Goal: Task Accomplishment & Management: Manage account settings

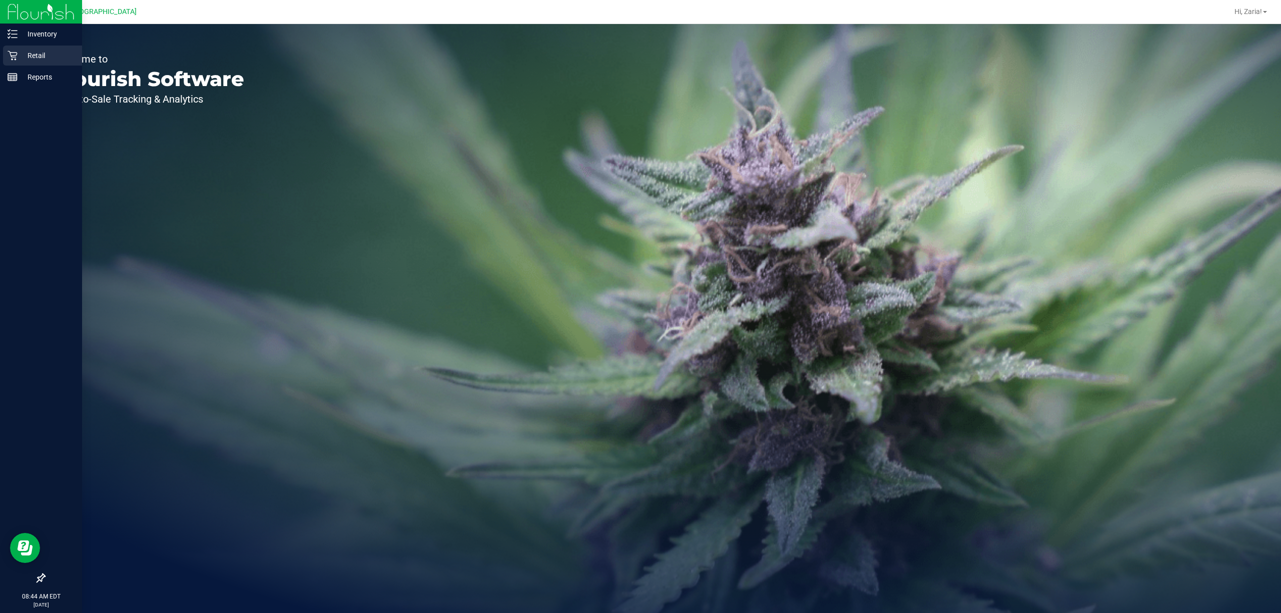
click at [20, 46] on div "Retail" at bounding box center [42, 56] width 79 height 20
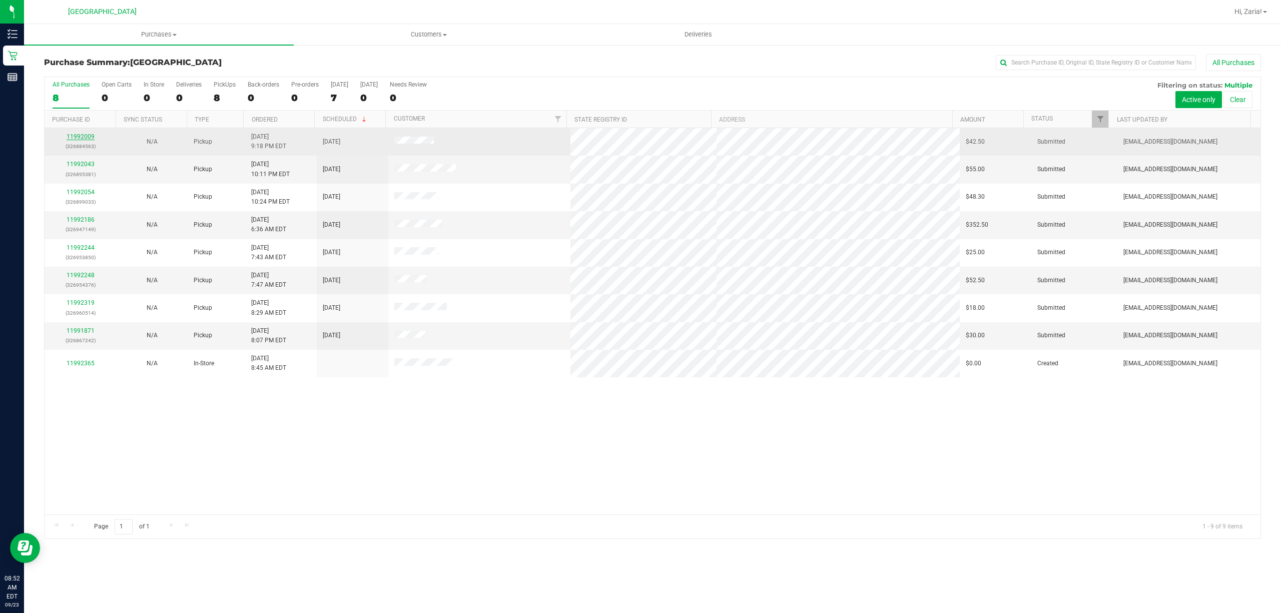
click at [87, 138] on link "11992009" at bounding box center [81, 136] width 28 height 7
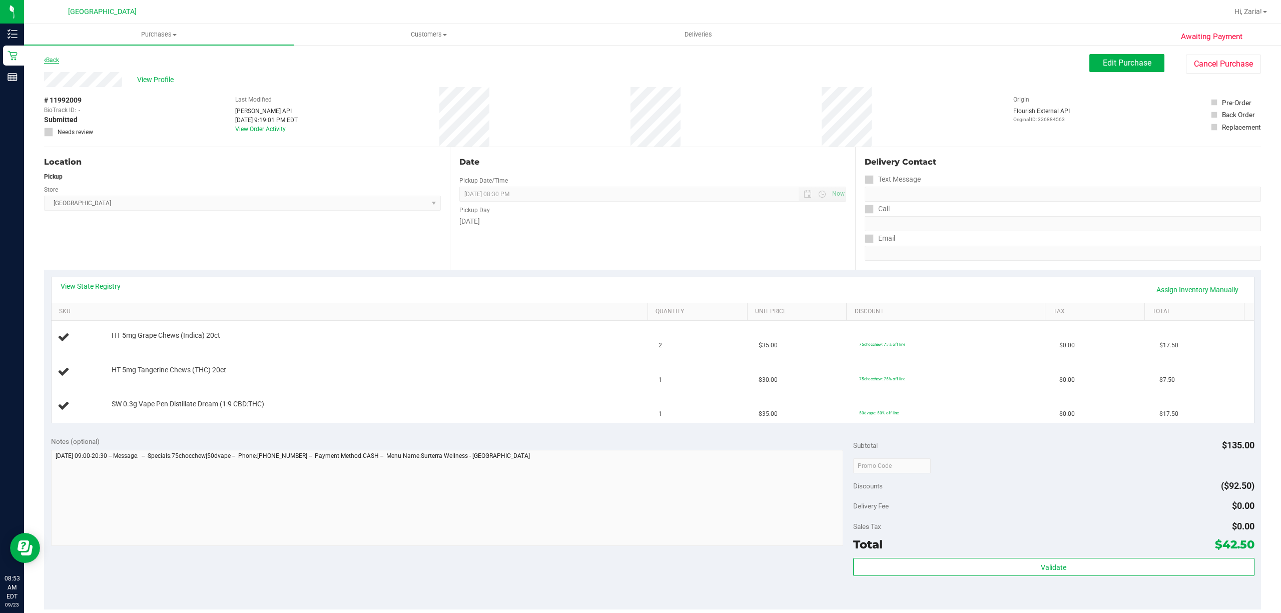
click at [59, 61] on div "Back Edit Purchase Cancel Purchase" at bounding box center [652, 63] width 1217 height 18
click at [58, 57] on link "Back" at bounding box center [51, 60] width 15 height 7
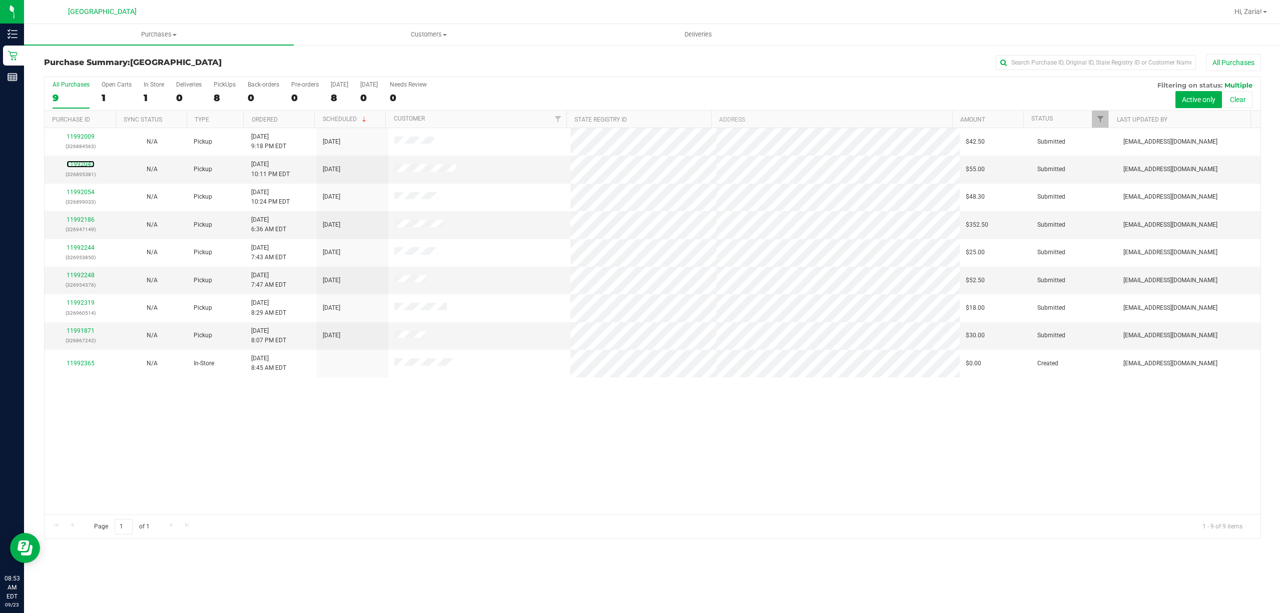
click at [90, 163] on link "11992043" at bounding box center [81, 164] width 28 height 7
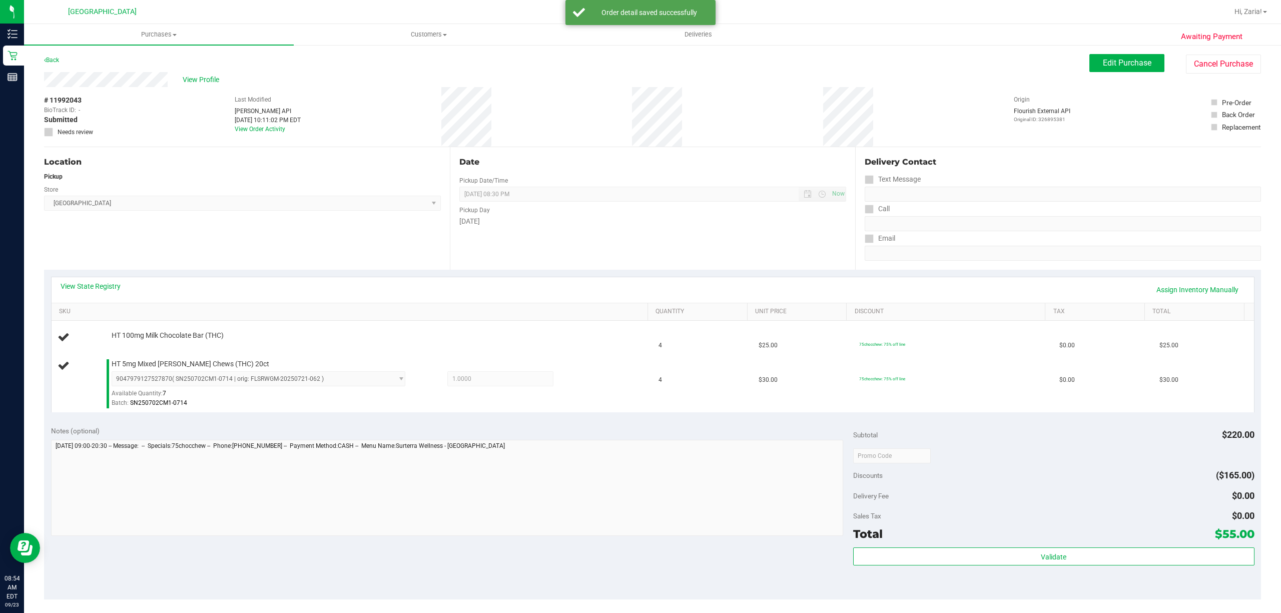
click at [102, 160] on div "Location" at bounding box center [242, 162] width 397 height 12
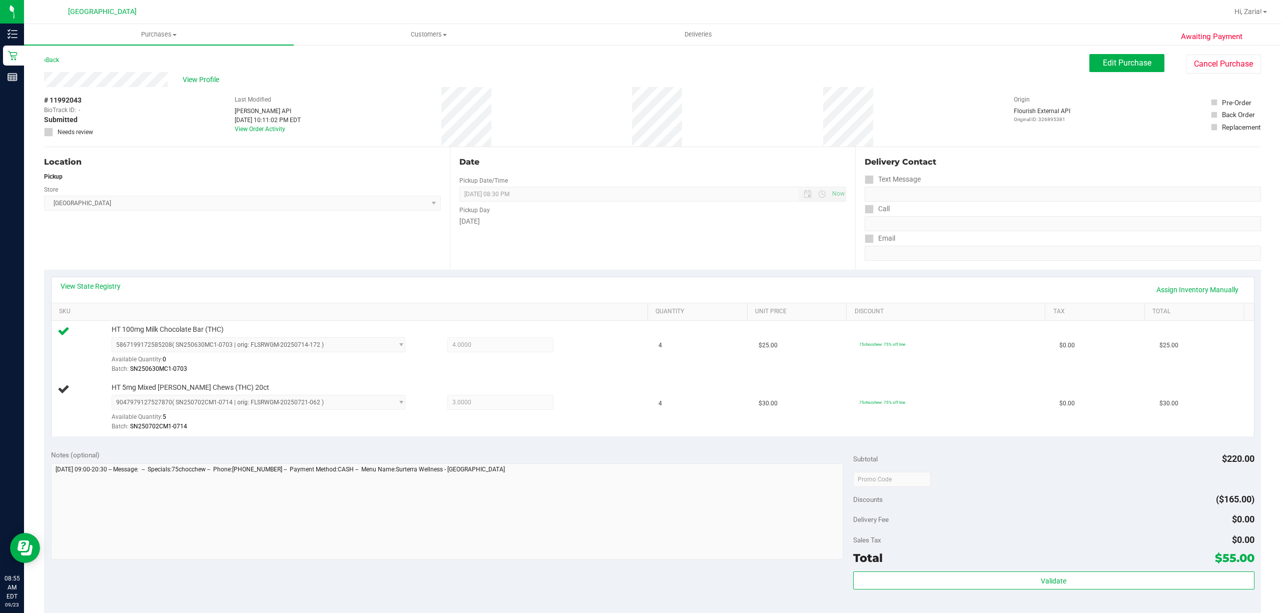
click at [204, 287] on div "View State Registry Assign Inventory Manually" at bounding box center [653, 289] width 1184 height 17
click at [257, 191] on div "Store" at bounding box center [242, 188] width 397 height 15
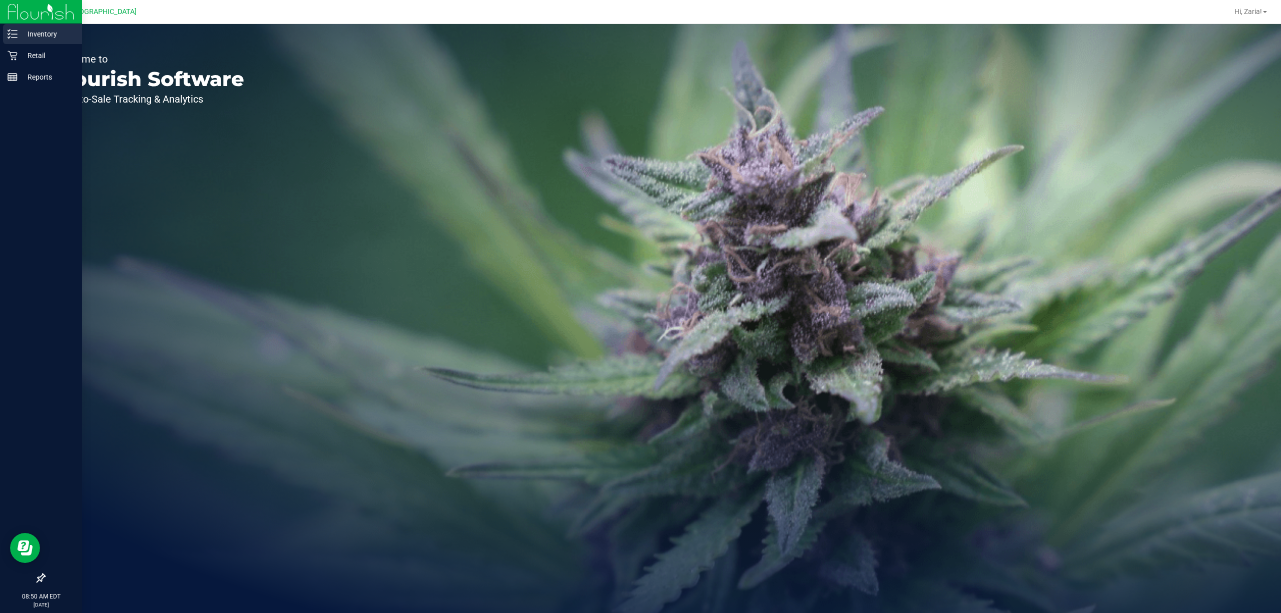
click at [31, 37] on p "Inventory" at bounding box center [48, 34] width 60 height 12
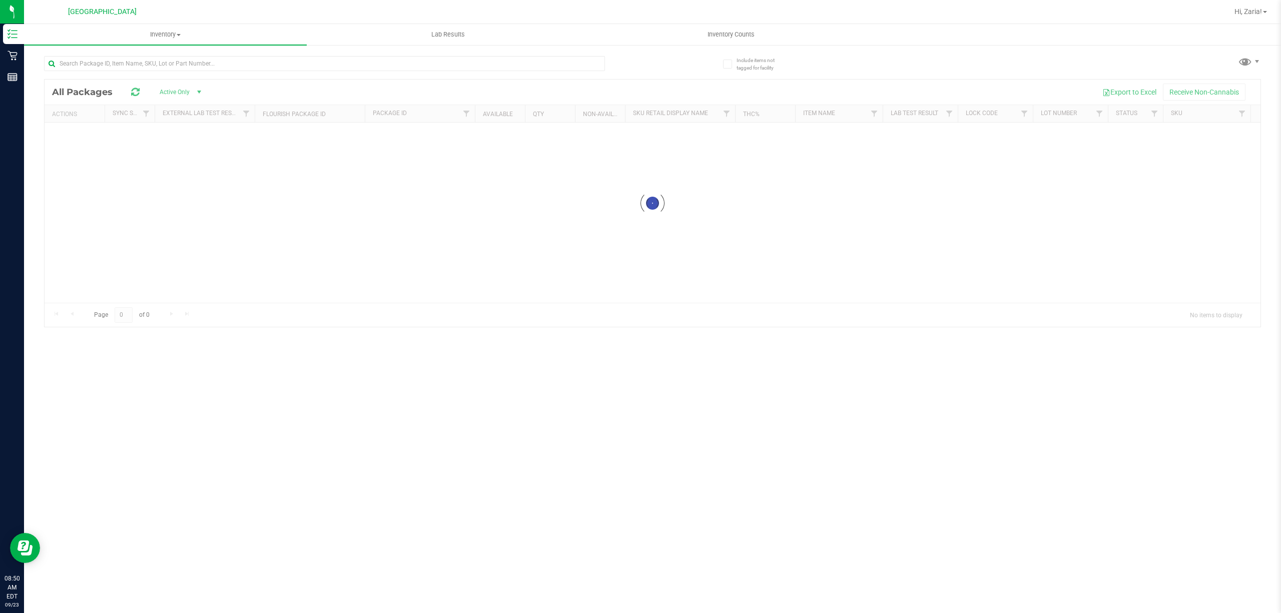
click at [175, 72] on div at bounding box center [324, 67] width 561 height 23
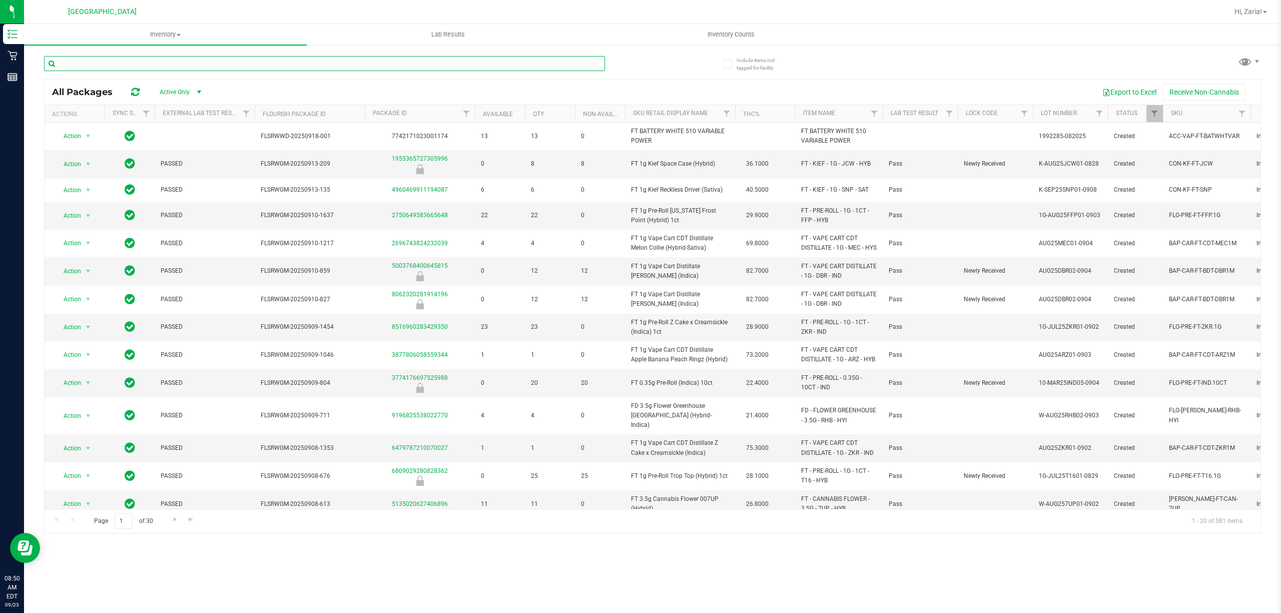
click at [175, 65] on input "text" at bounding box center [324, 63] width 561 height 15
paste input "FT 1g Vape Cart Distillate Tropical Cookies (Sativa)"
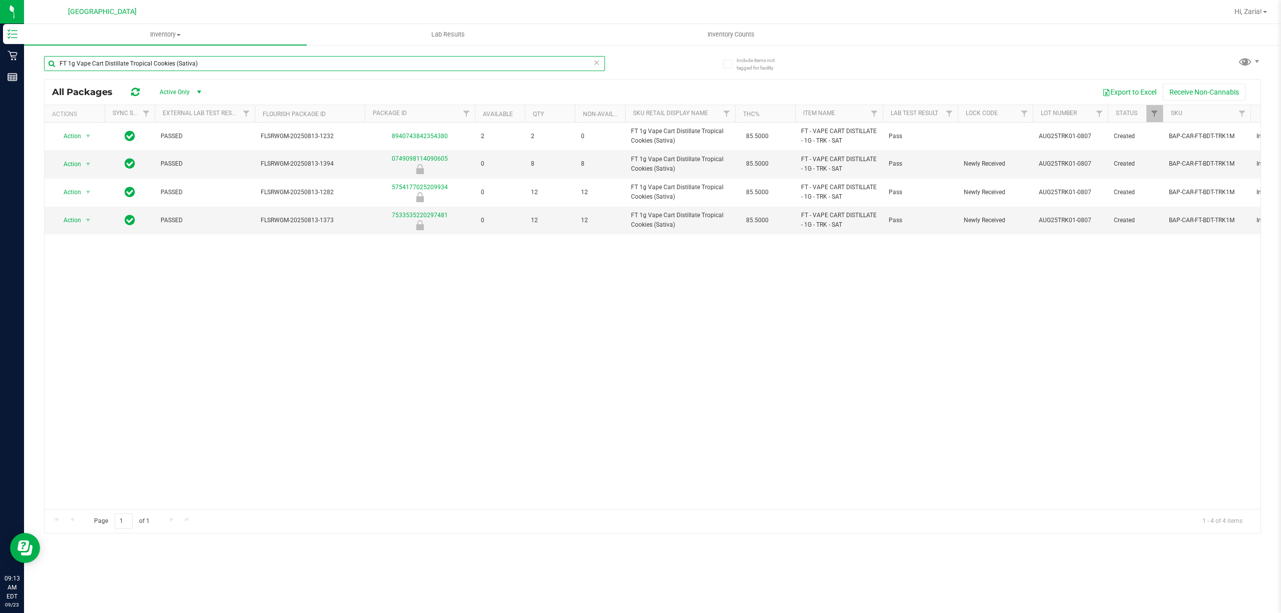
click at [325, 66] on input "FT 1g Vape Cart Distillate Tropical Cookies (Sativa)" at bounding box center [324, 63] width 561 height 15
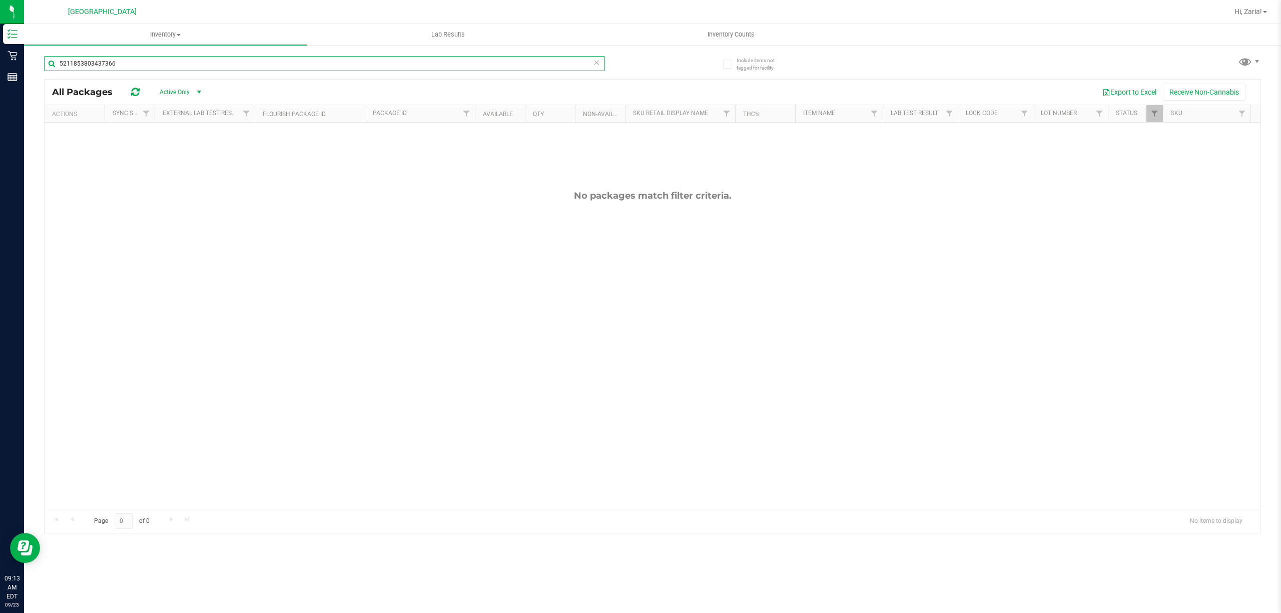
click at [303, 69] on input "5211853803437366" at bounding box center [324, 63] width 561 height 15
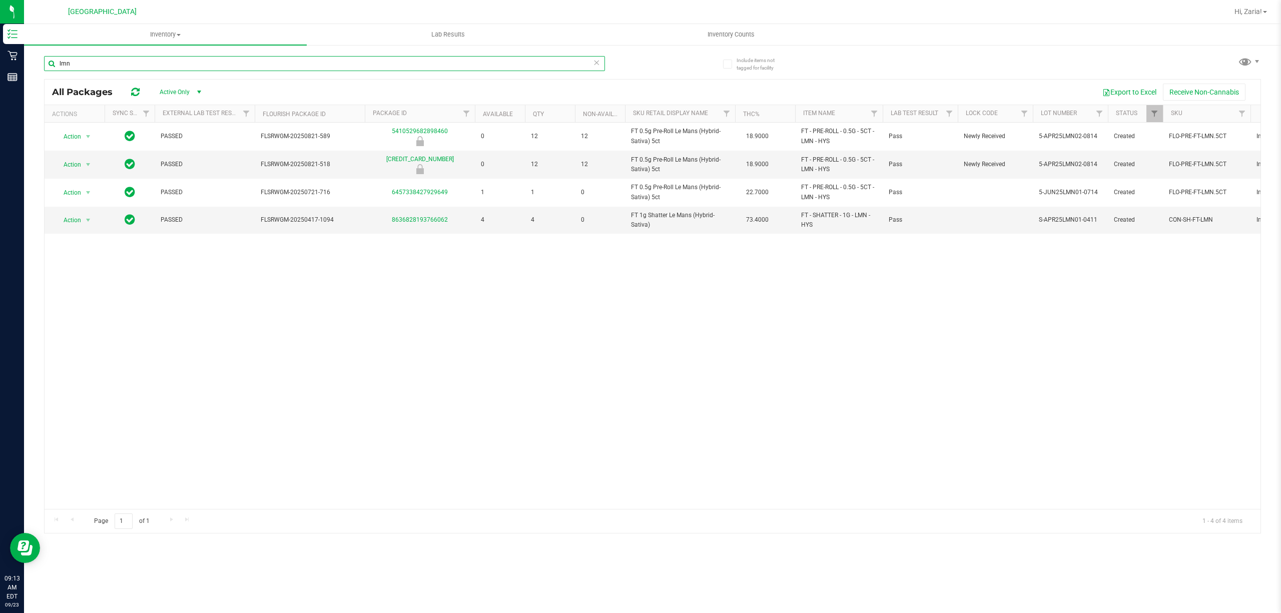
click at [297, 59] on input "lmn" at bounding box center [324, 63] width 561 height 15
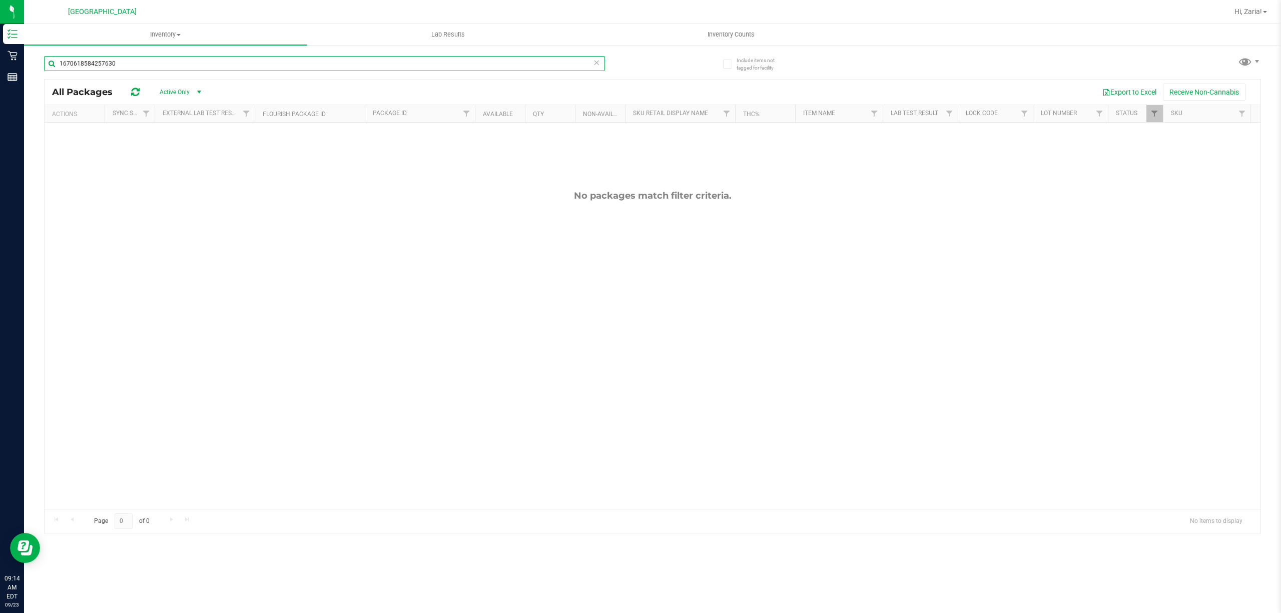
click at [133, 62] on input "1670618584257630" at bounding box center [324, 63] width 561 height 15
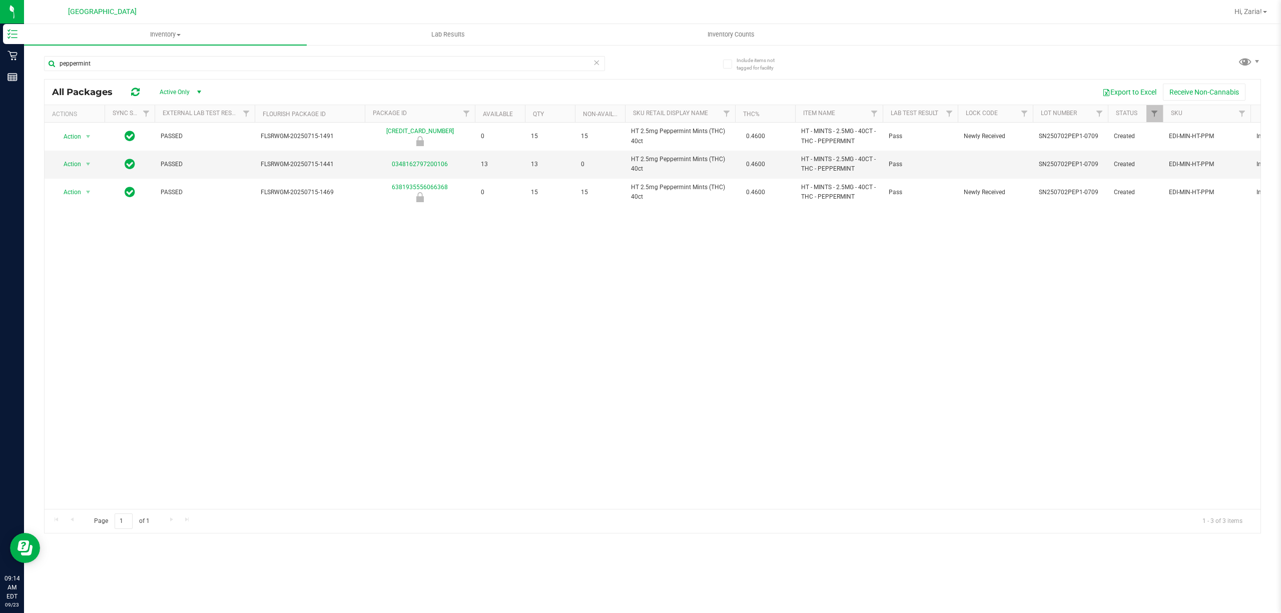
click at [377, 81] on div "All Packages Active Only Active Only Lab Samples Locked All External Internal E…" at bounding box center [653, 92] width 1216 height 25
click at [367, 59] on input "peppermint" at bounding box center [324, 63] width 561 height 15
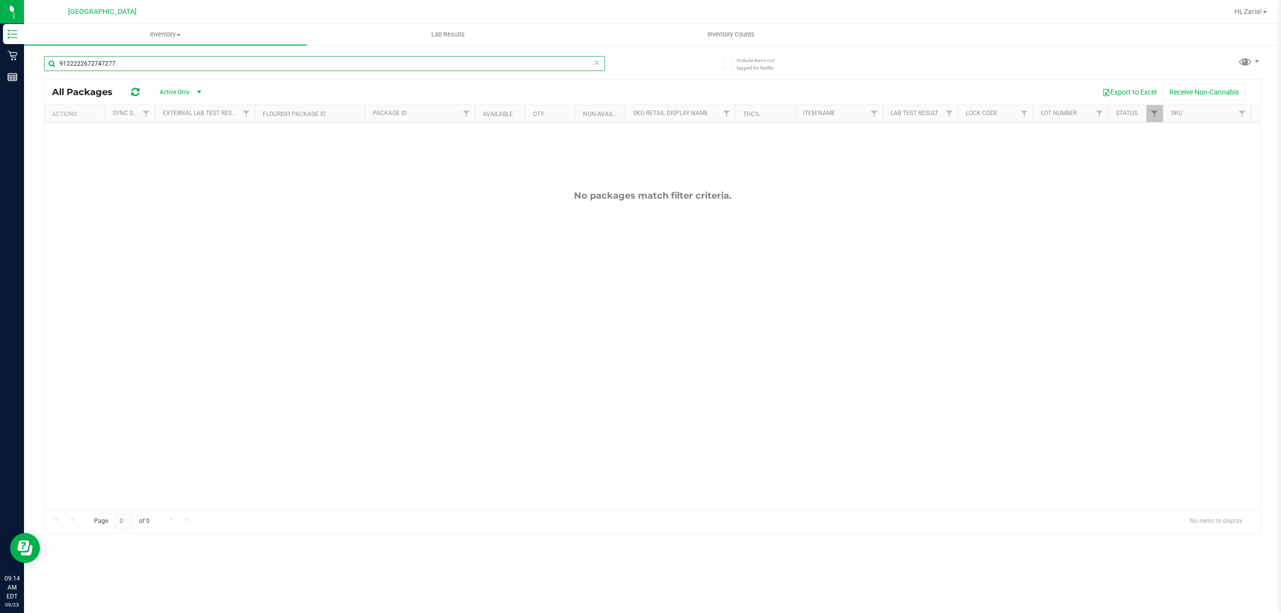
click at [367, 65] on input "9122222672747277" at bounding box center [324, 63] width 561 height 15
click at [312, 64] on input "9122222672747277" at bounding box center [324, 63] width 561 height 15
click at [312, 63] on input "9122222672747277" at bounding box center [324, 63] width 561 height 15
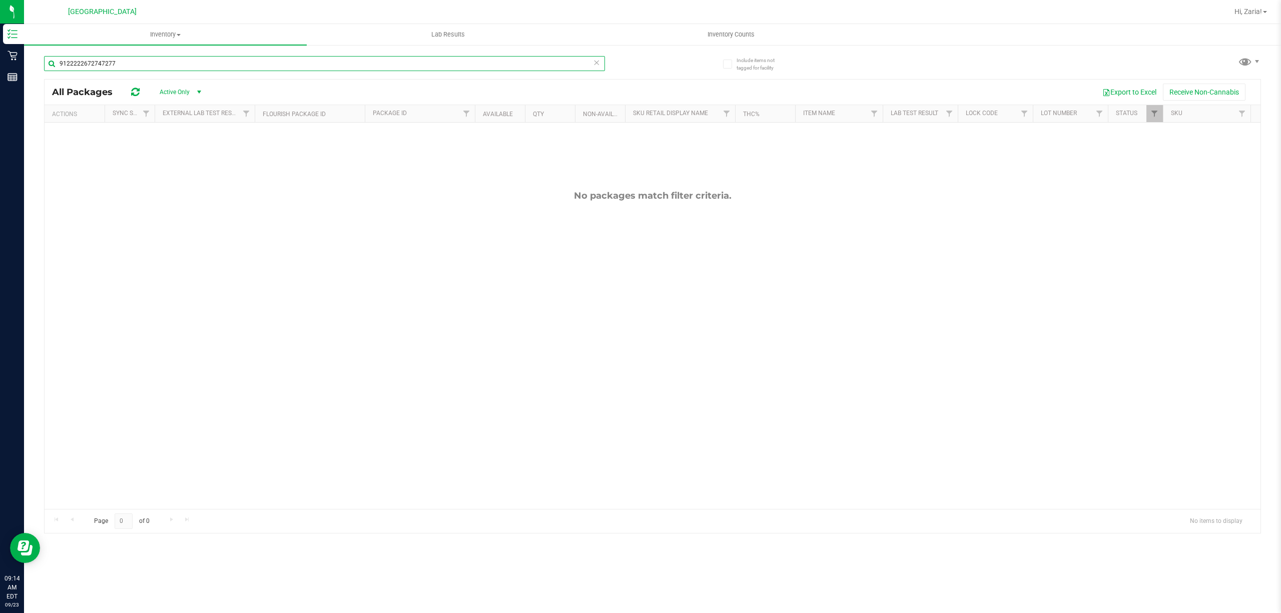
click at [312, 63] on input "9122222672747277" at bounding box center [324, 63] width 561 height 15
click at [303, 66] on input "8319078055926155" at bounding box center [324, 63] width 561 height 15
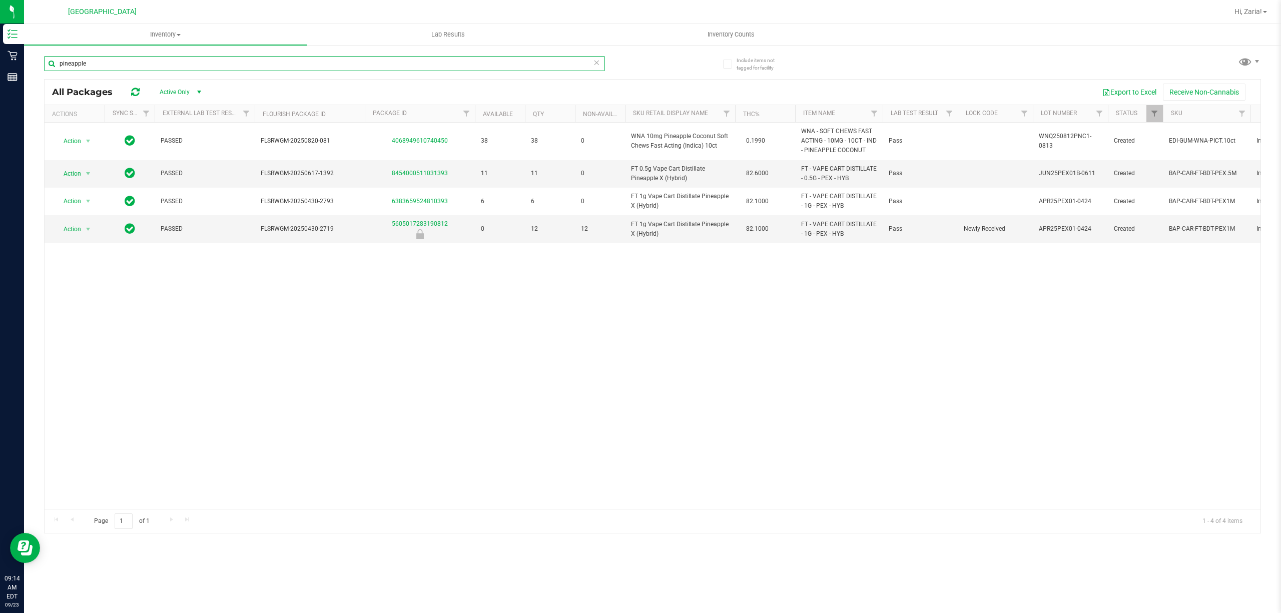
click at [363, 69] on input "pineapple" at bounding box center [324, 63] width 561 height 15
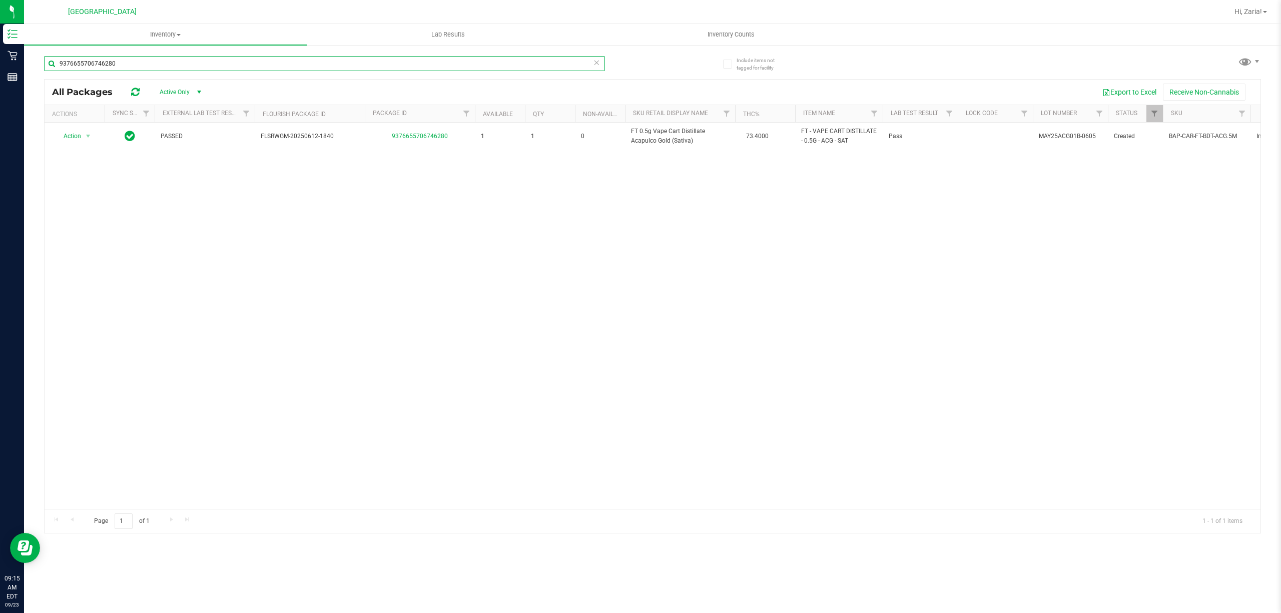
click at [273, 60] on input "9376655706746280" at bounding box center [324, 63] width 561 height 15
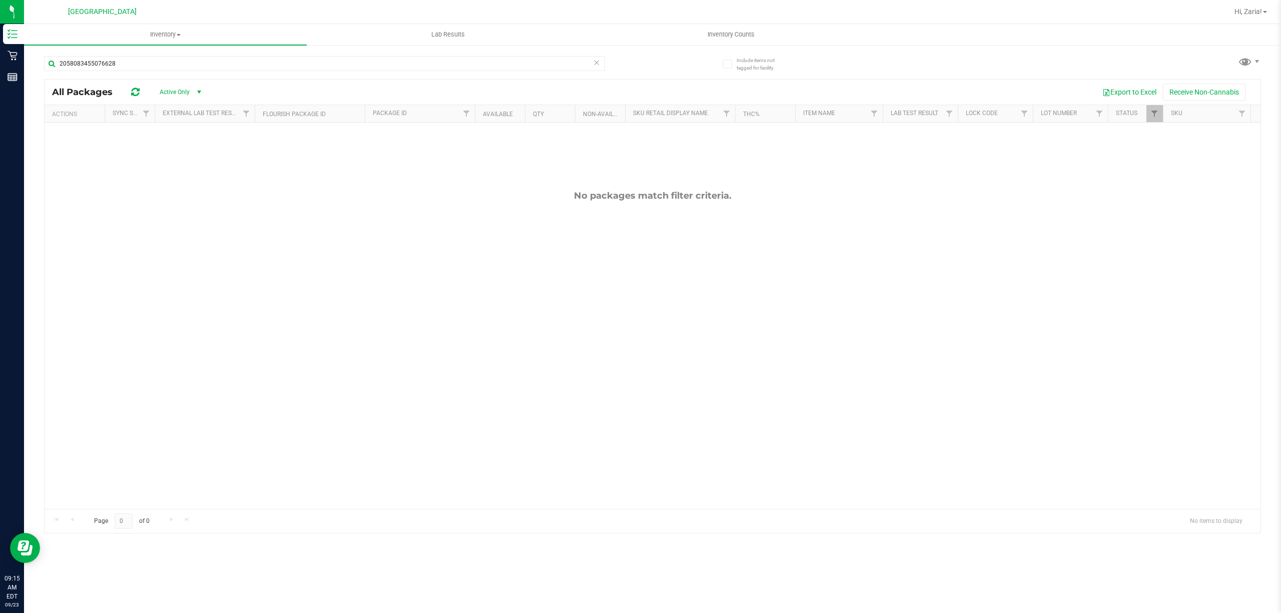
click at [263, 75] on div "2058083455076628" at bounding box center [324, 67] width 561 height 23
click at [263, 71] on input "2058083455076628" at bounding box center [324, 63] width 561 height 15
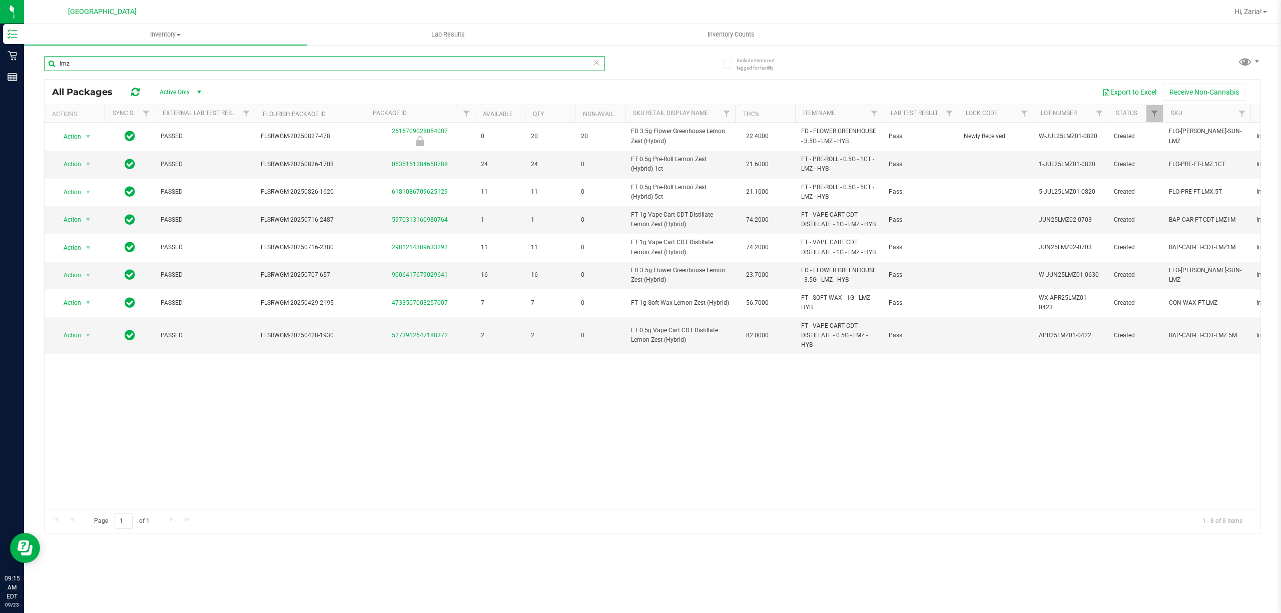
click at [249, 65] on input "lmz" at bounding box center [324, 63] width 561 height 15
click at [250, 65] on input "lmz" at bounding box center [324, 63] width 561 height 15
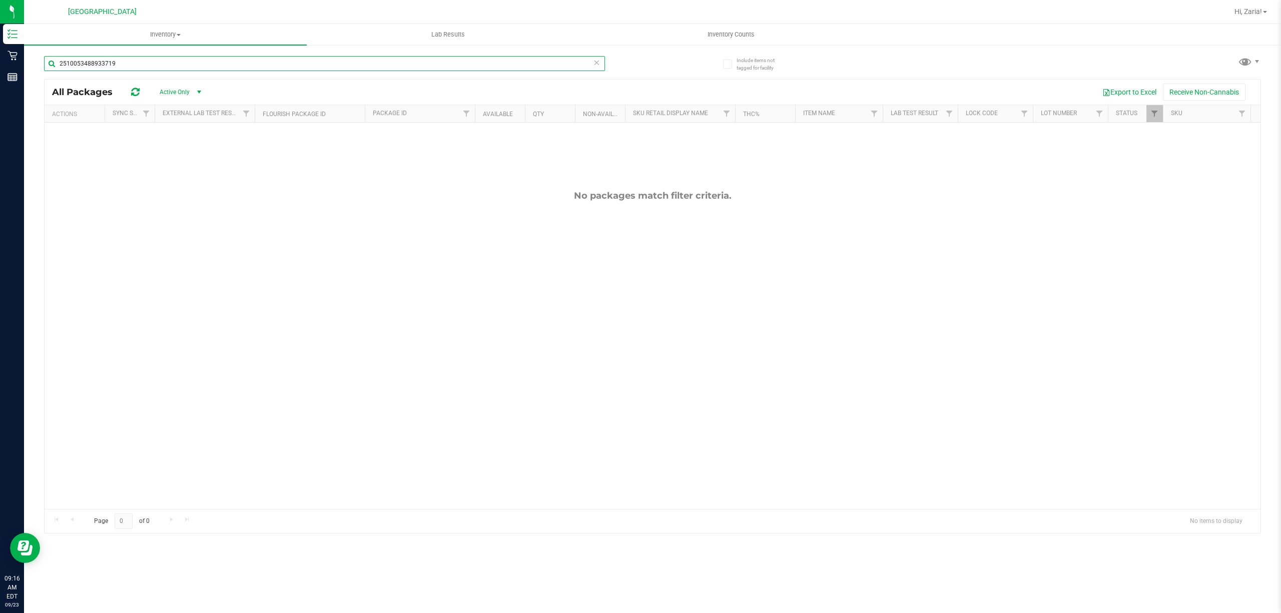
click at [235, 58] on input "2510053488933719" at bounding box center [324, 63] width 561 height 15
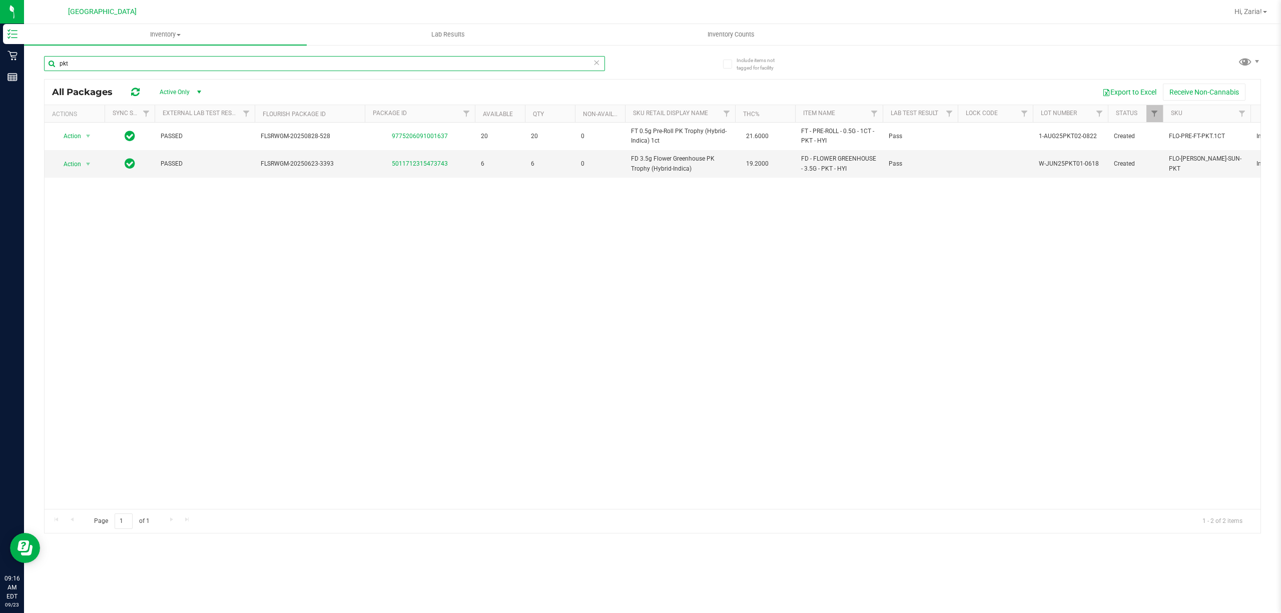
click at [317, 61] on input "pkt" at bounding box center [324, 63] width 561 height 15
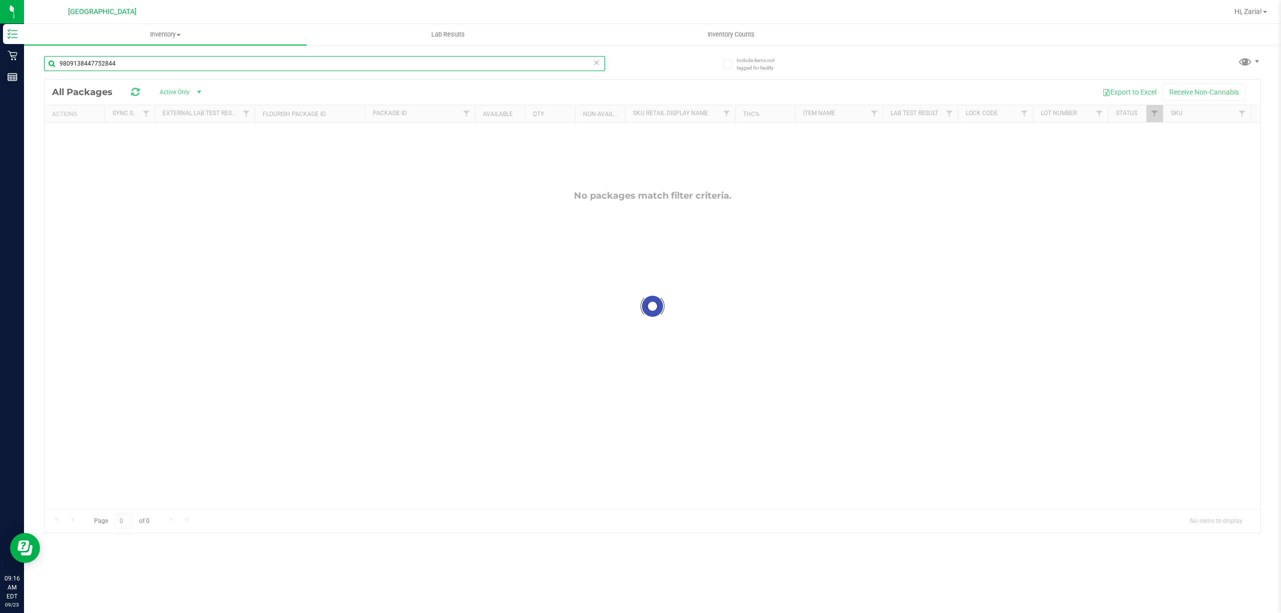
click at [317, 62] on input "9809138447752844" at bounding box center [324, 63] width 561 height 15
type input "9809138447752844"
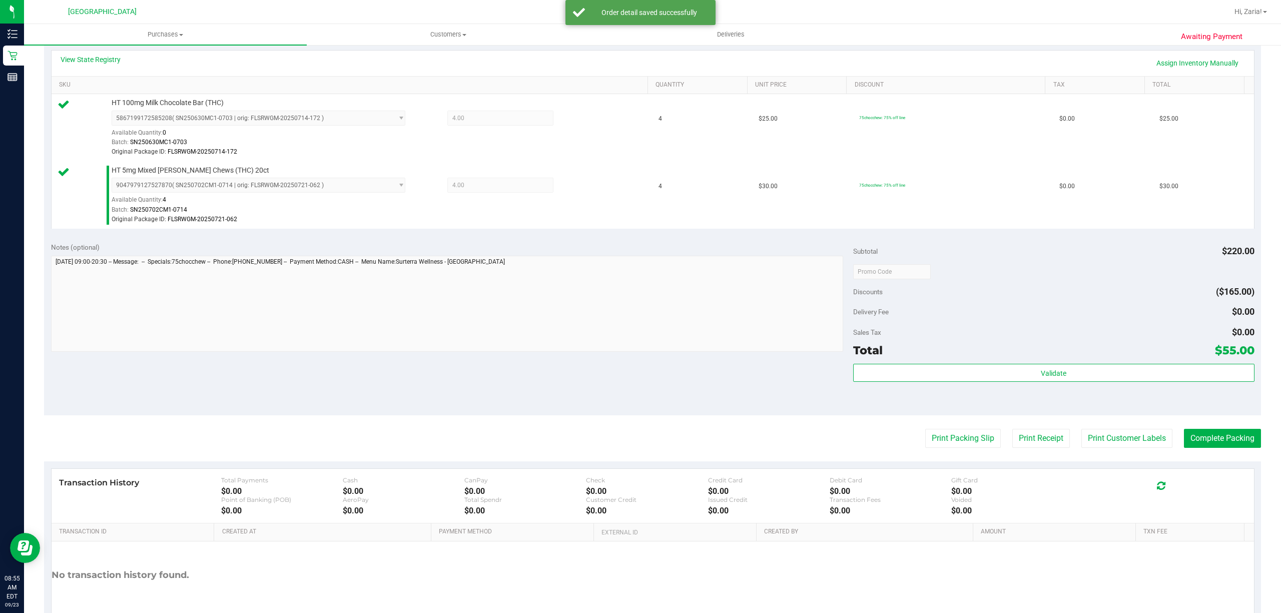
scroll to position [267, 0]
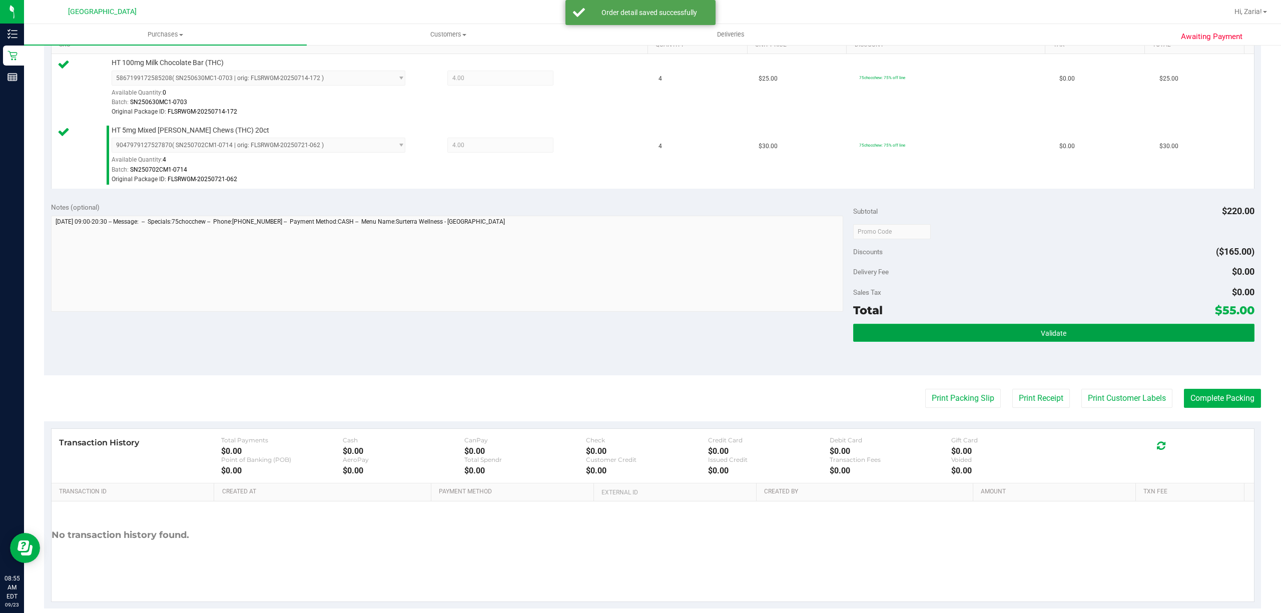
click at [1091, 328] on button "Validate" at bounding box center [1053, 333] width 401 height 18
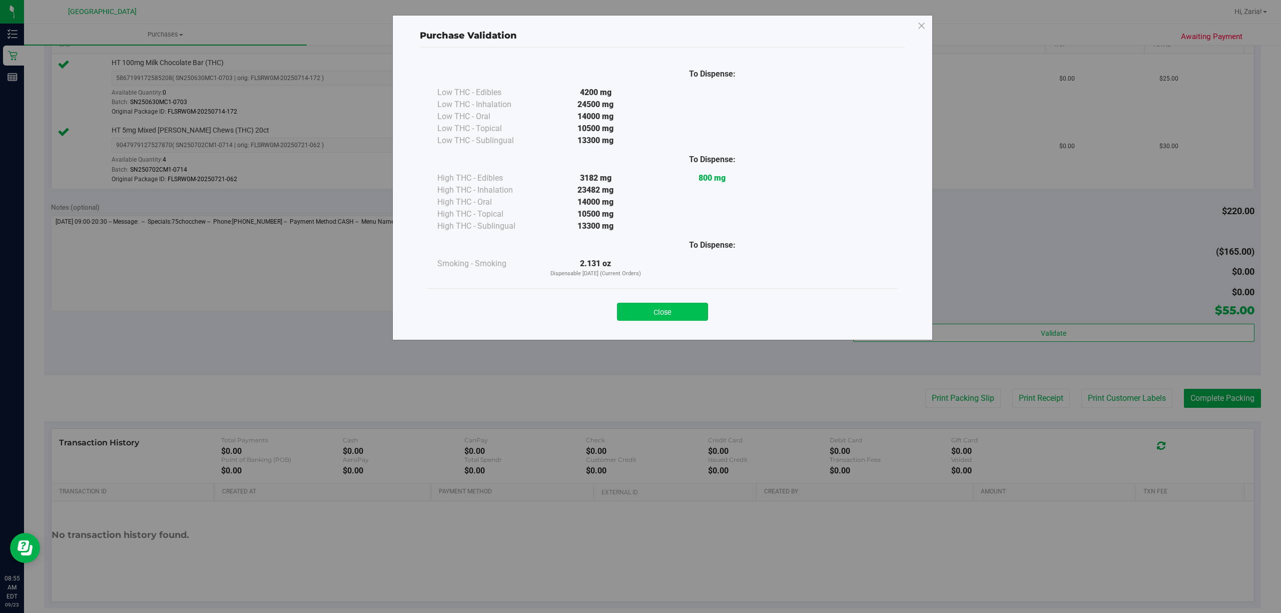
click at [627, 305] on button "Close" at bounding box center [662, 312] width 91 height 18
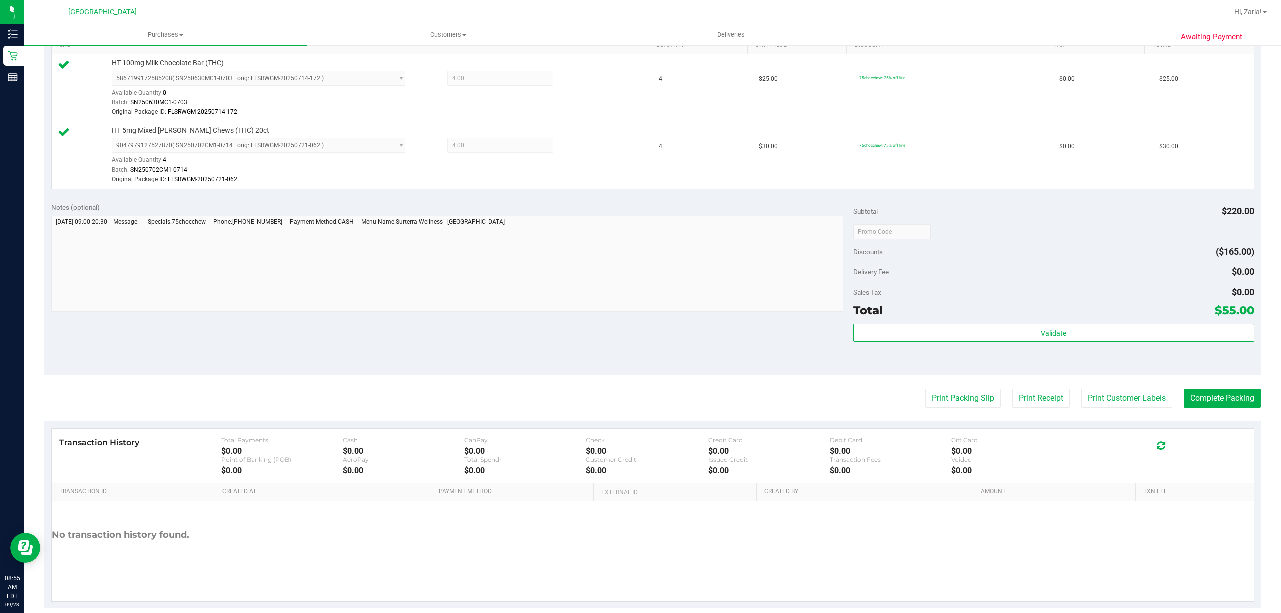
click at [1091, 389] on purchase-details "Back Edit Purchase Cancel Purchase View Profile # 11992043 BioTrack ID: - Submi…" at bounding box center [652, 197] width 1217 height 821
click at [1090, 393] on button "Print Customer Labels" at bounding box center [1126, 398] width 91 height 19
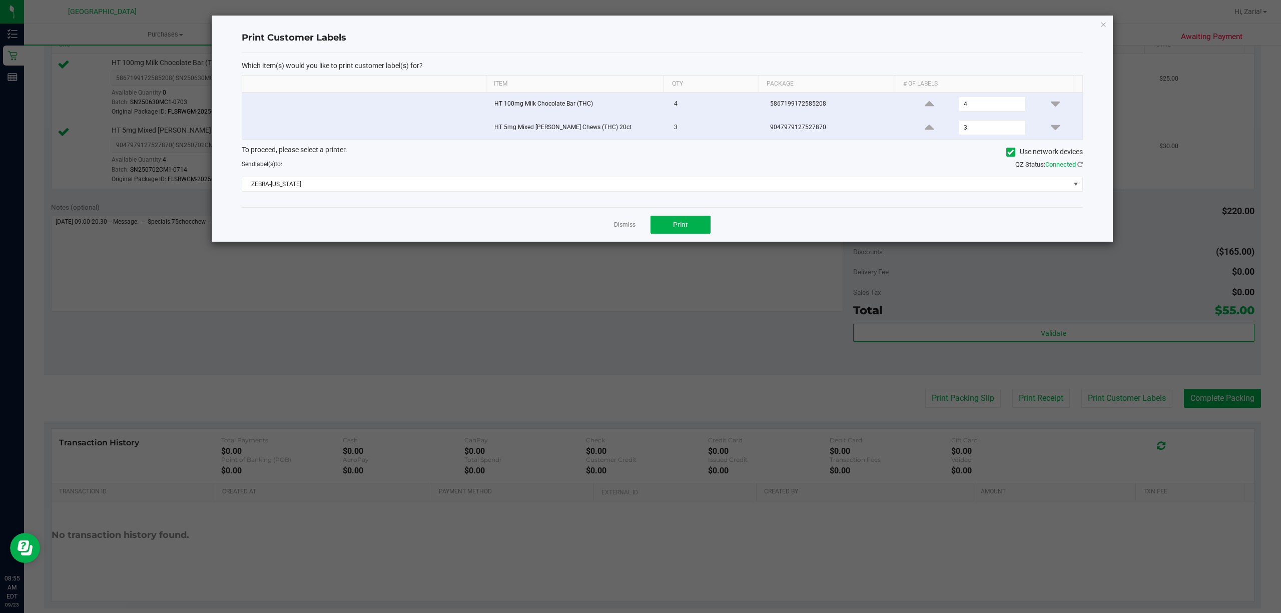
click at [663, 215] on div "Dismiss Print" at bounding box center [662, 224] width 841 height 35
click at [667, 221] on button "Print" at bounding box center [681, 225] width 60 height 18
click at [614, 224] on link "Dismiss" at bounding box center [625, 225] width 22 height 9
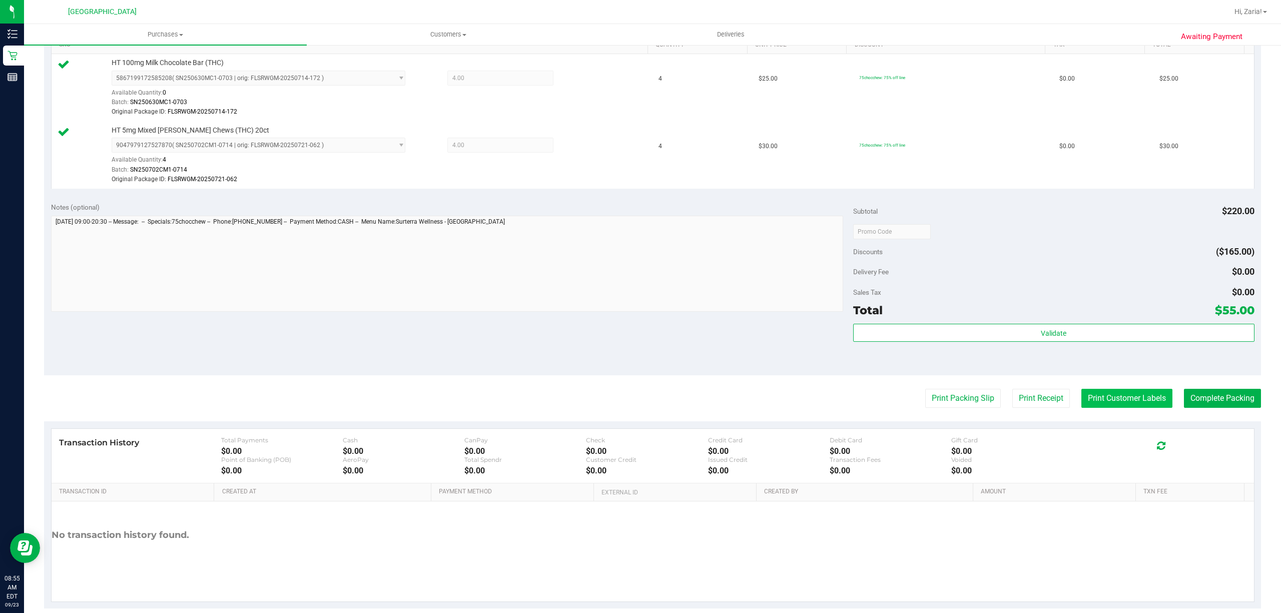
click at [1130, 395] on button "Print Customer Labels" at bounding box center [1126, 398] width 91 height 19
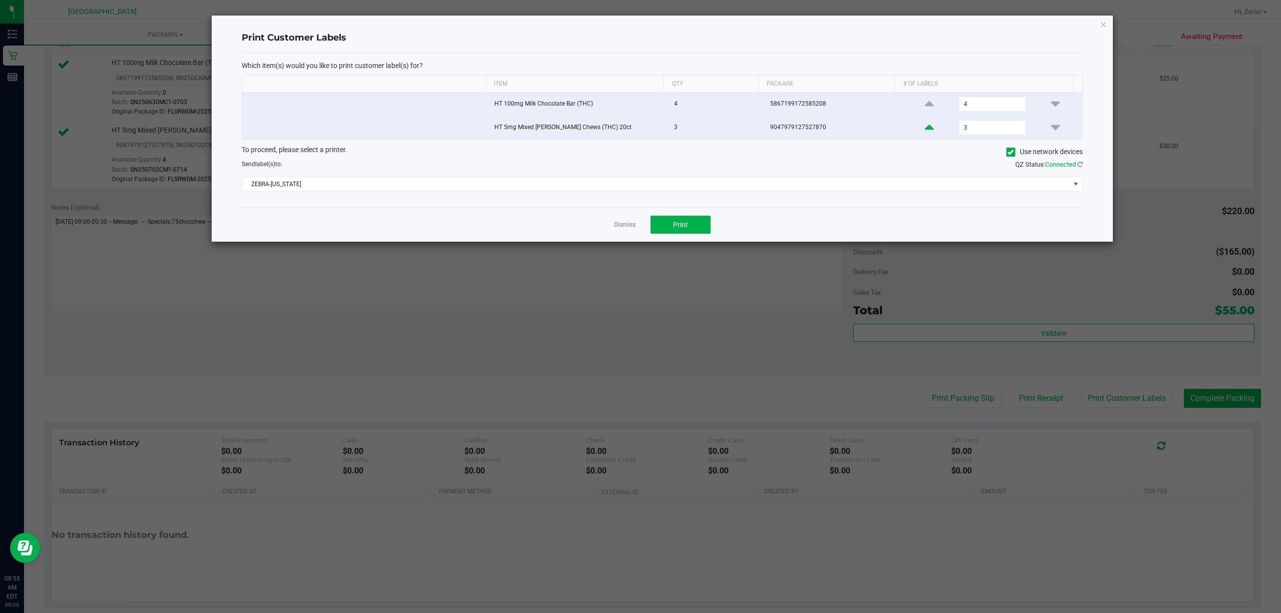
click at [925, 129] on icon at bounding box center [929, 127] width 9 height 13
click at [1051, 127] on icon at bounding box center [1055, 127] width 9 height 13
type input "3"
drag, startPoint x: 637, startPoint y: 227, endPoint x: 629, endPoint y: 227, distance: 8.0
click at [630, 227] on div "Dismiss Print" at bounding box center [662, 224] width 841 height 35
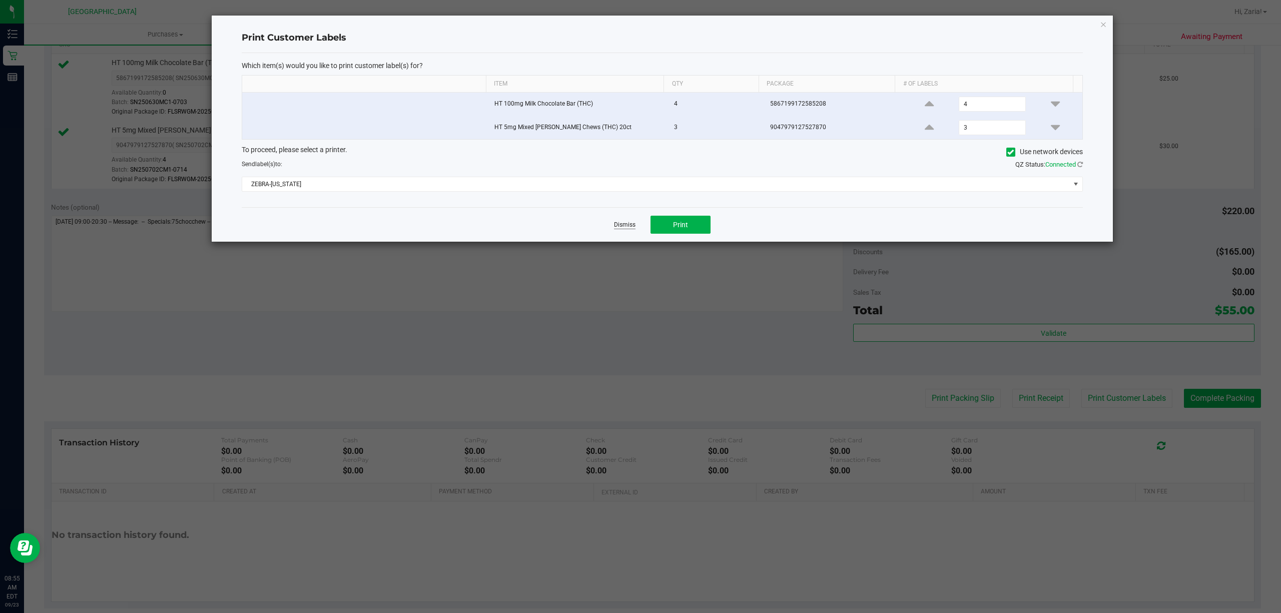
click at [629, 227] on link "Dismiss" at bounding box center [625, 225] width 22 height 9
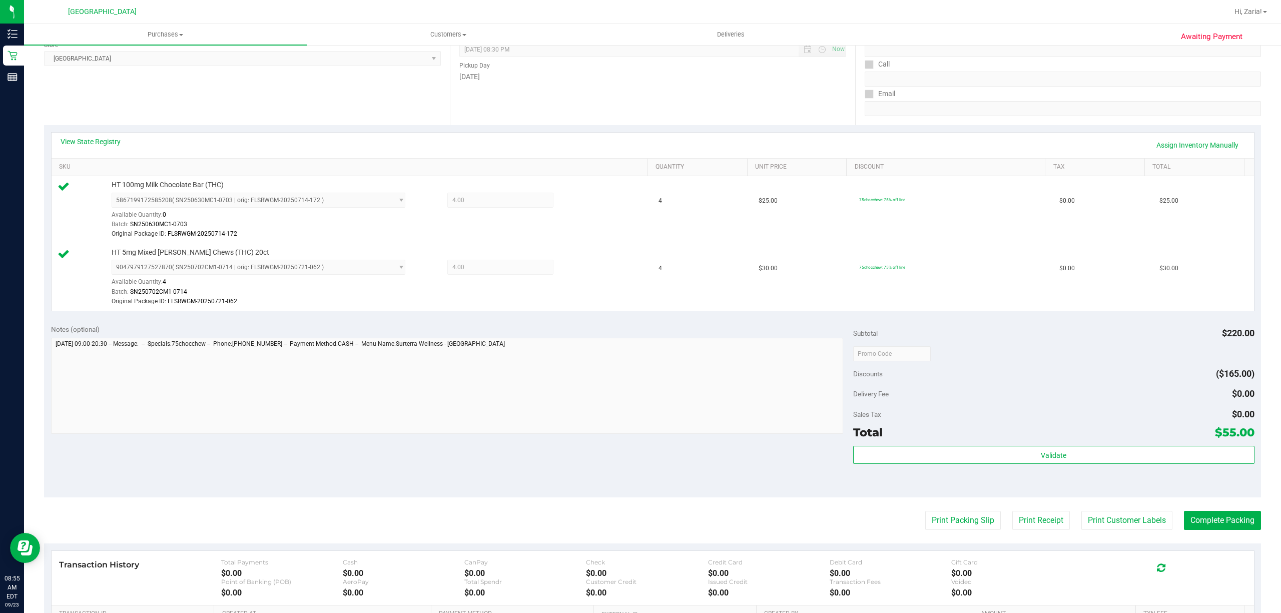
scroll to position [0, 0]
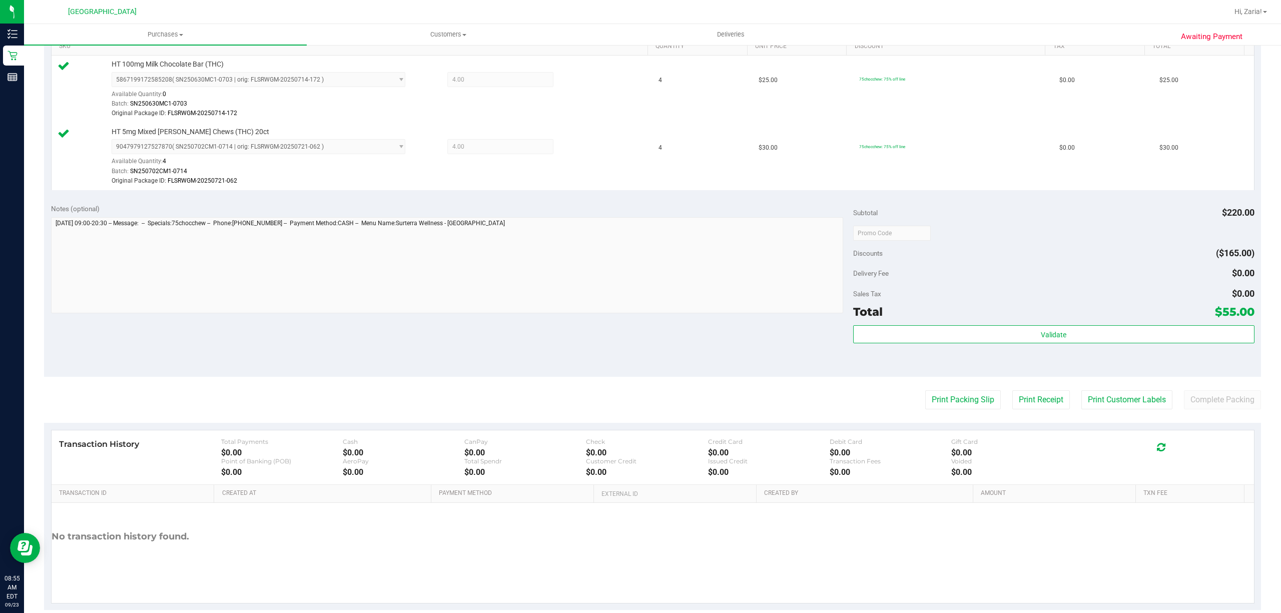
scroll to position [267, 0]
click at [1089, 401] on button "Print Customer Labels" at bounding box center [1126, 398] width 91 height 19
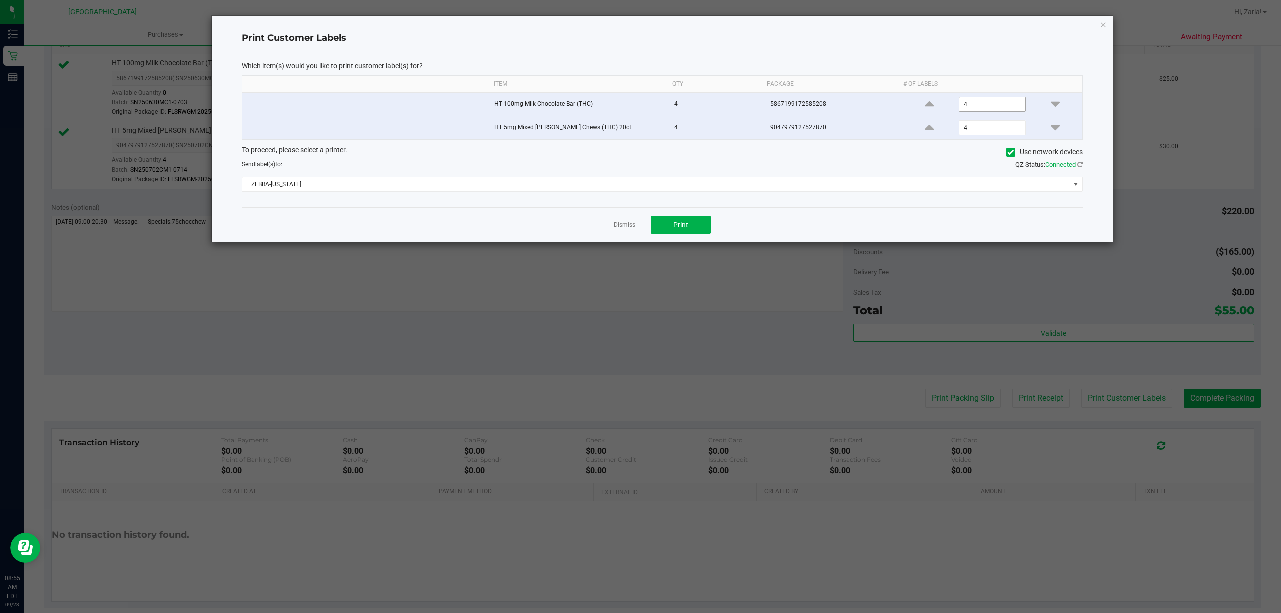
click at [971, 103] on input "4" at bounding box center [992, 104] width 66 height 14
click at [967, 103] on input "1" at bounding box center [992, 104] width 66 height 14
type input "1"
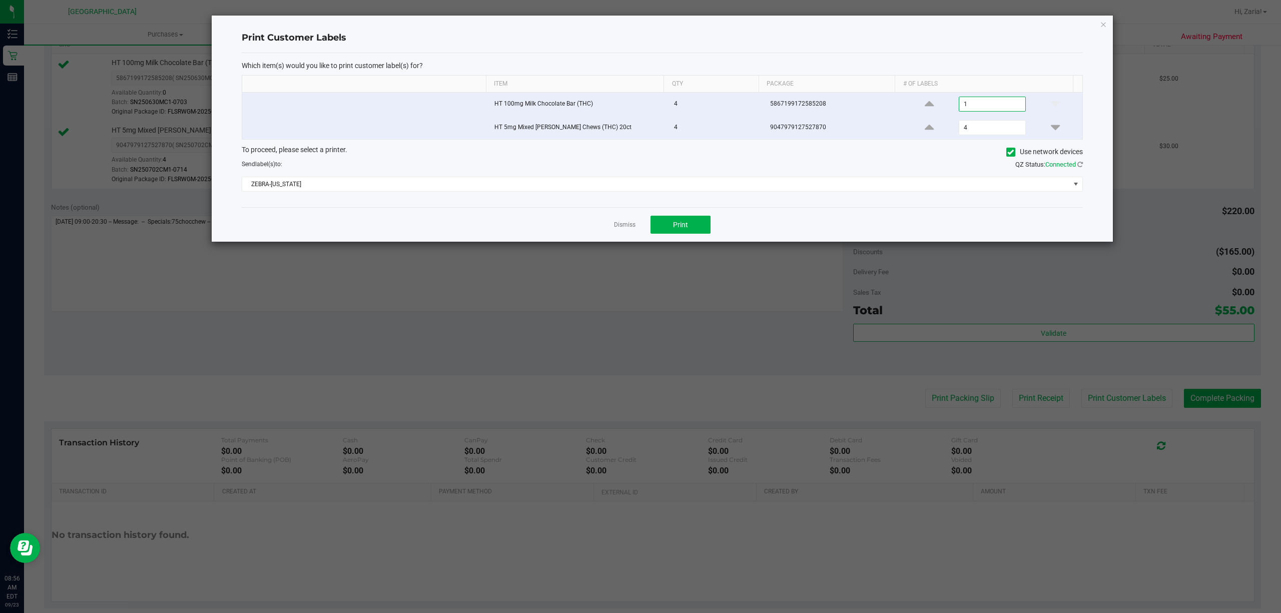
click at [964, 137] on td "4" at bounding box center [992, 127] width 180 height 23
click at [962, 127] on input "4" at bounding box center [992, 128] width 66 height 14
type input "1"
click at [619, 223] on link "Dismiss" at bounding box center [625, 225] width 22 height 9
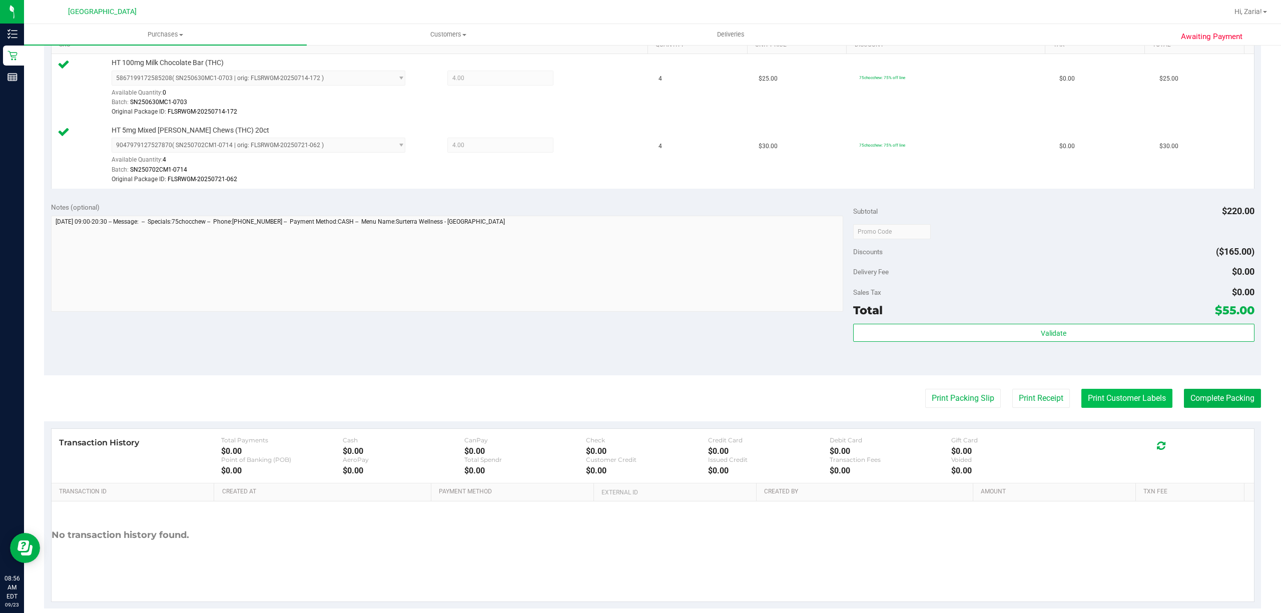
click at [1129, 403] on button "Print Customer Labels" at bounding box center [1126, 398] width 91 height 19
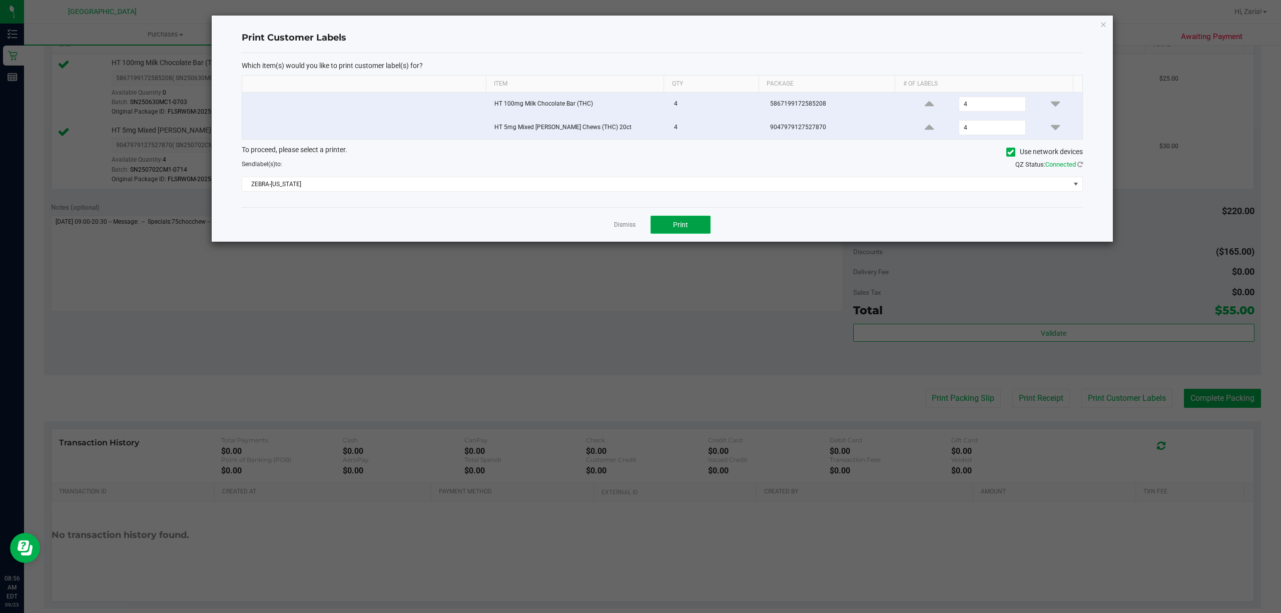
click at [694, 219] on button "Print" at bounding box center [681, 225] width 60 height 18
click at [617, 225] on link "Dismiss" at bounding box center [625, 225] width 22 height 9
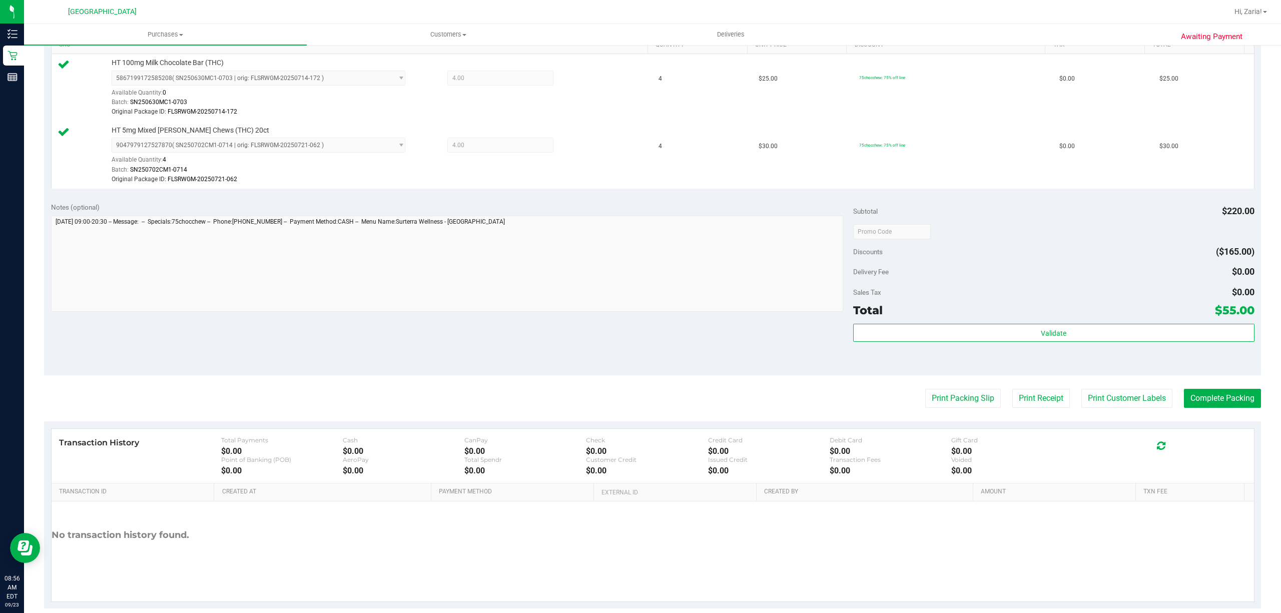
click at [1232, 389] on purchase-details "Back Edit Purchase Cancel Purchase View Profile # 11992043 BioTrack ID: - Submi…" at bounding box center [652, 197] width 1217 height 821
drag, startPoint x: 1223, startPoint y: 410, endPoint x: 1222, endPoint y: 395, distance: 15.0
click at [1222, 407] on purchase-details "Back Edit Purchase Cancel Purchase View Profile # 11992043 BioTrack ID: - Submi…" at bounding box center [652, 197] width 1217 height 821
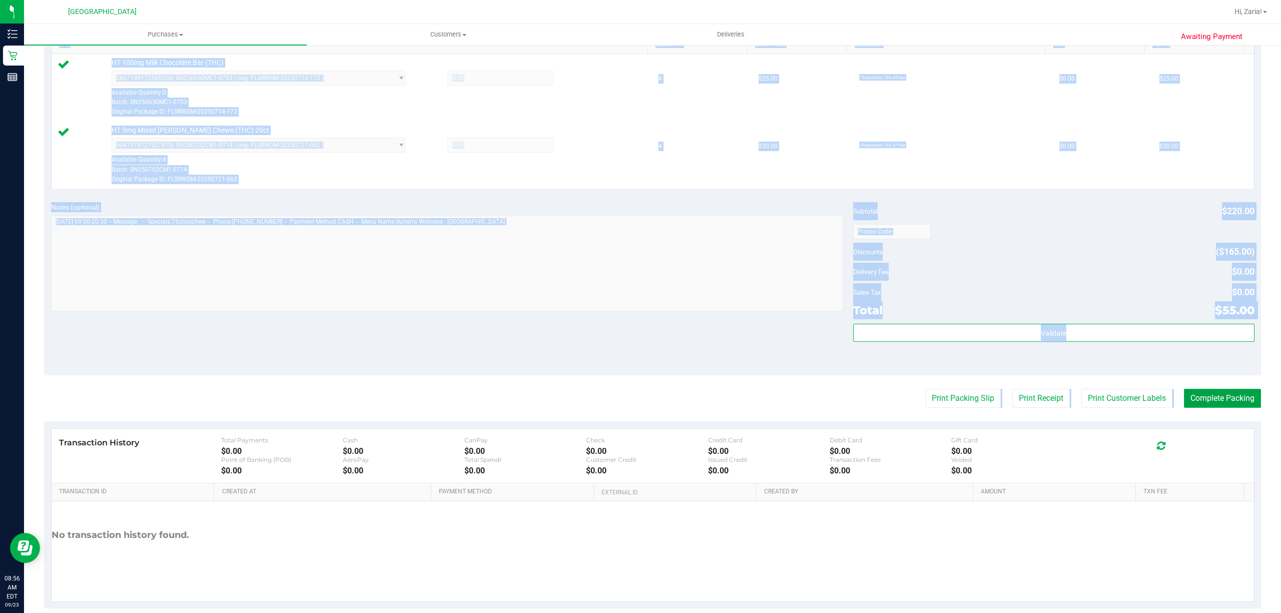
click at [1221, 395] on button "Complete Packing" at bounding box center [1222, 398] width 77 height 19
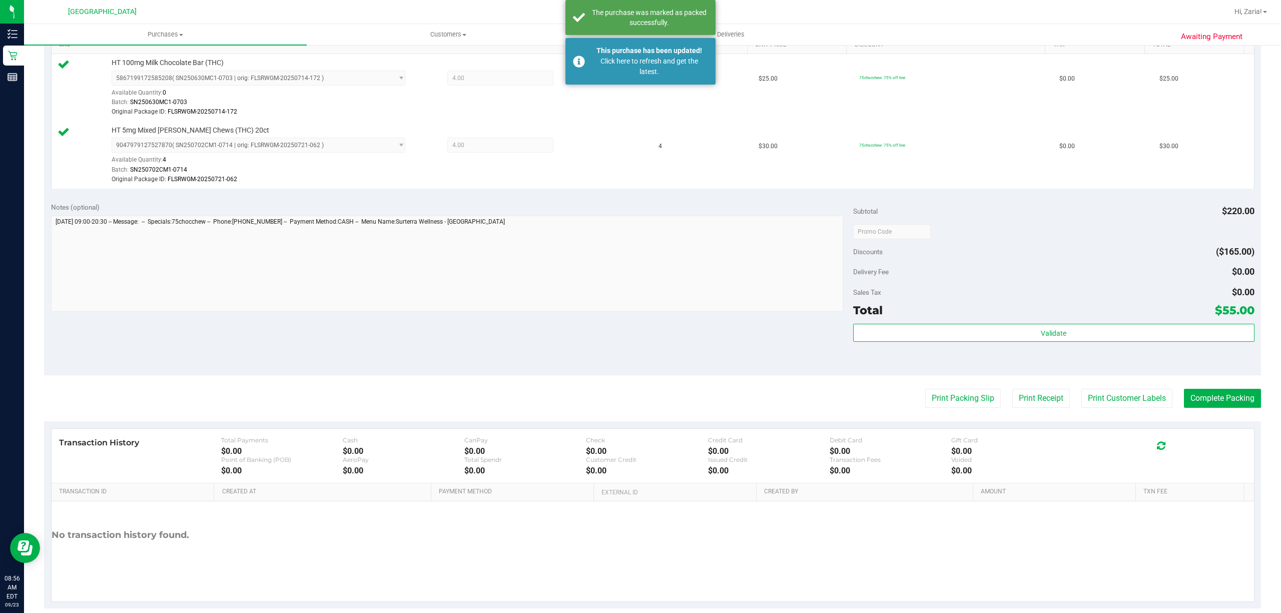
click at [606, 338] on div "Notes (optional) Subtotal $220.00 Discounts ($165.00) Delivery Fee $0.00 Sales …" at bounding box center [652, 285] width 1217 height 180
click at [1235, 403] on button "Complete Packing" at bounding box center [1222, 398] width 77 height 19
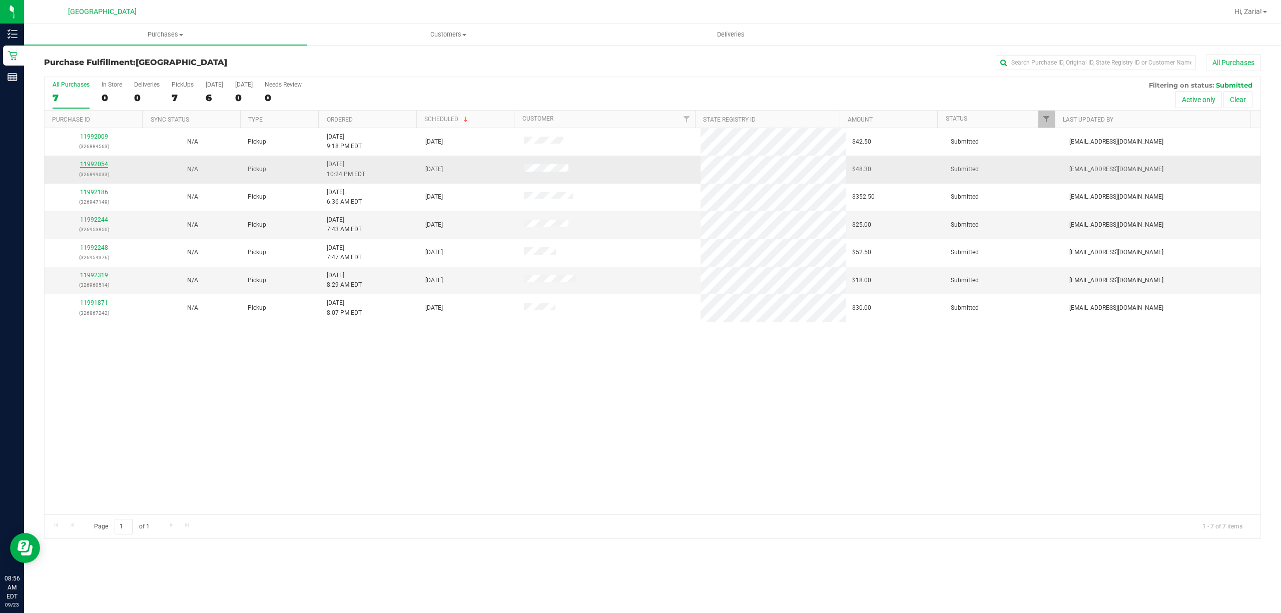
click at [88, 165] on link "11992054" at bounding box center [94, 164] width 28 height 7
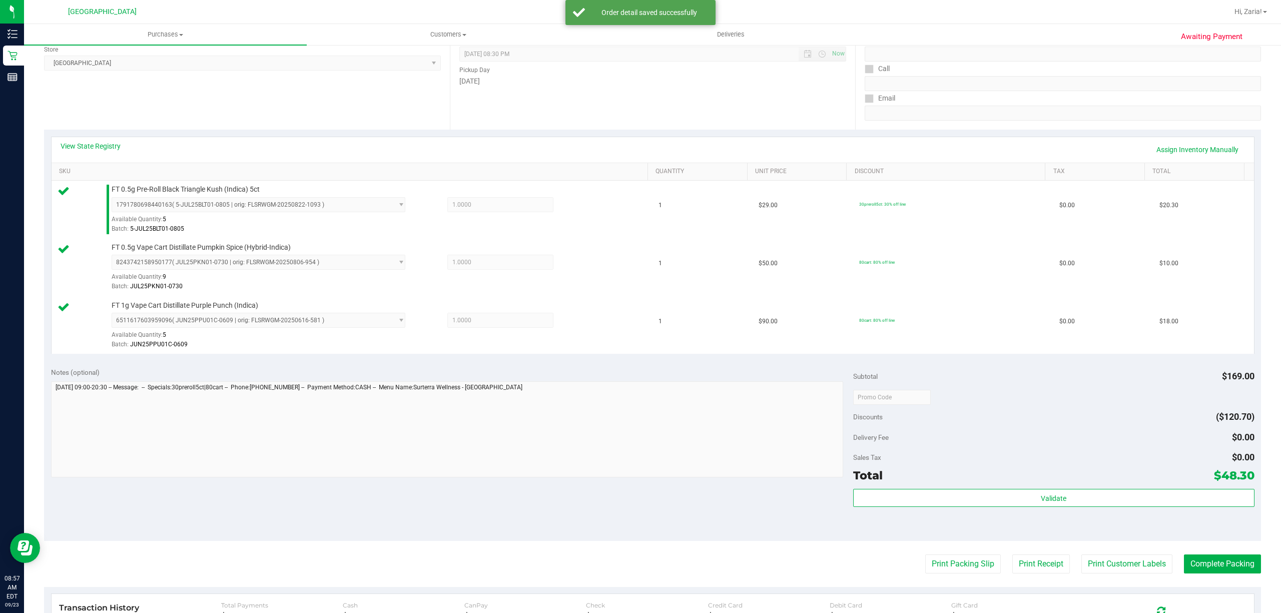
scroll to position [267, 0]
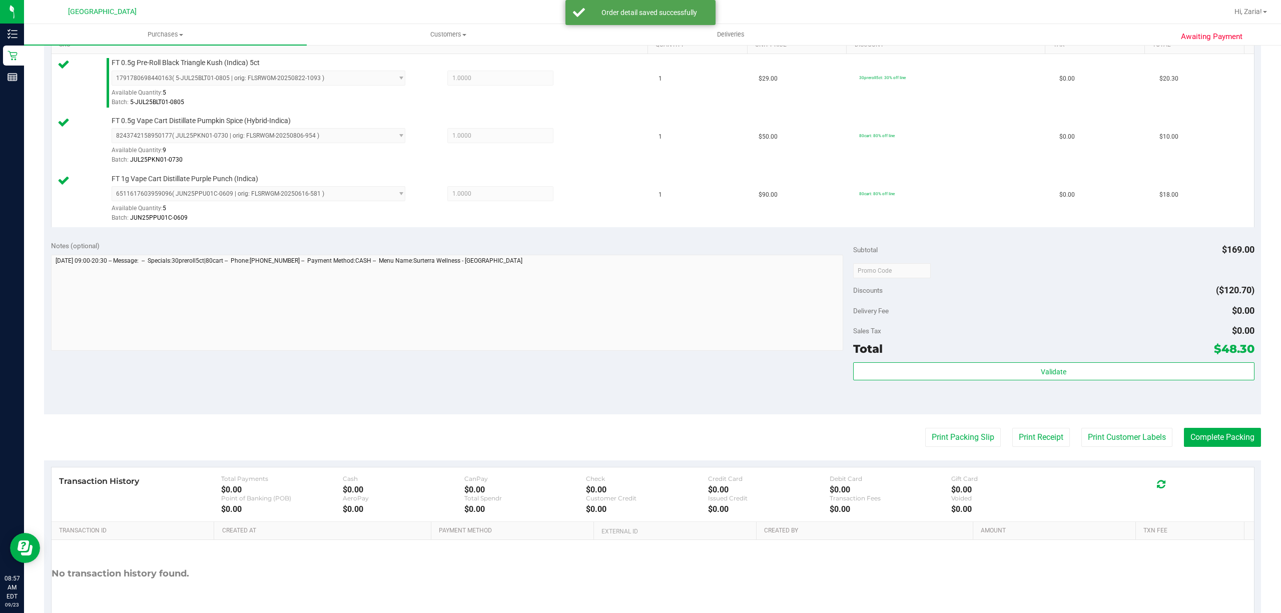
drag, startPoint x: 982, startPoint y: 391, endPoint x: 993, endPoint y: 359, distance: 33.9
click at [984, 381] on div "Validate" at bounding box center [1053, 384] width 401 height 45
click at [993, 358] on div "Total $48.30" at bounding box center [1053, 349] width 401 height 18
click at [993, 361] on div "Subtotal $169.00 Discounts ($120.70) Delivery Fee $0.00 Sales Tax $0.00 Total $…" at bounding box center [1053, 324] width 401 height 167
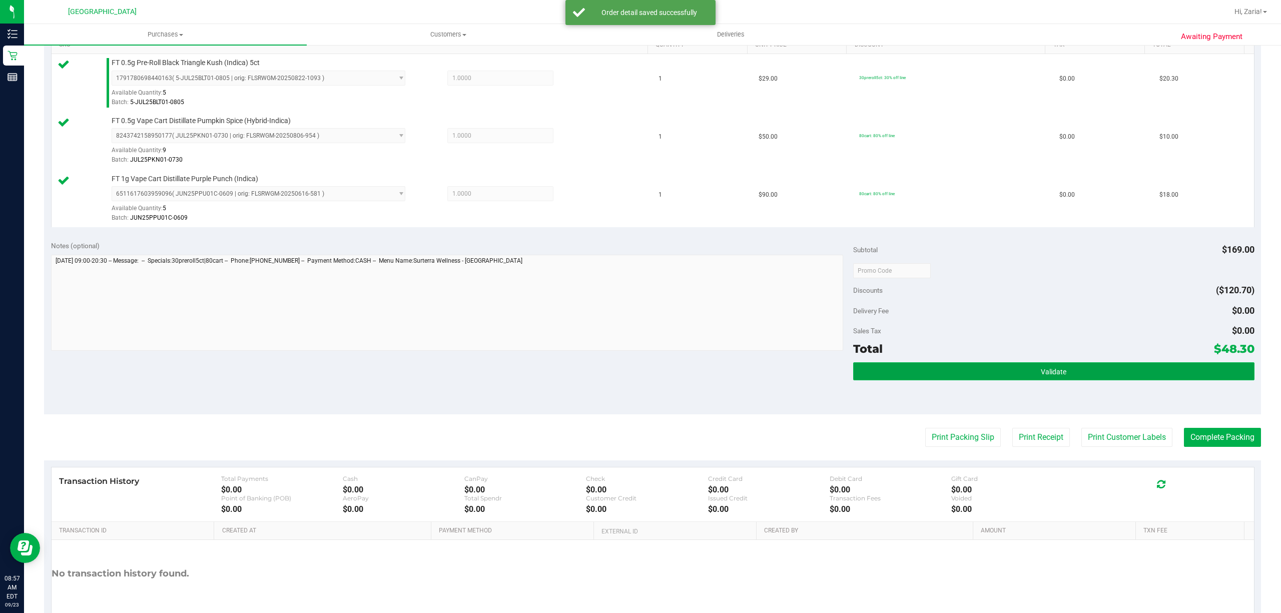
click at [992, 370] on button "Validate" at bounding box center [1053, 371] width 401 height 18
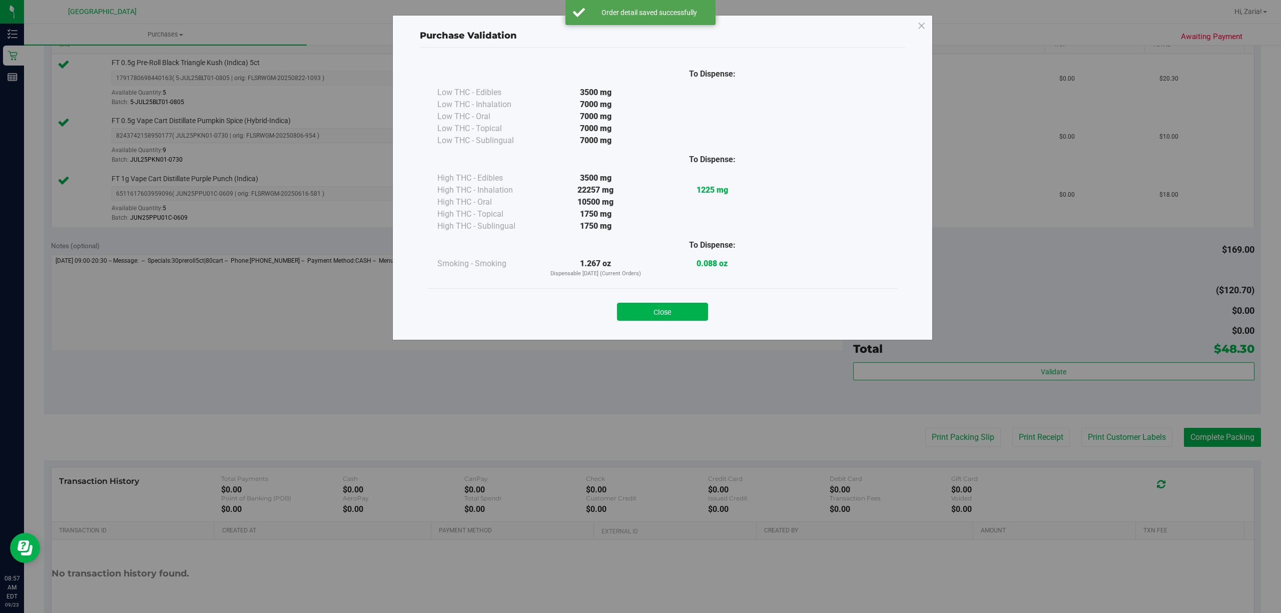
click at [673, 311] on button "Close" at bounding box center [662, 312] width 91 height 18
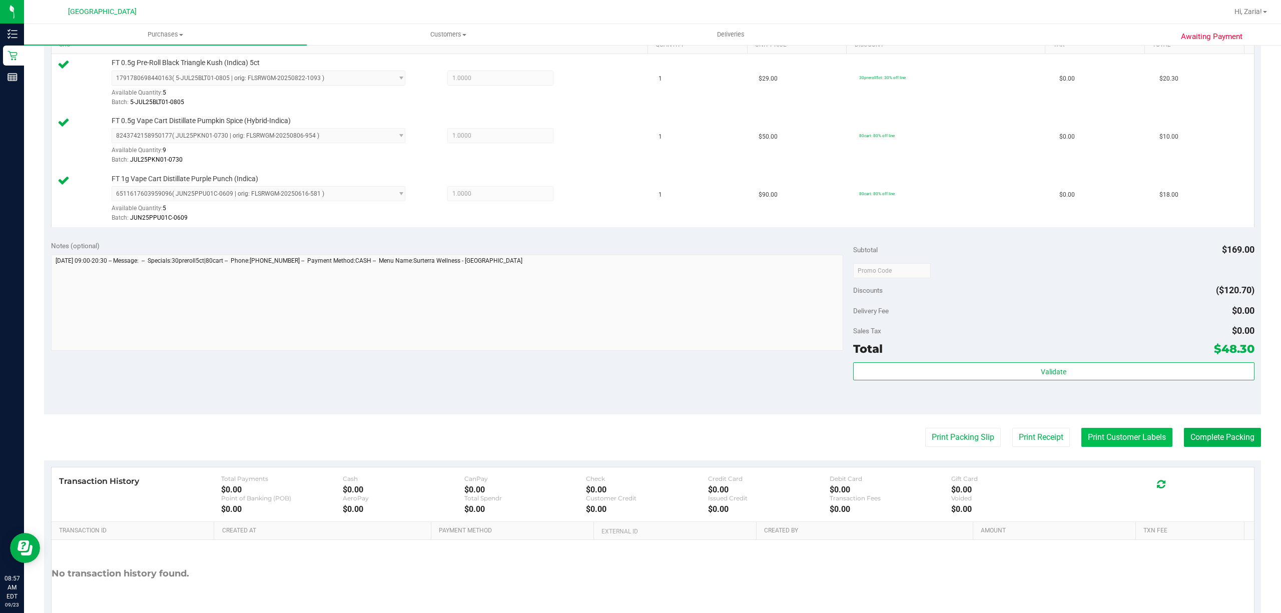
click at [1103, 444] on button "Print Customer Labels" at bounding box center [1126, 437] width 91 height 19
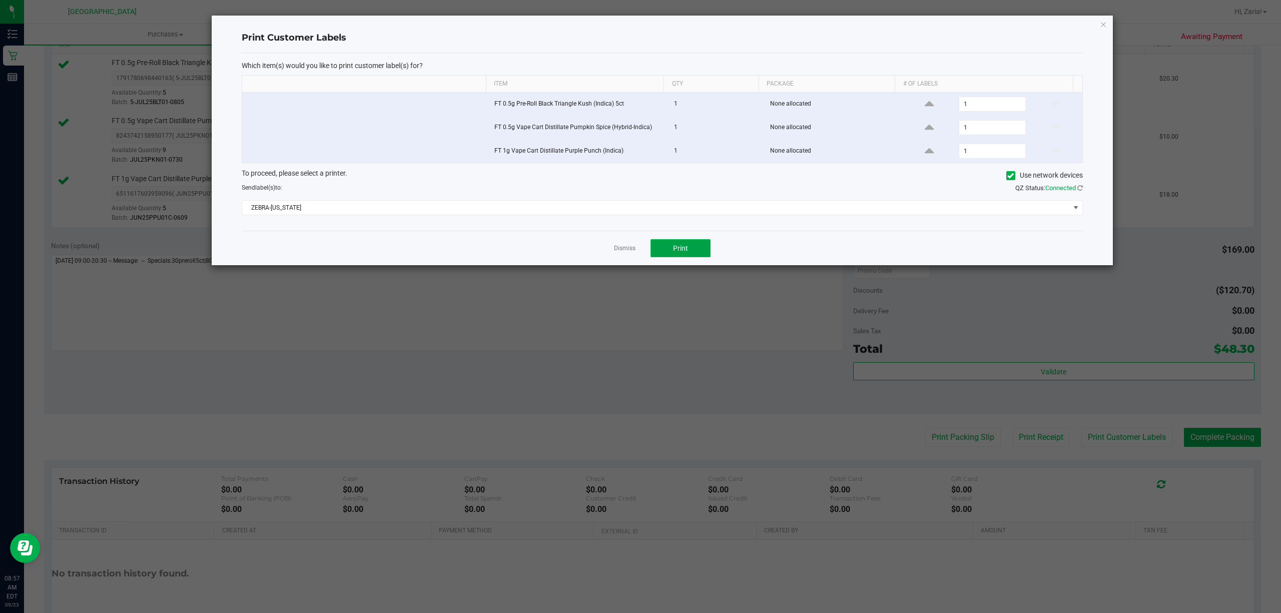
click at [673, 252] on span "Print" at bounding box center [680, 248] width 15 height 8
click at [1098, 24] on div "Print Customer Labels Which item(s) would you like to print customer label(s) f…" at bounding box center [662, 141] width 901 height 250
click at [1107, 26] on div "Print Customer Labels Which item(s) would you like to print customer label(s) f…" at bounding box center [662, 141] width 901 height 250
click at [1101, 26] on icon "button" at bounding box center [1103, 24] width 7 height 12
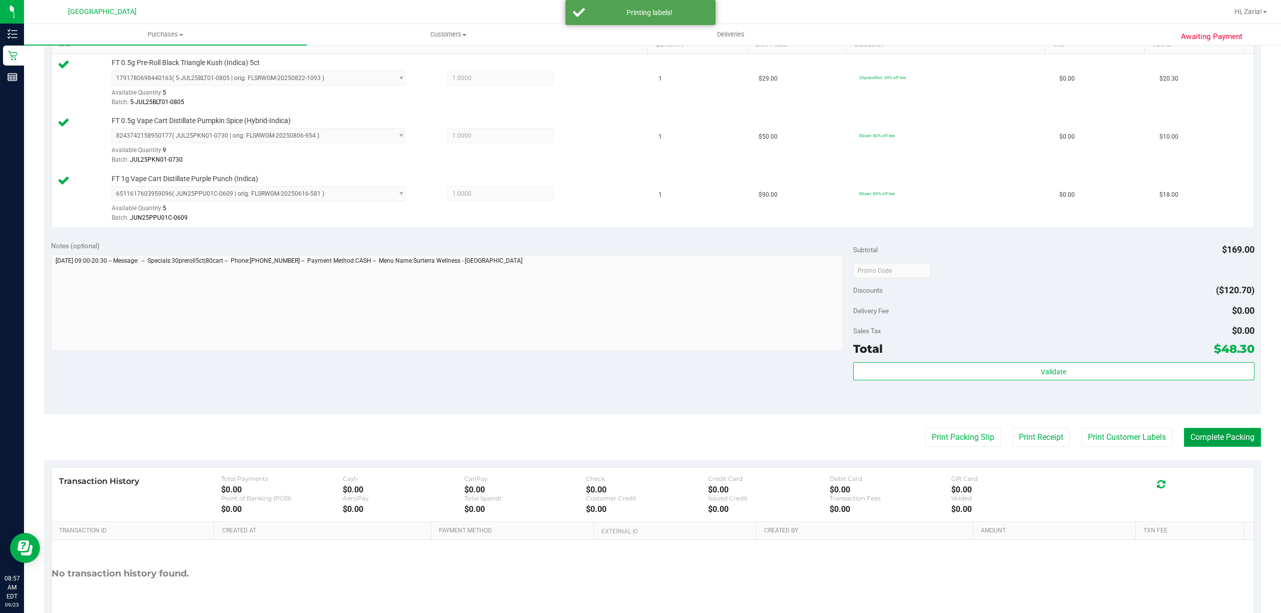
click at [1225, 447] on button "Complete Packing" at bounding box center [1222, 437] width 77 height 19
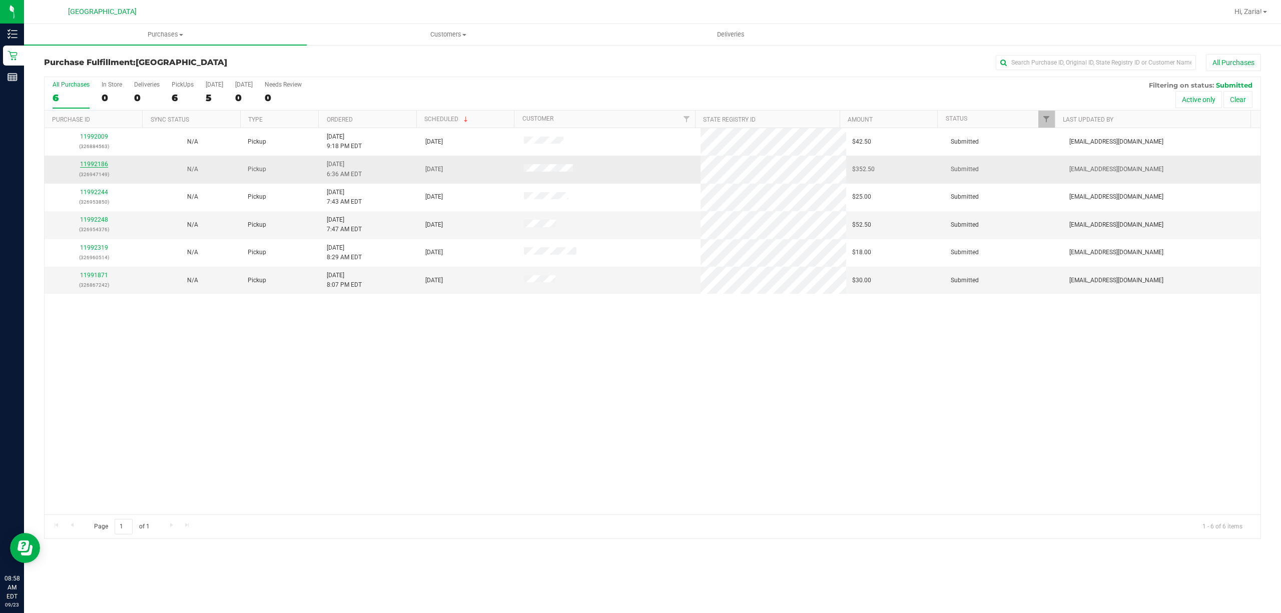
click at [99, 162] on link "11992186" at bounding box center [94, 164] width 28 height 7
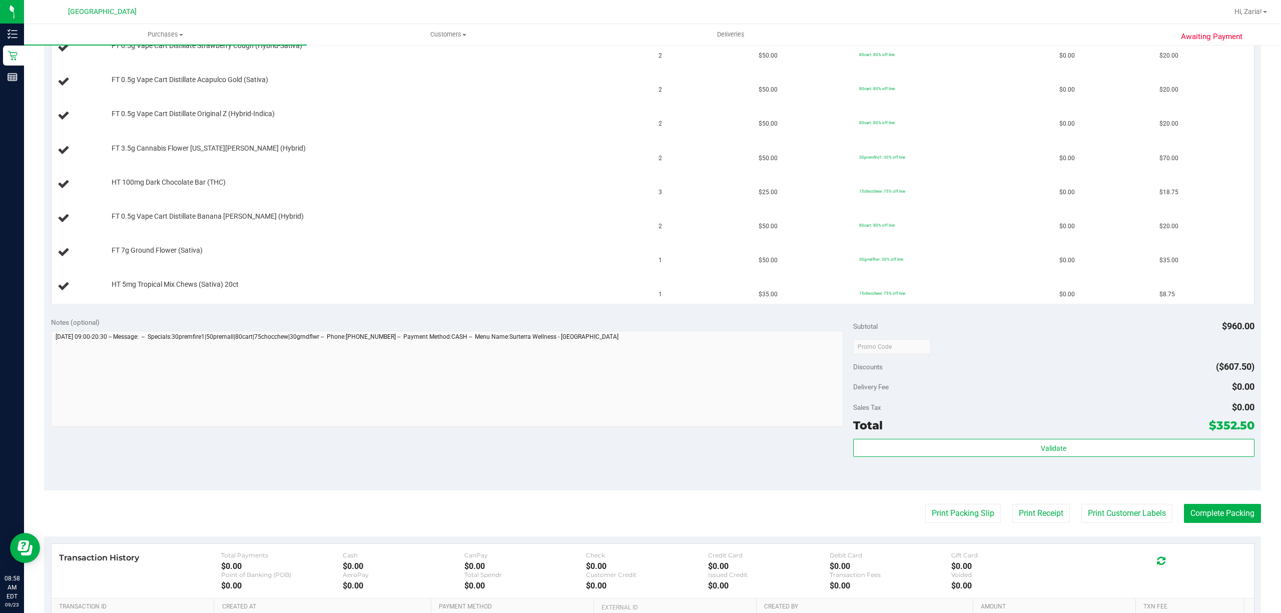
scroll to position [400, 0]
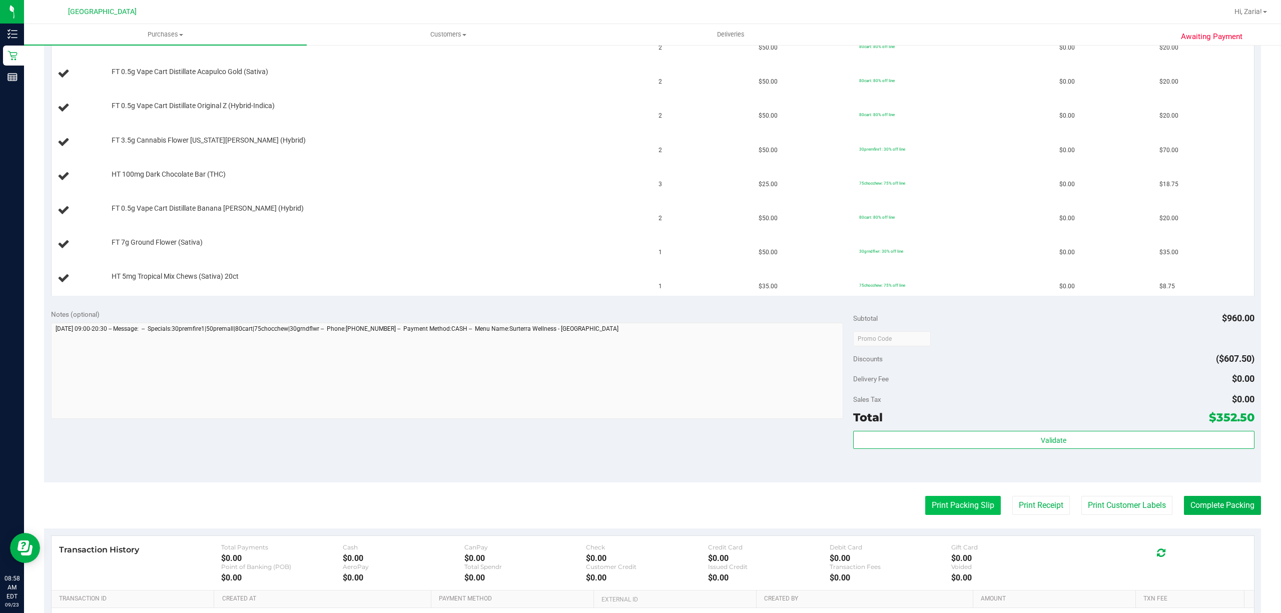
click at [931, 514] on button "Print Packing Slip" at bounding box center [963, 505] width 76 height 19
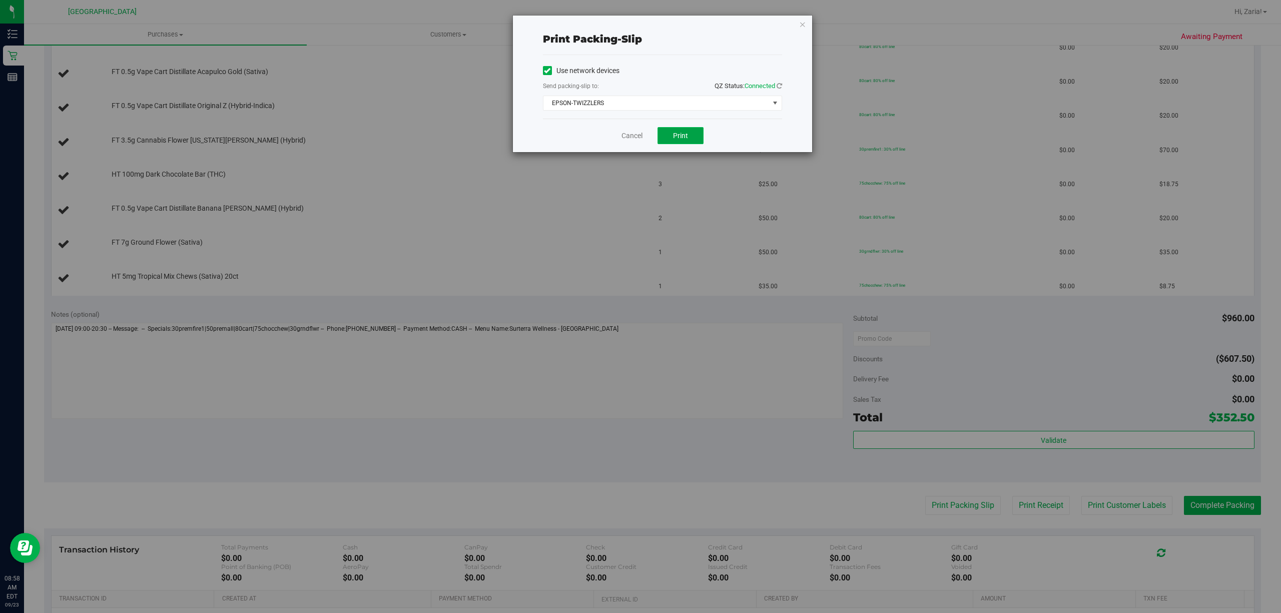
click at [684, 137] on span "Print" at bounding box center [680, 136] width 15 height 8
click at [629, 137] on link "Cancel" at bounding box center [631, 136] width 21 height 11
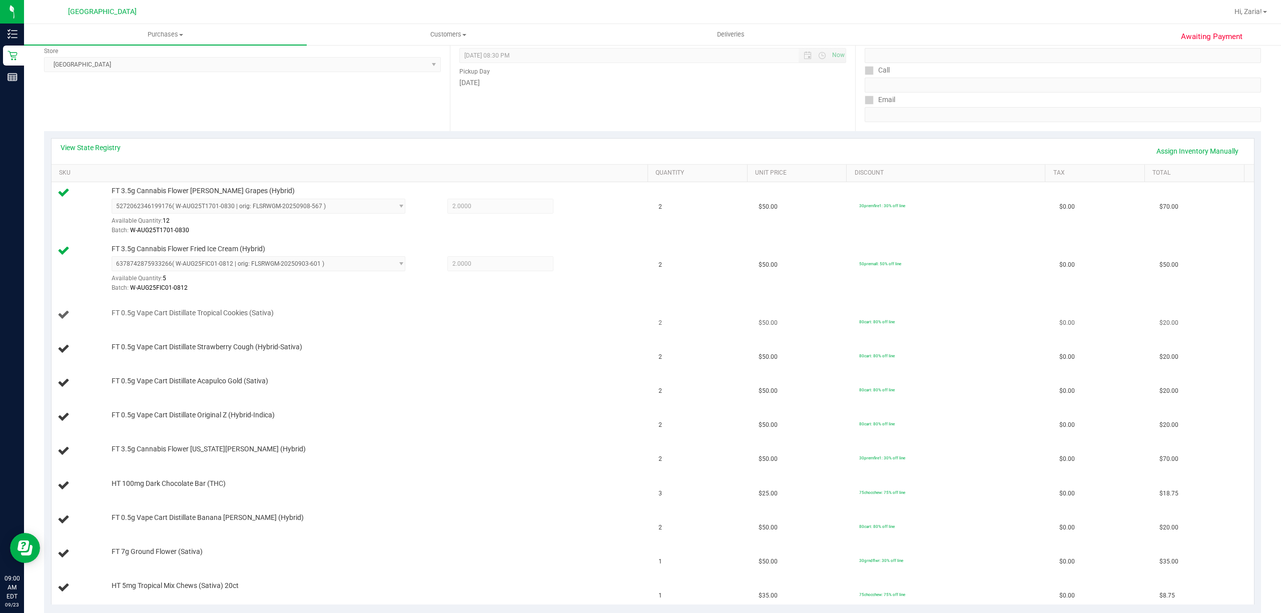
scroll to position [133, 0]
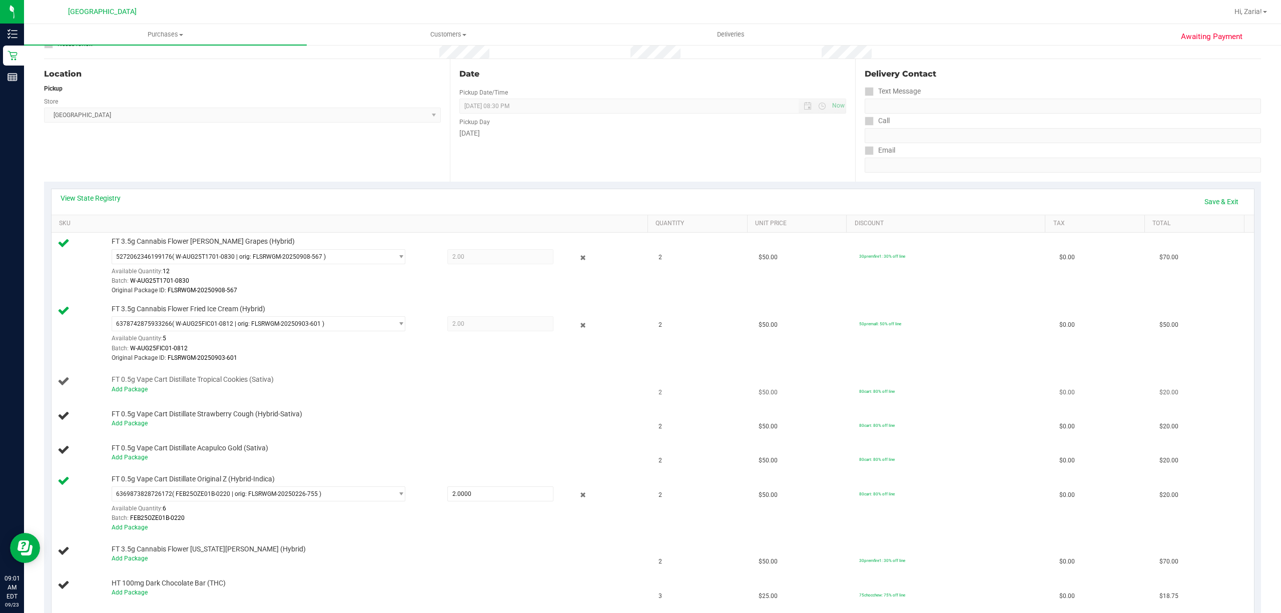
scroll to position [133, 0]
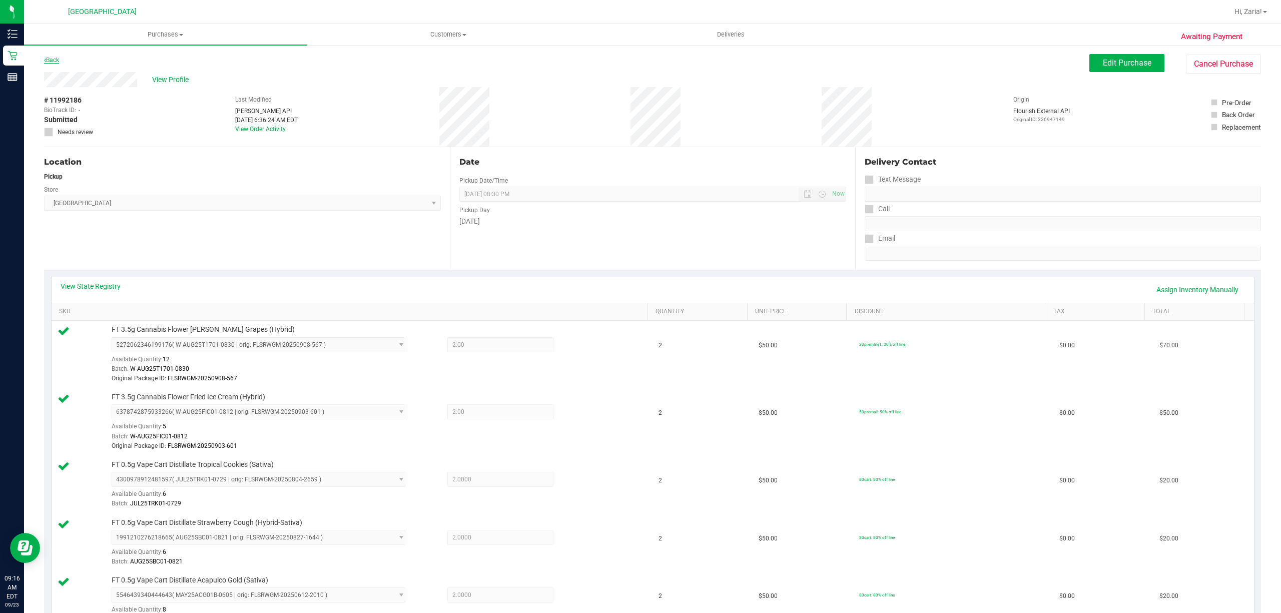
click at [47, 57] on link "Back" at bounding box center [51, 60] width 15 height 7
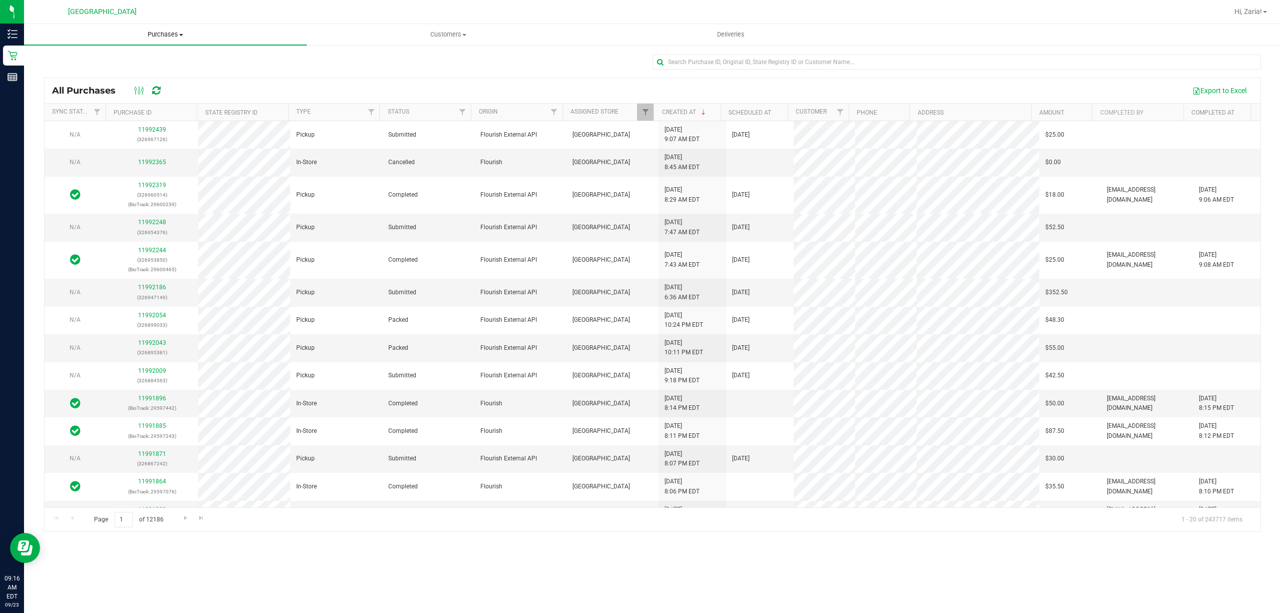
click at [144, 37] on span "Purchases" at bounding box center [165, 34] width 283 height 9
click at [125, 68] on li "Fulfillment" at bounding box center [165, 73] width 283 height 12
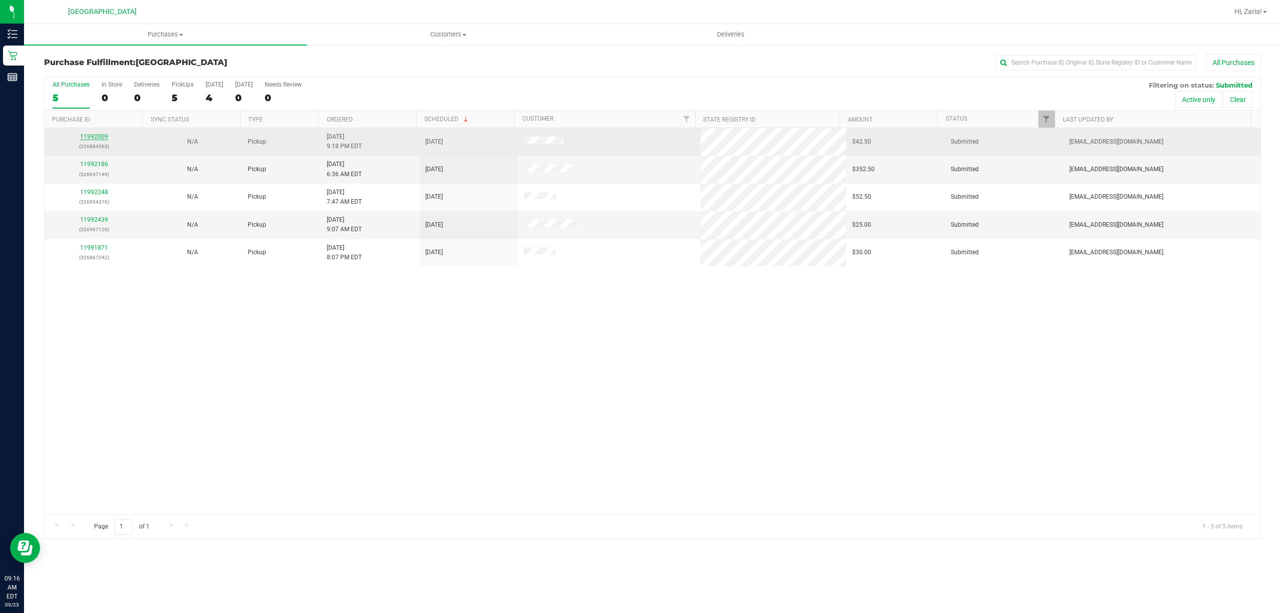
click at [94, 138] on link "11992009" at bounding box center [94, 136] width 28 height 7
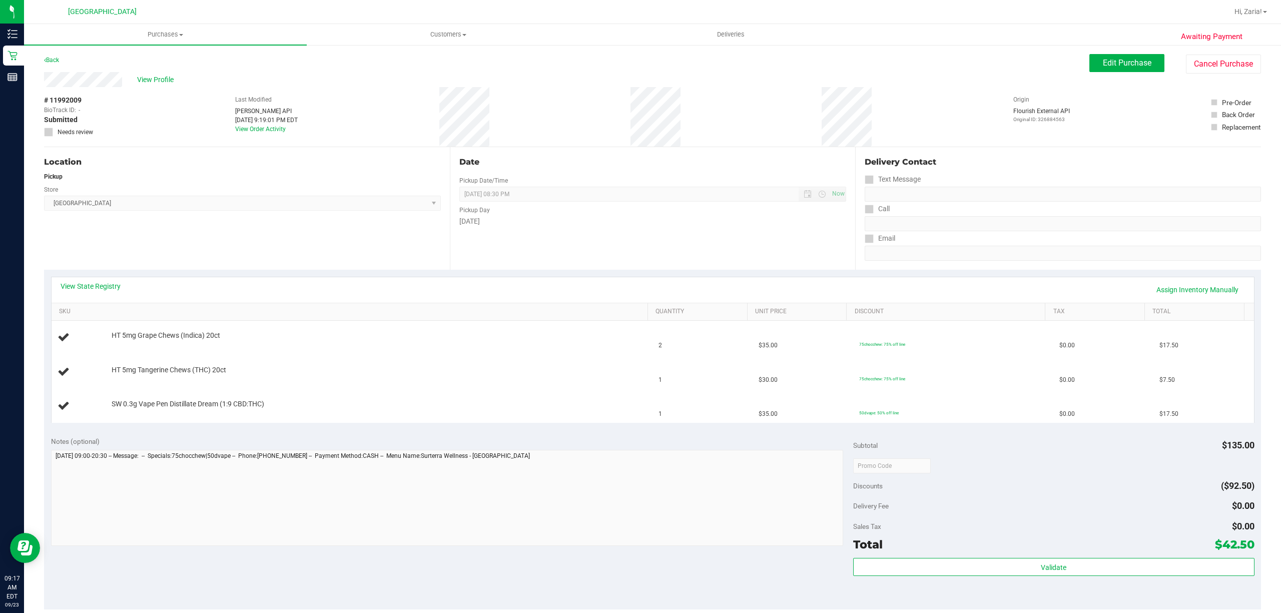
click at [55, 63] on div "Back" at bounding box center [51, 60] width 15 height 12
click at [55, 62] on link "Back" at bounding box center [51, 60] width 15 height 7
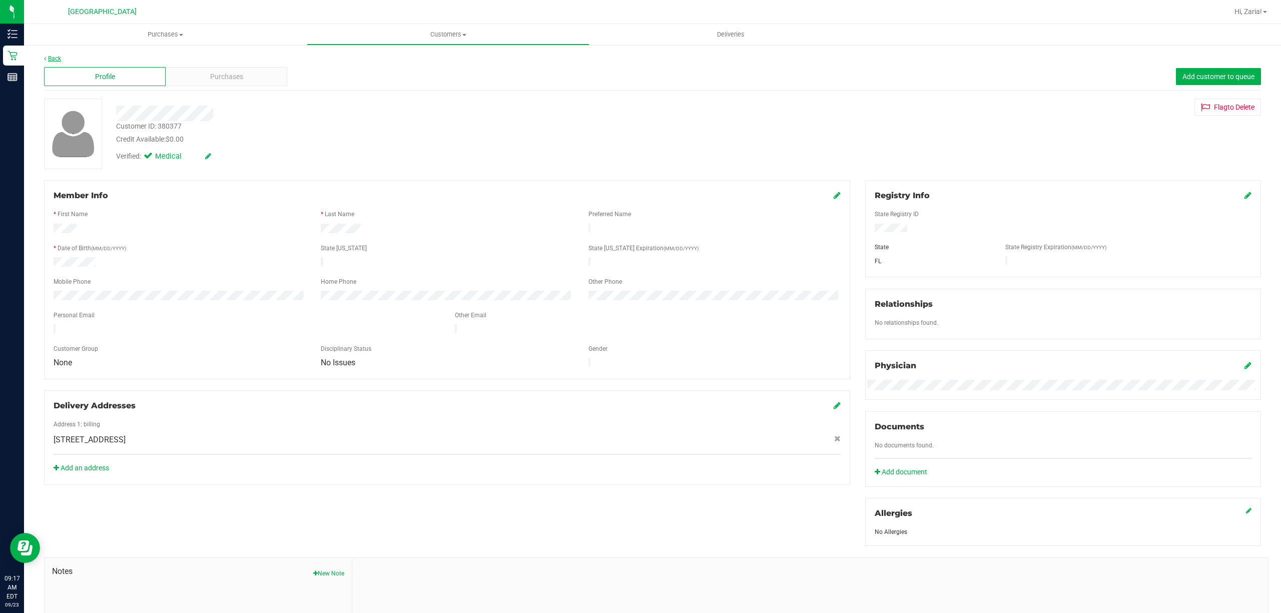
click at [60, 56] on link "Back" at bounding box center [52, 58] width 17 height 7
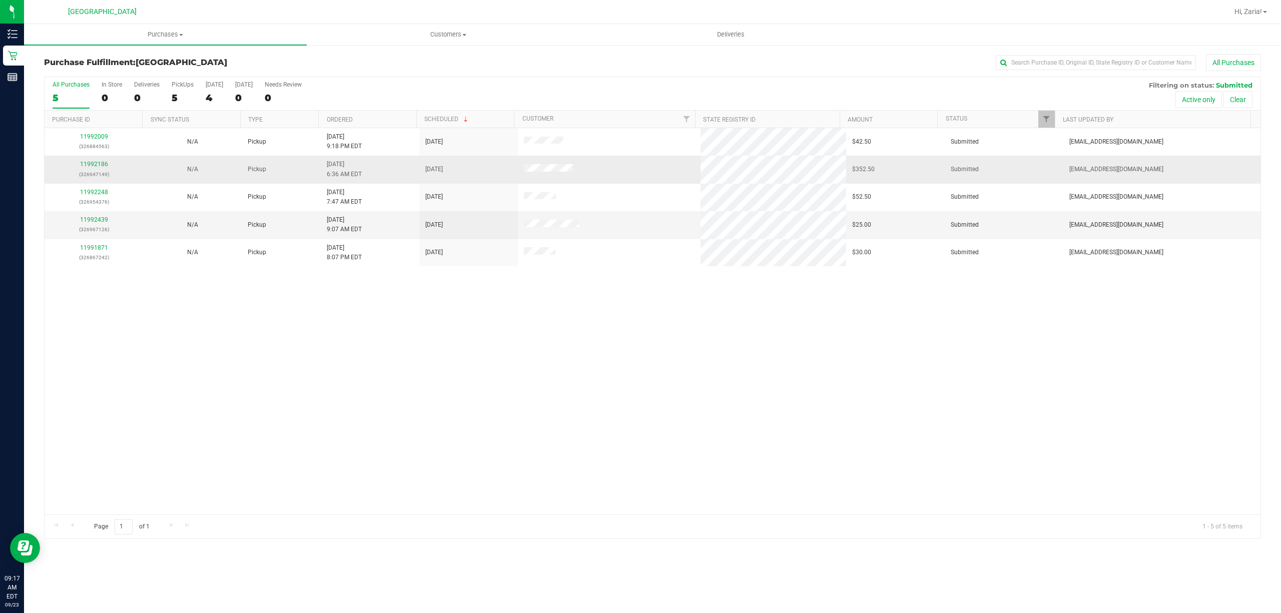
click at [97, 161] on div "11992186 (326947149)" at bounding box center [94, 169] width 87 height 19
click at [96, 167] on link "11992186" at bounding box center [94, 164] width 28 height 7
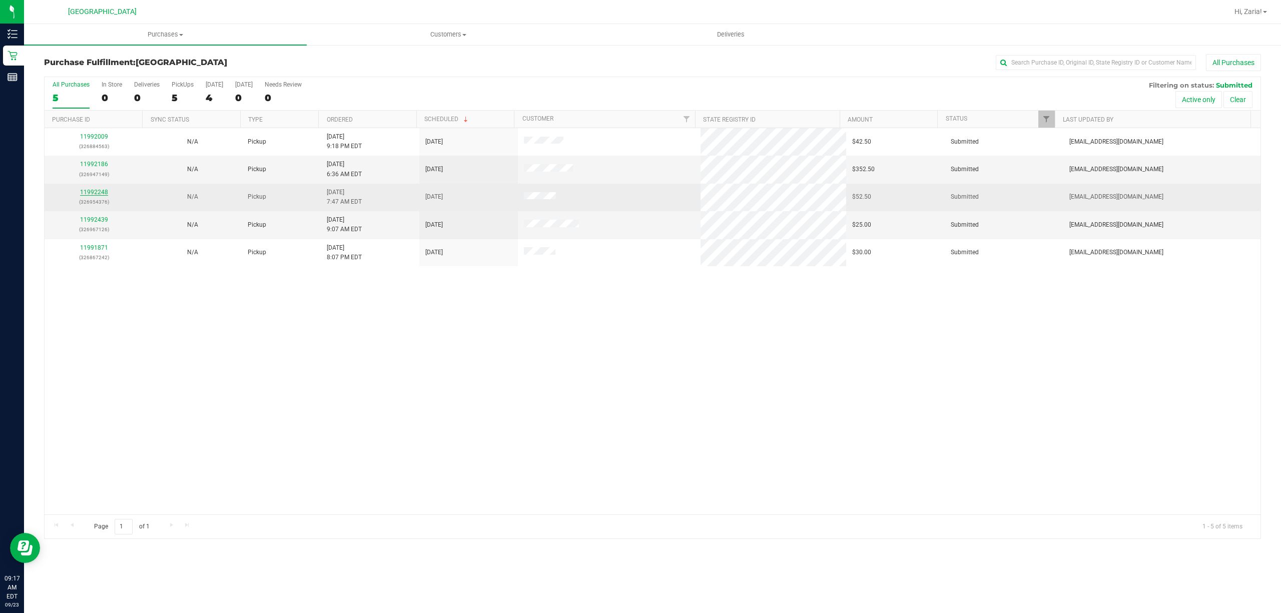
click at [102, 192] on link "11992248" at bounding box center [94, 192] width 28 height 7
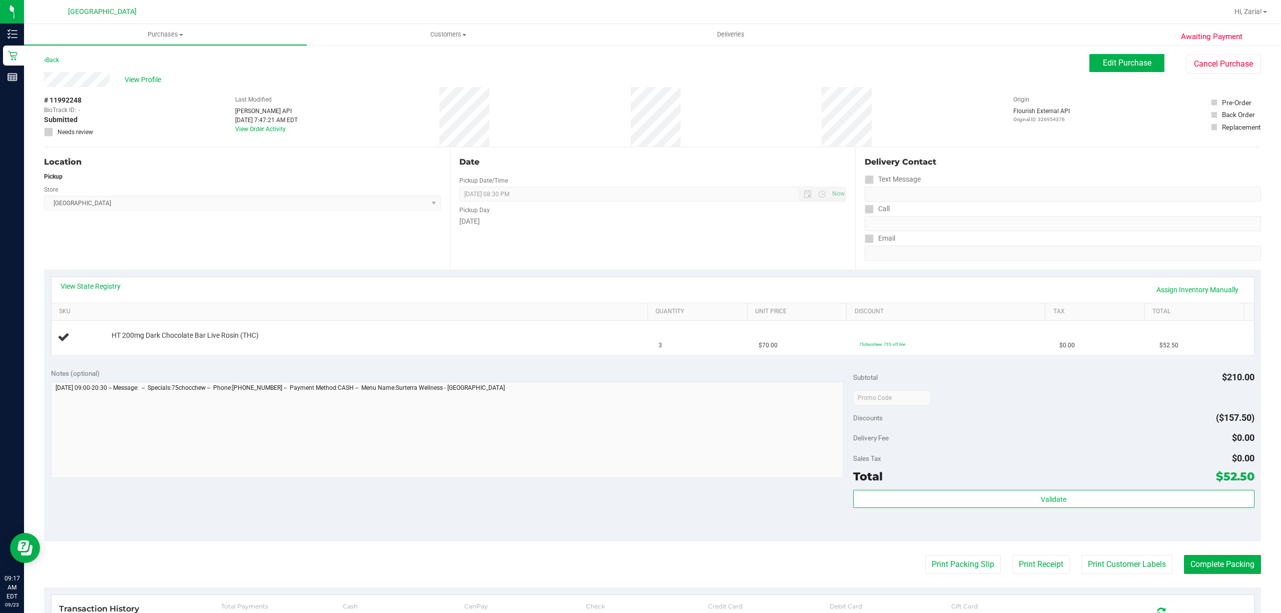
click at [51, 69] on div "Back Edit Purchase Cancel Purchase" at bounding box center [652, 63] width 1217 height 18
click at [51, 65] on div "Back" at bounding box center [51, 60] width 15 height 12
click at [53, 59] on link "Back" at bounding box center [51, 60] width 15 height 7
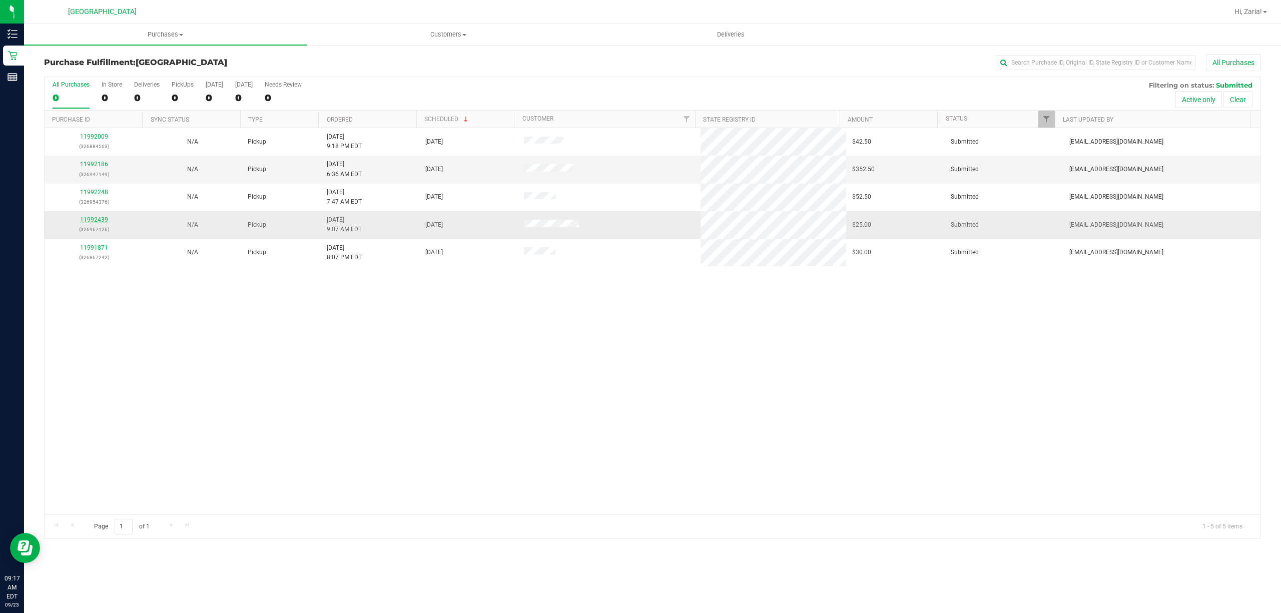
click at [93, 220] on link "11992439" at bounding box center [94, 219] width 28 height 7
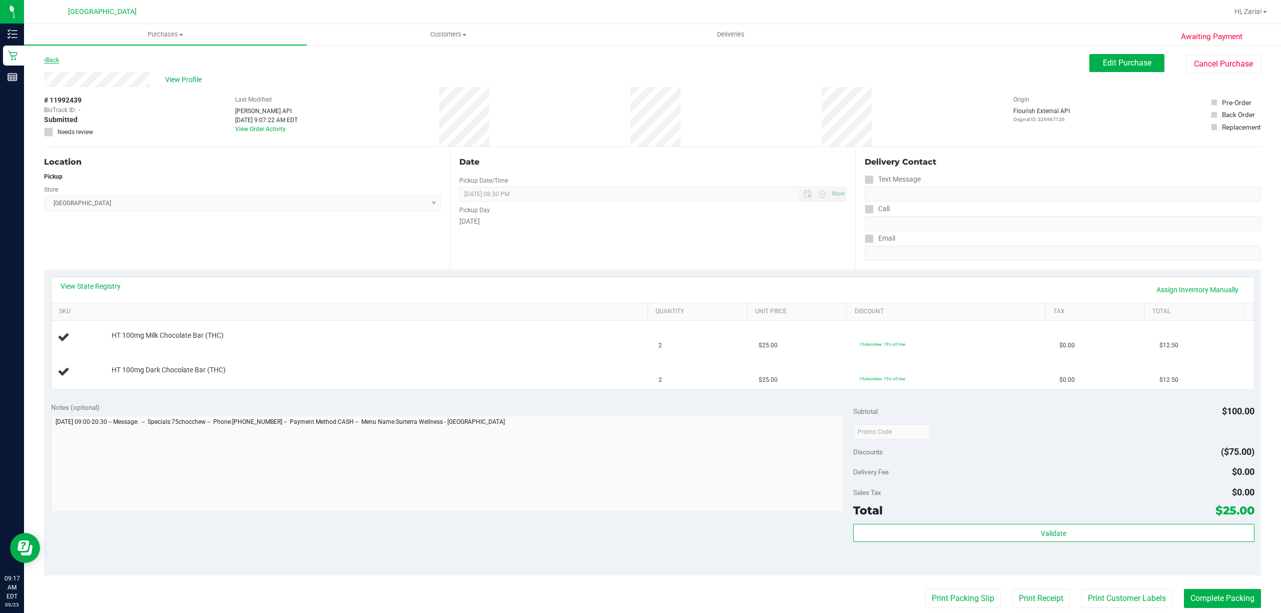
click at [57, 62] on link "Back" at bounding box center [51, 60] width 15 height 7
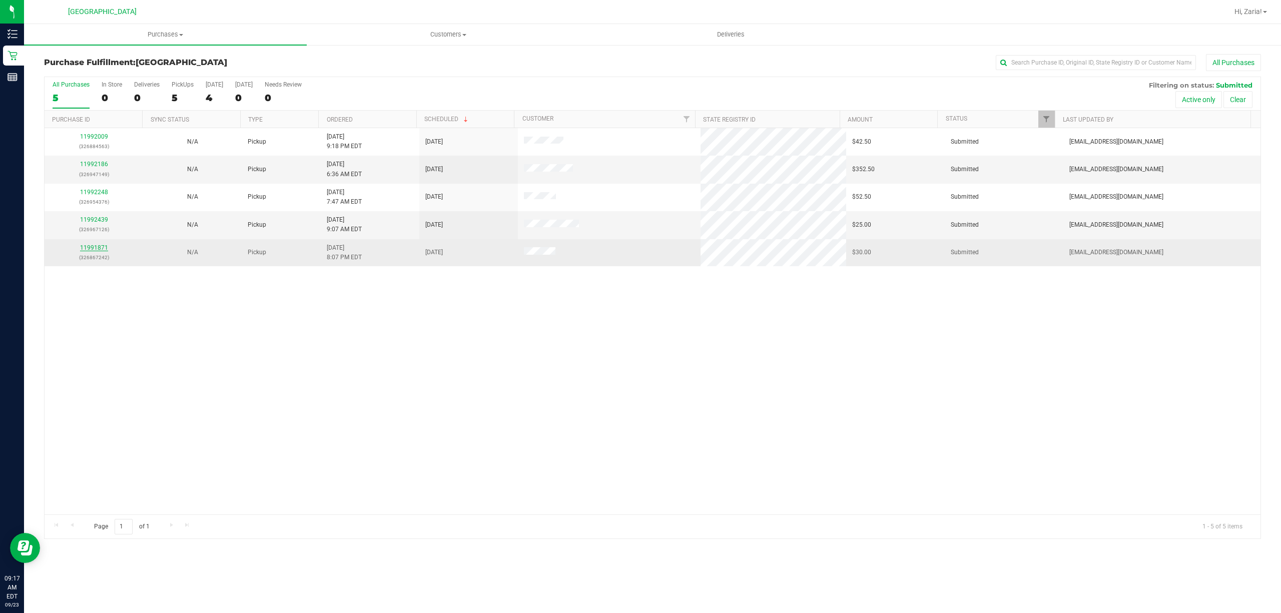
click at [98, 247] on link "11991871" at bounding box center [94, 247] width 28 height 7
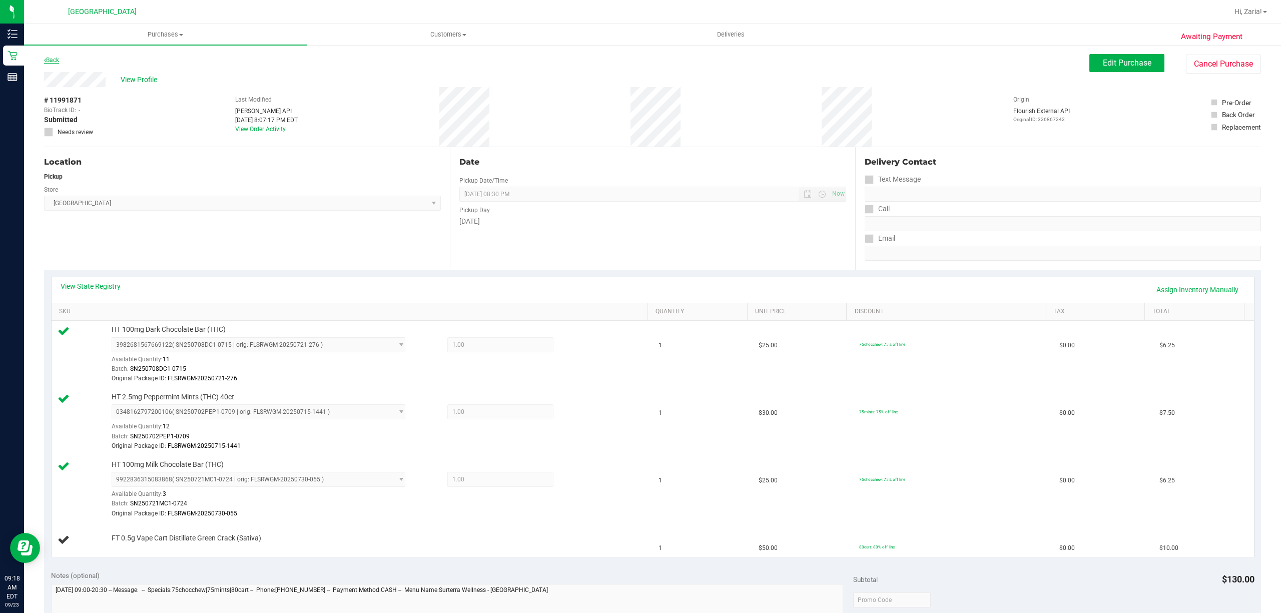
click at [52, 61] on link "Back" at bounding box center [51, 60] width 15 height 7
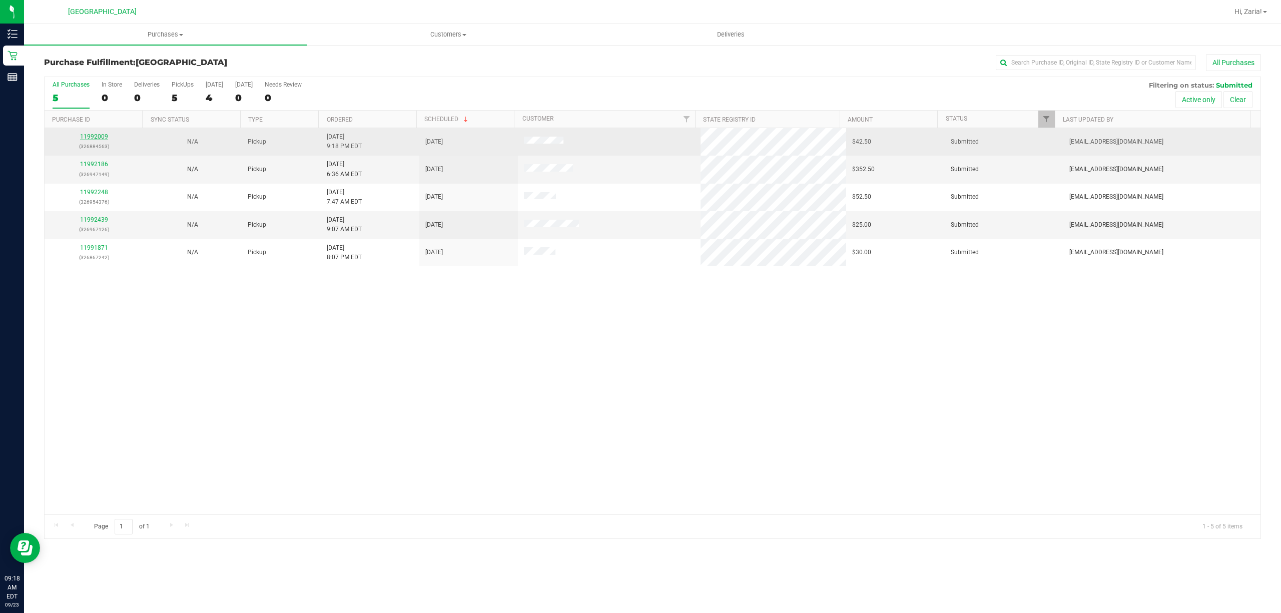
click at [81, 140] on link "11992009" at bounding box center [94, 136] width 28 height 7
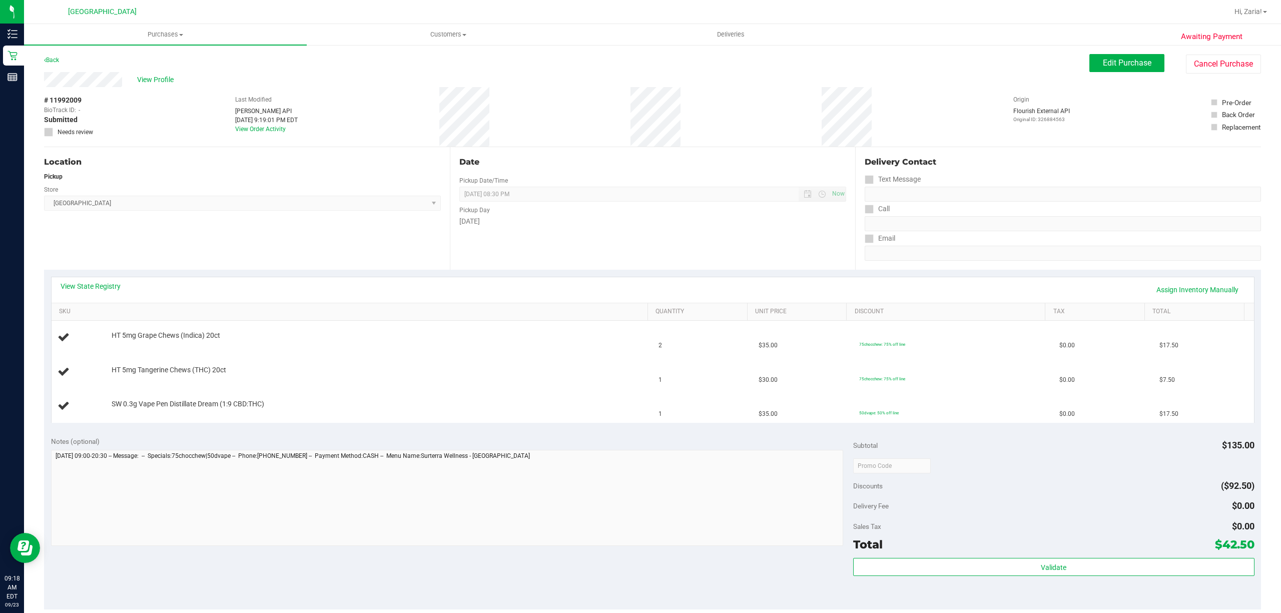
click at [59, 59] on div "Back" at bounding box center [51, 60] width 15 height 12
click at [54, 60] on link "Back" at bounding box center [51, 60] width 15 height 7
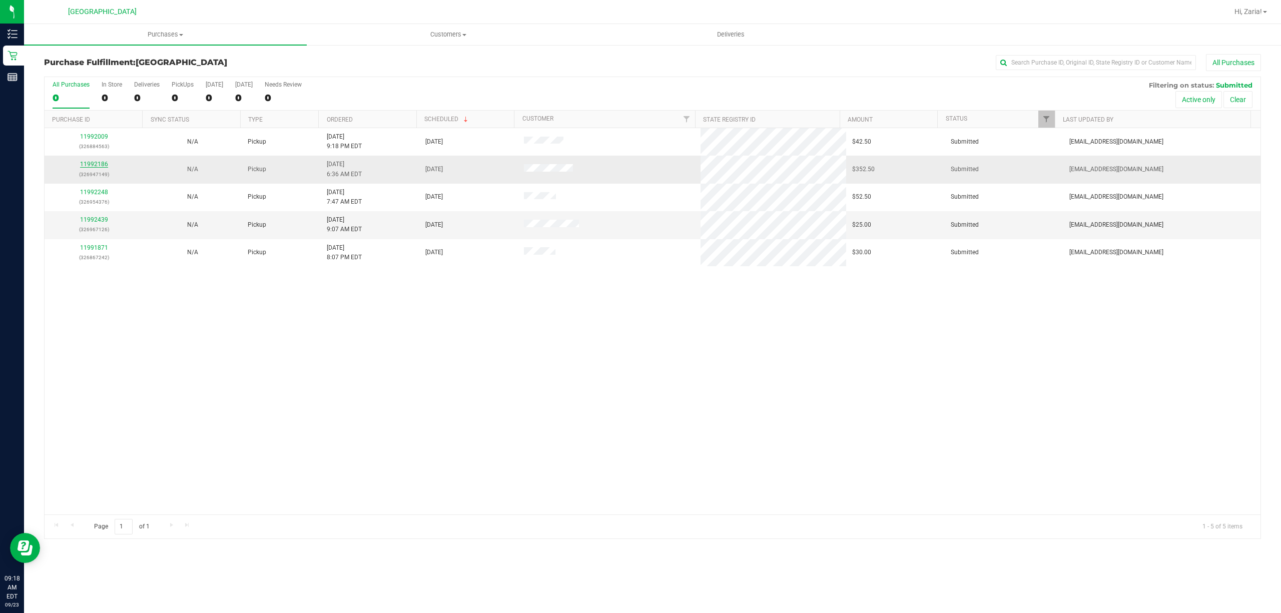
click at [103, 165] on link "11992186" at bounding box center [94, 164] width 28 height 7
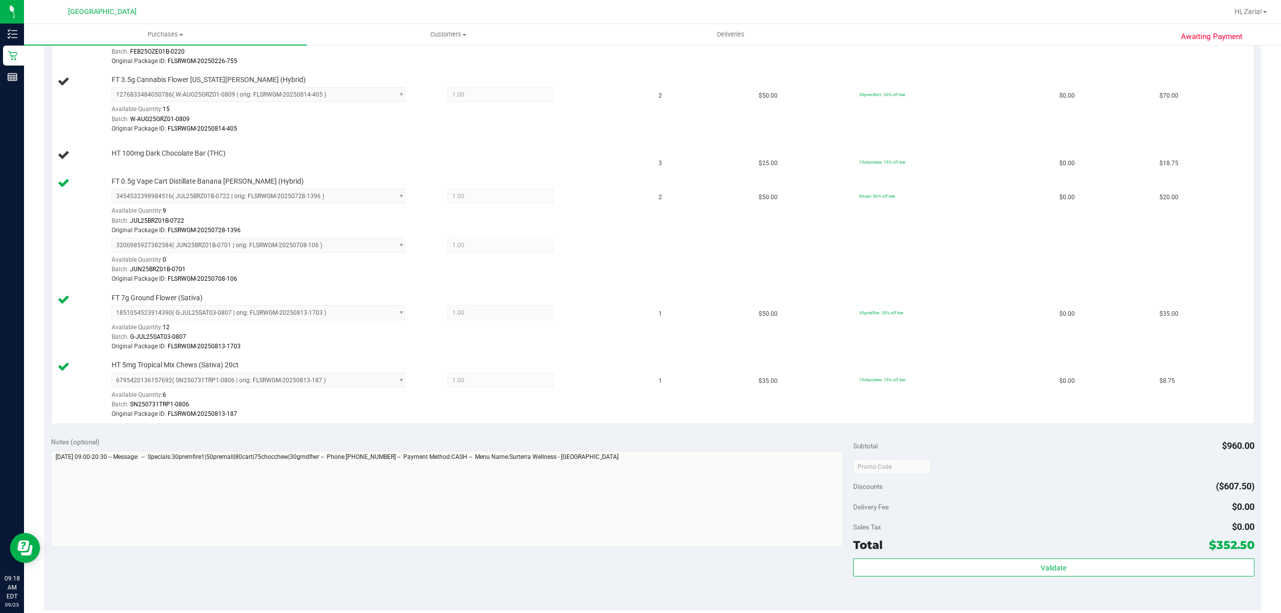
scroll to position [667, 0]
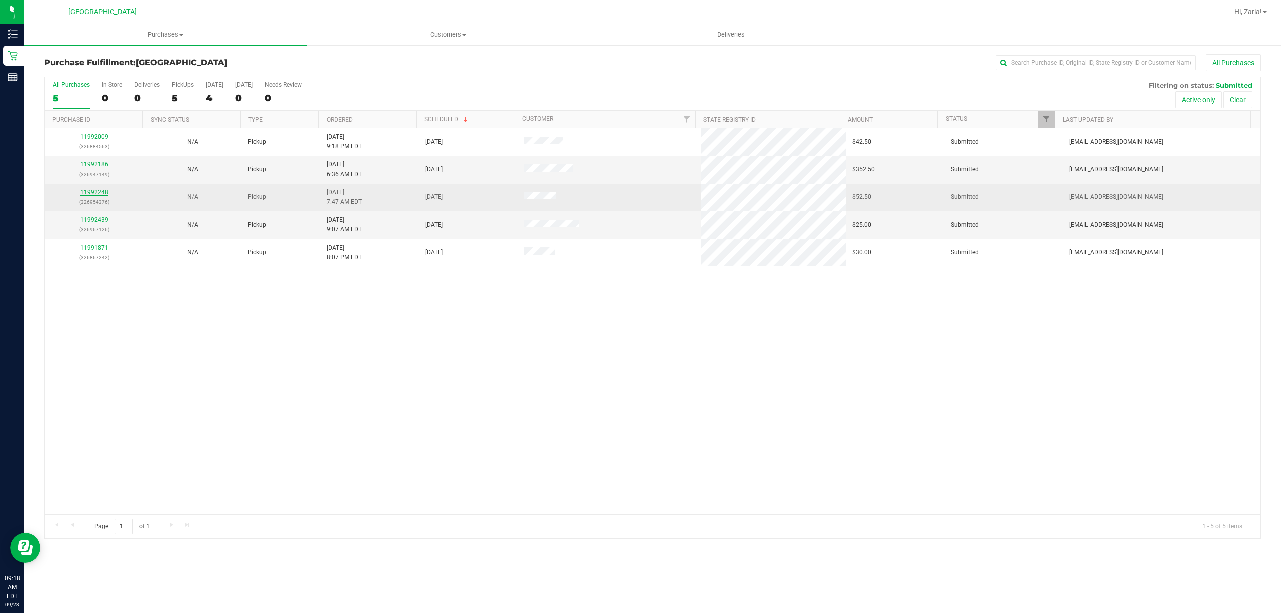
click at [96, 191] on link "11992248" at bounding box center [94, 192] width 28 height 7
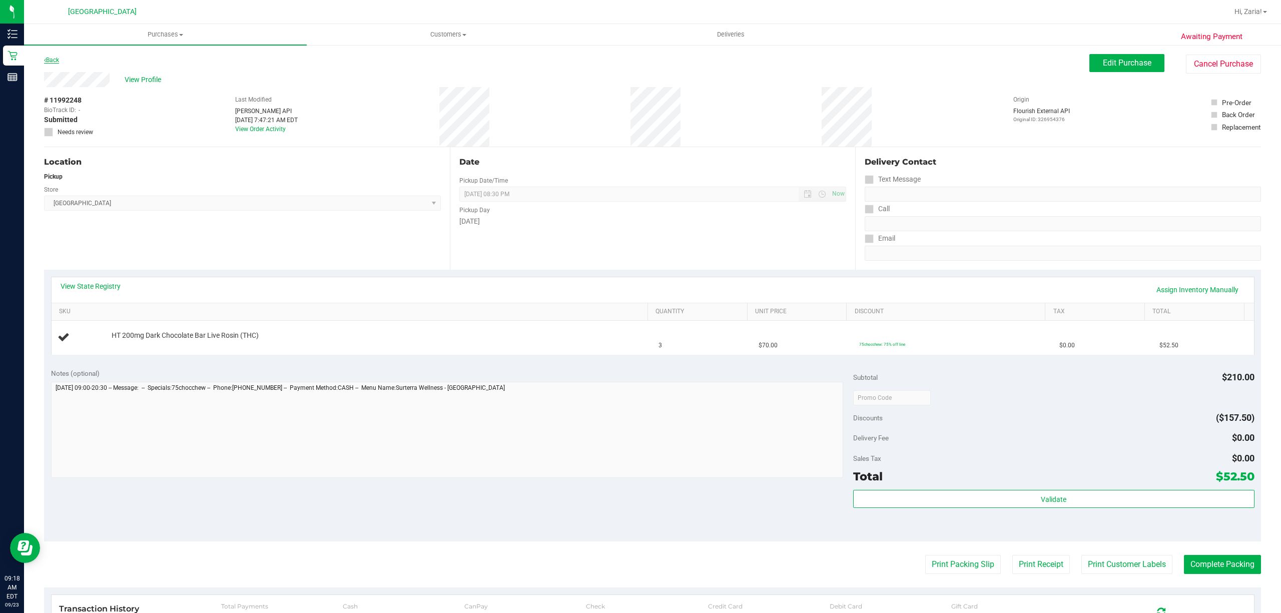
click at [47, 63] on link "Back" at bounding box center [51, 60] width 15 height 7
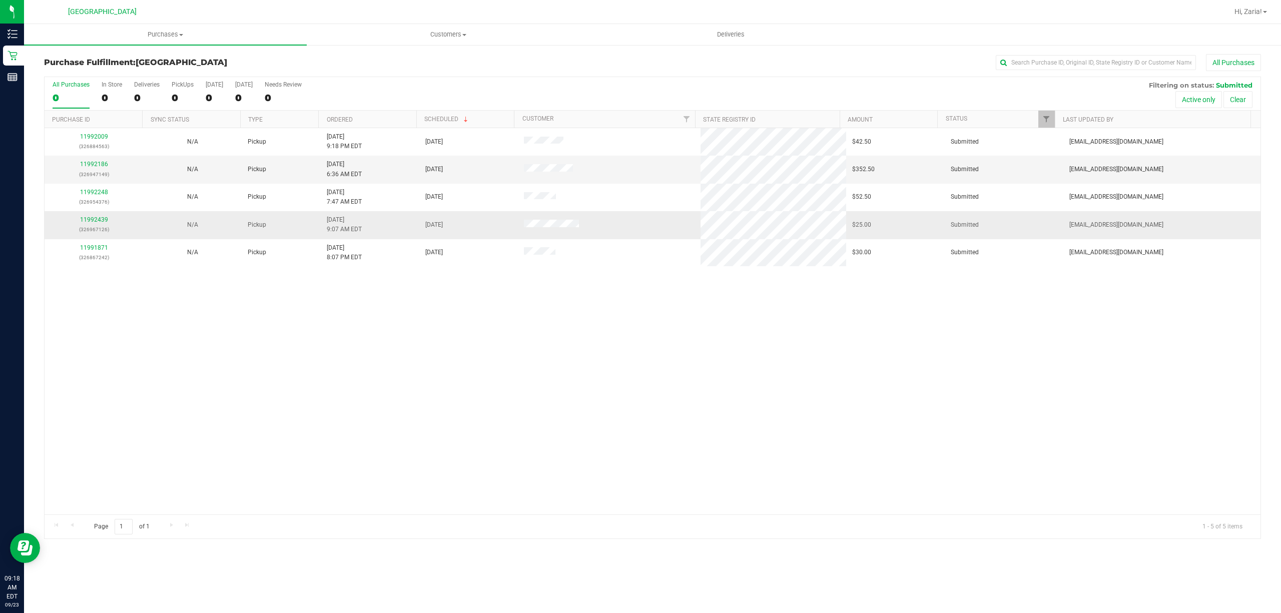
click at [85, 213] on td "11992439 (326967126)" at bounding box center [94, 225] width 99 height 28
click at [85, 214] on td "11992439 (326967126)" at bounding box center [94, 225] width 99 height 28
click at [86, 219] on link "11992439" at bounding box center [94, 219] width 28 height 7
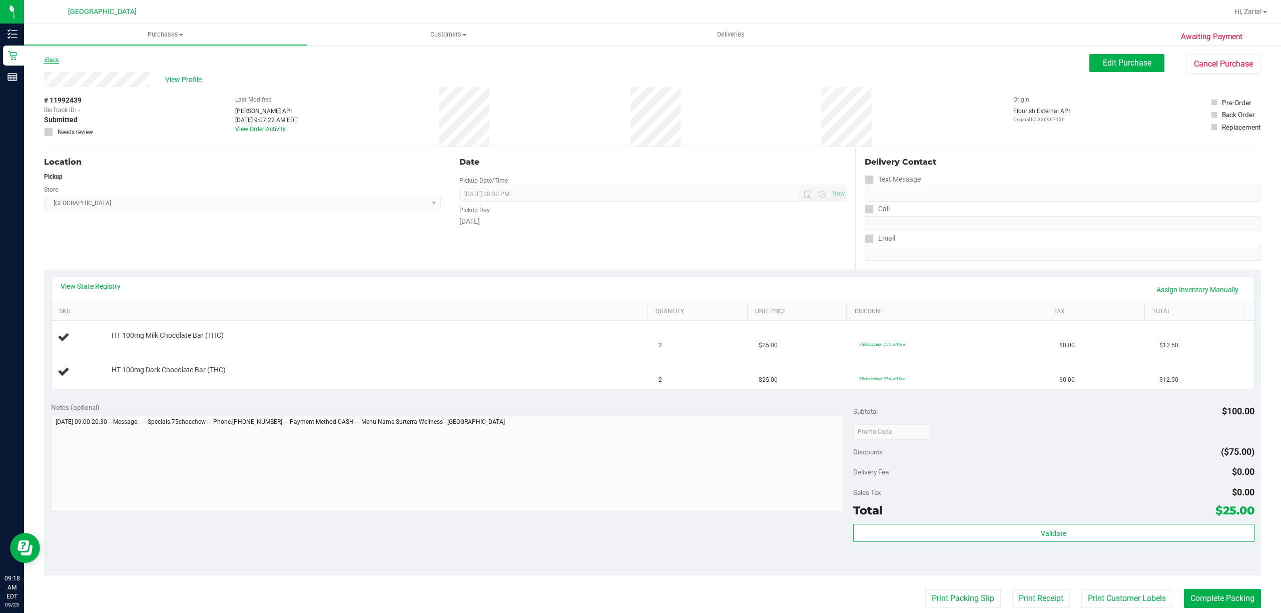
click at [49, 63] on link "Back" at bounding box center [51, 60] width 15 height 7
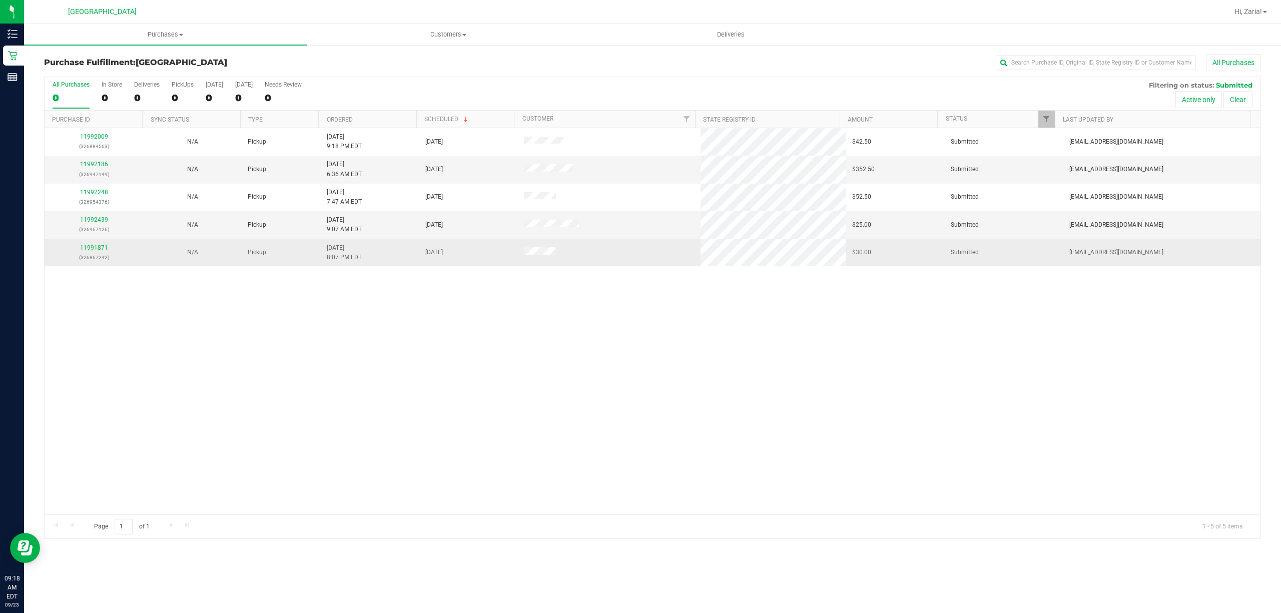
click at [81, 242] on td "11991871 (326867242)" at bounding box center [94, 252] width 99 height 27
click at [83, 247] on link "11991871" at bounding box center [94, 247] width 28 height 7
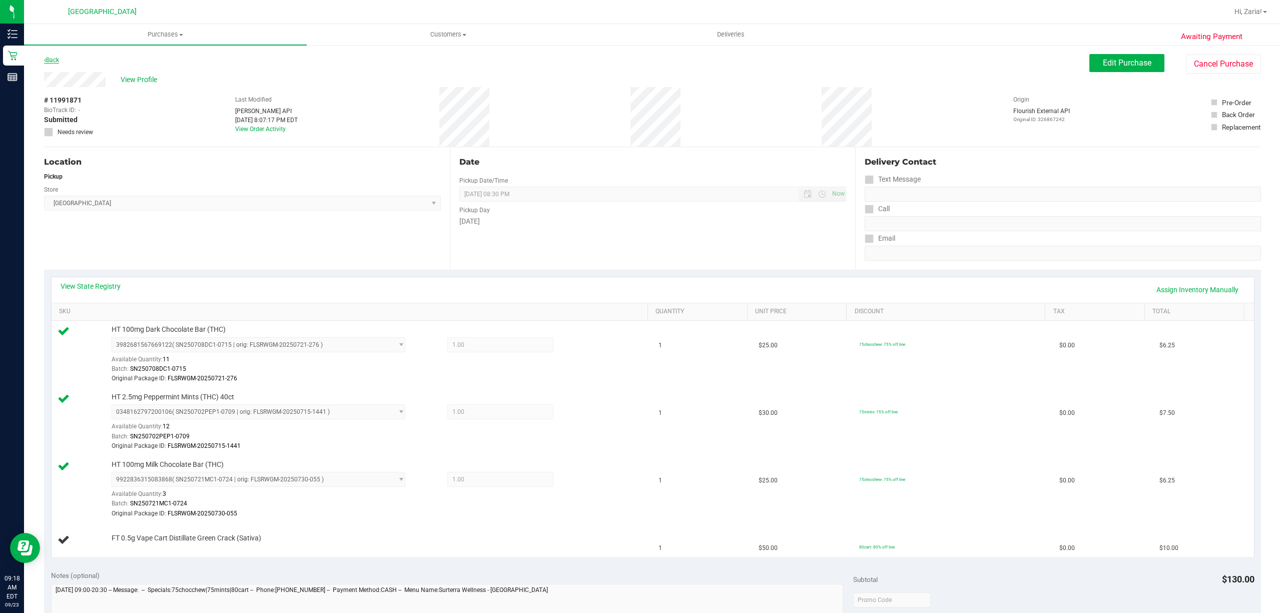
click at [57, 59] on link "Back" at bounding box center [51, 60] width 15 height 7
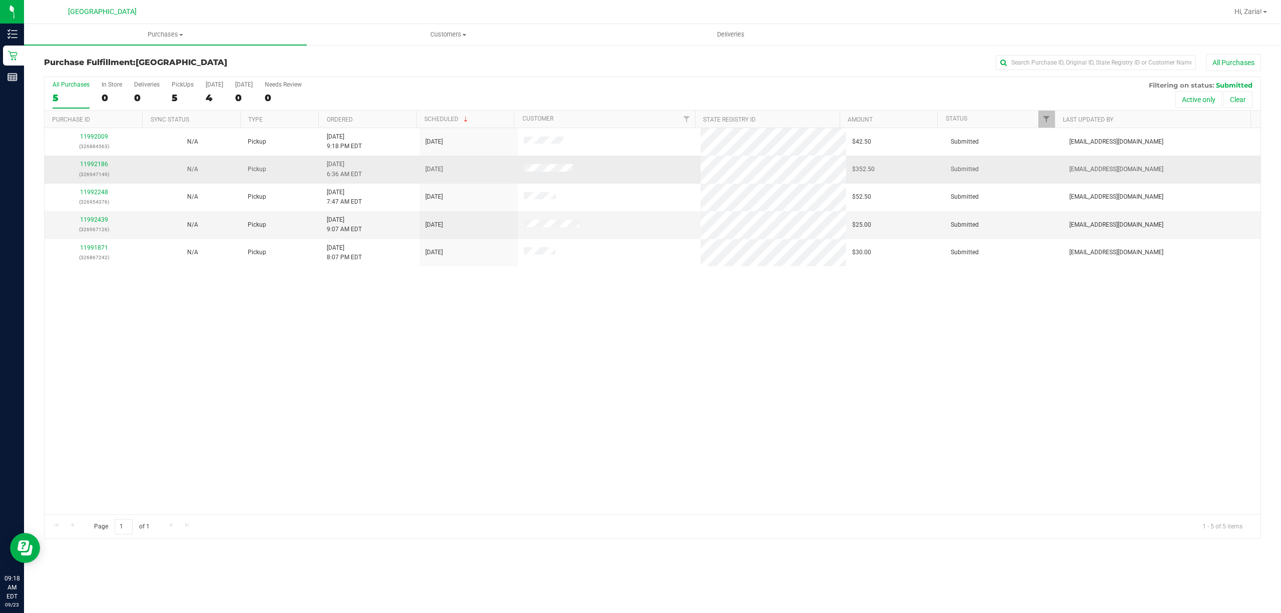
click at [98, 159] on td "11992186 (326947149)" at bounding box center [94, 170] width 99 height 28
click at [97, 165] on link "11992186" at bounding box center [94, 164] width 28 height 7
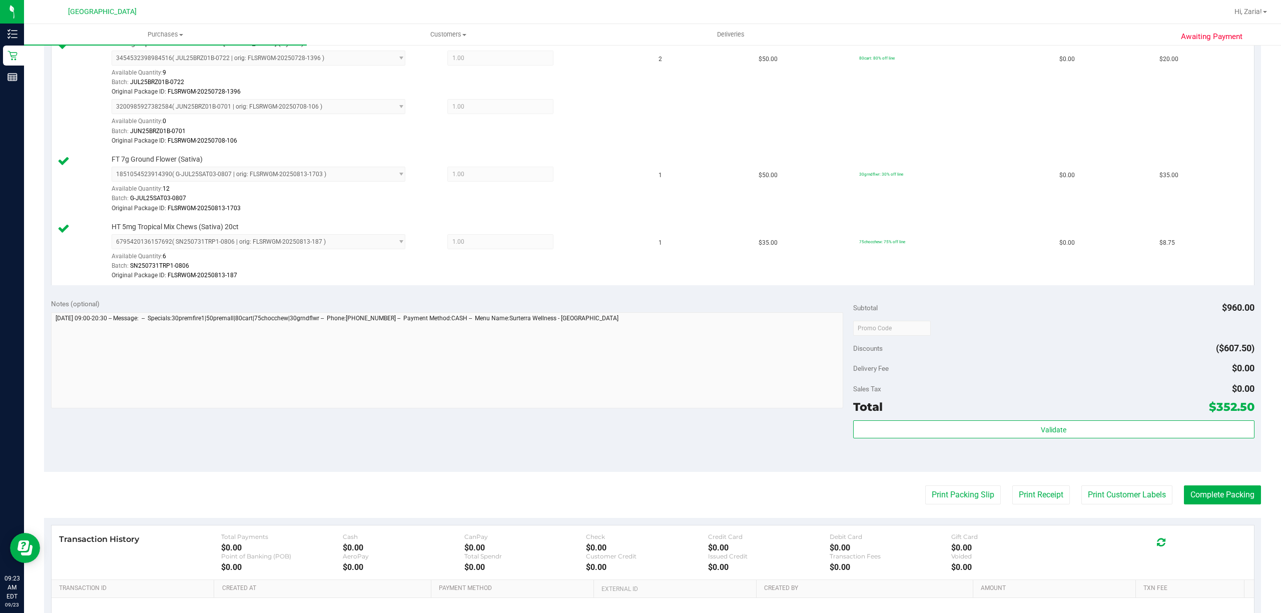
scroll to position [935, 0]
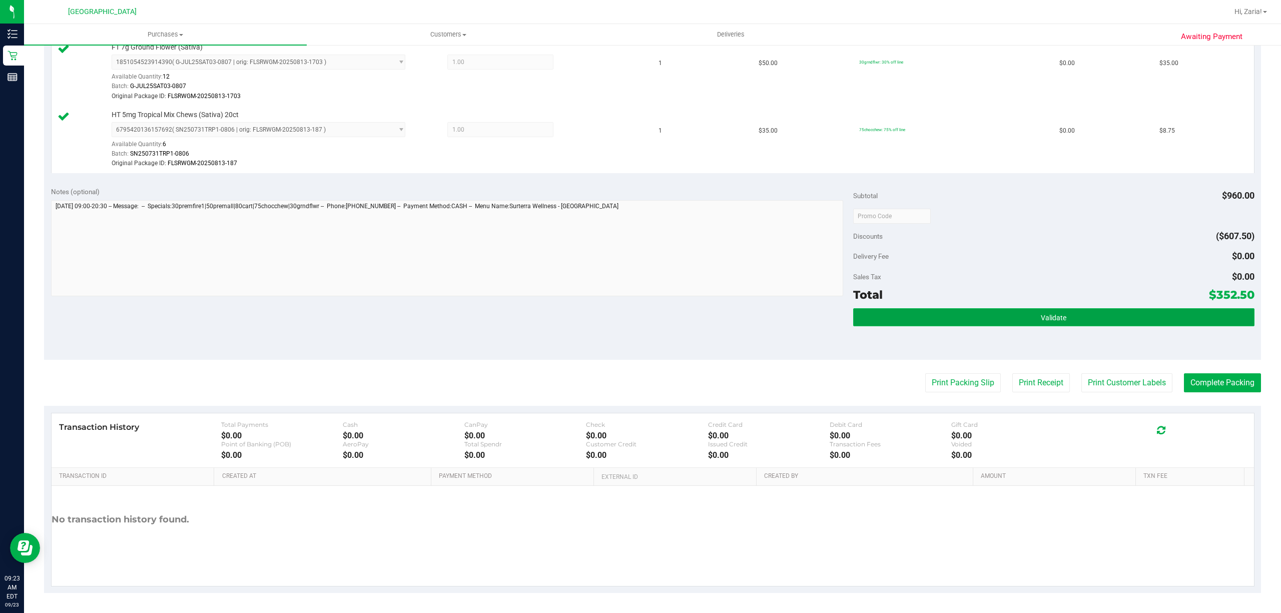
click at [1013, 317] on button "Validate" at bounding box center [1053, 317] width 401 height 18
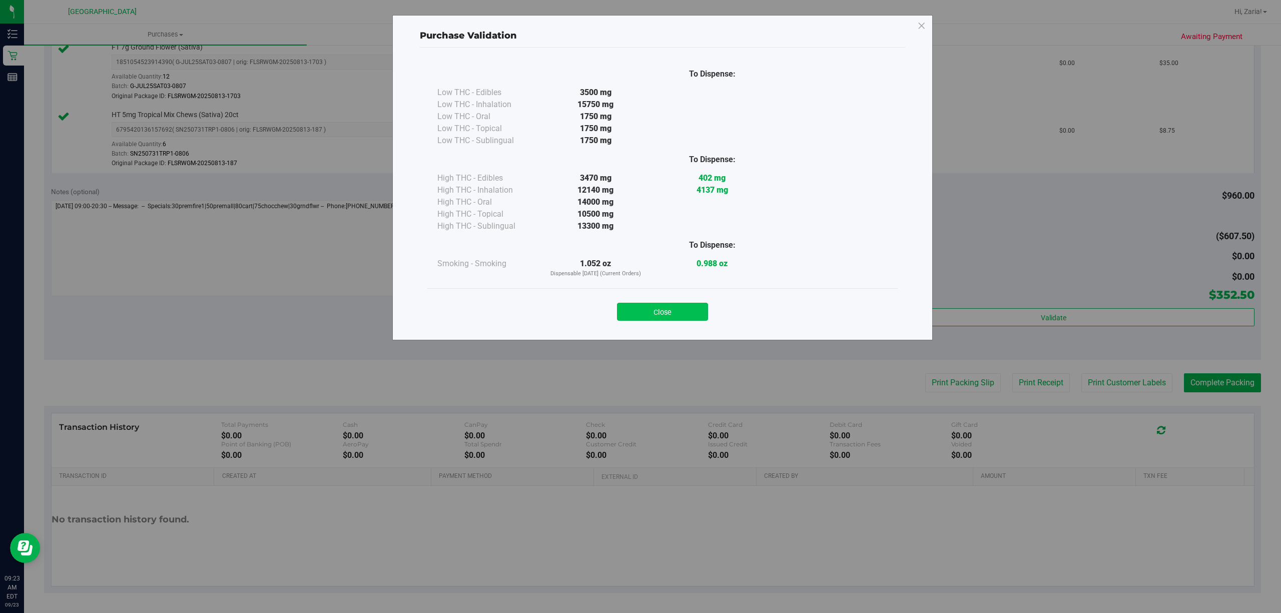
click at [656, 313] on button "Close" at bounding box center [662, 312] width 91 height 18
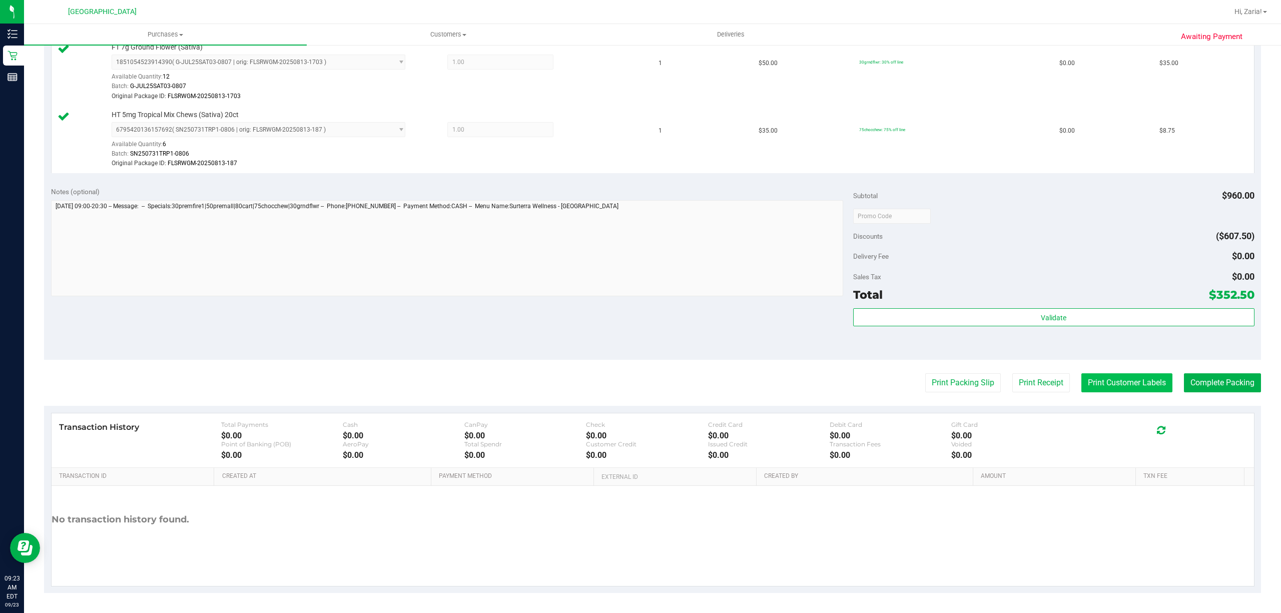
click at [1148, 378] on button "Print Customer Labels" at bounding box center [1126, 382] width 91 height 19
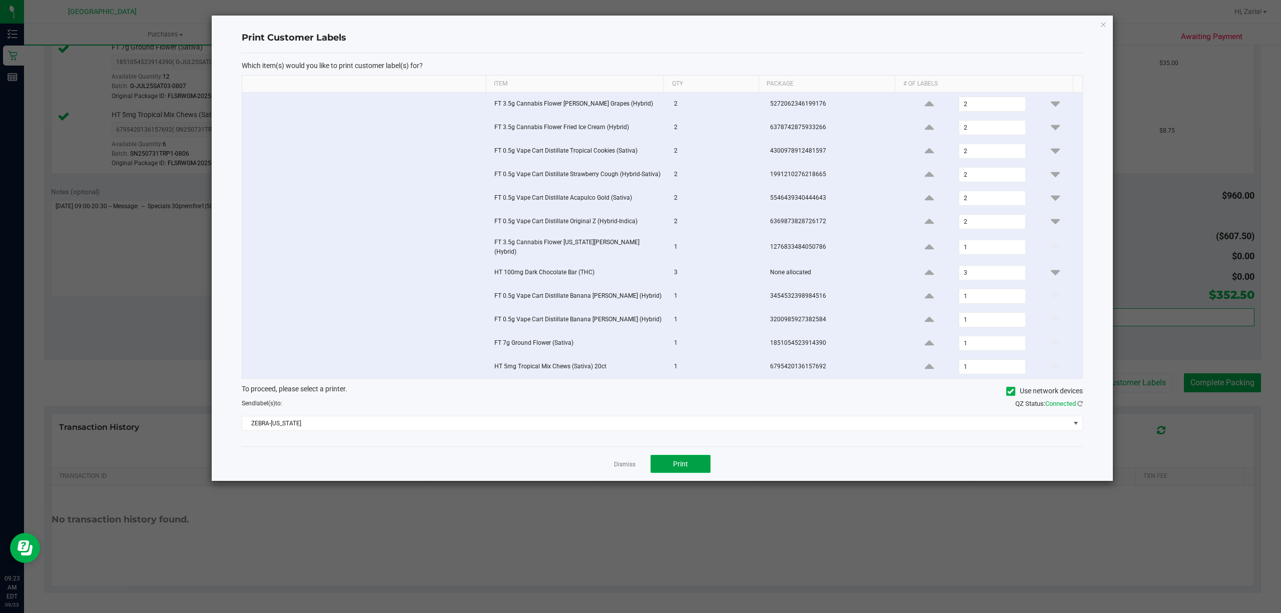
click at [693, 469] on button "Print" at bounding box center [681, 464] width 60 height 18
click at [1105, 29] on icon "button" at bounding box center [1103, 24] width 7 height 12
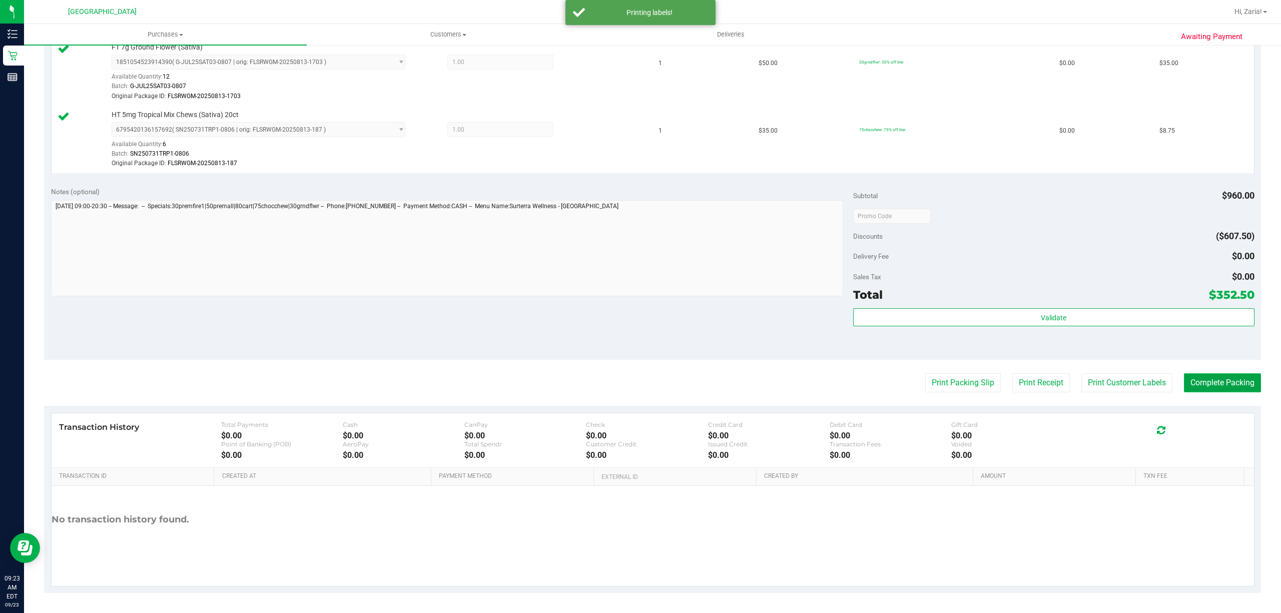
click at [1207, 389] on button "Complete Packing" at bounding box center [1222, 382] width 77 height 19
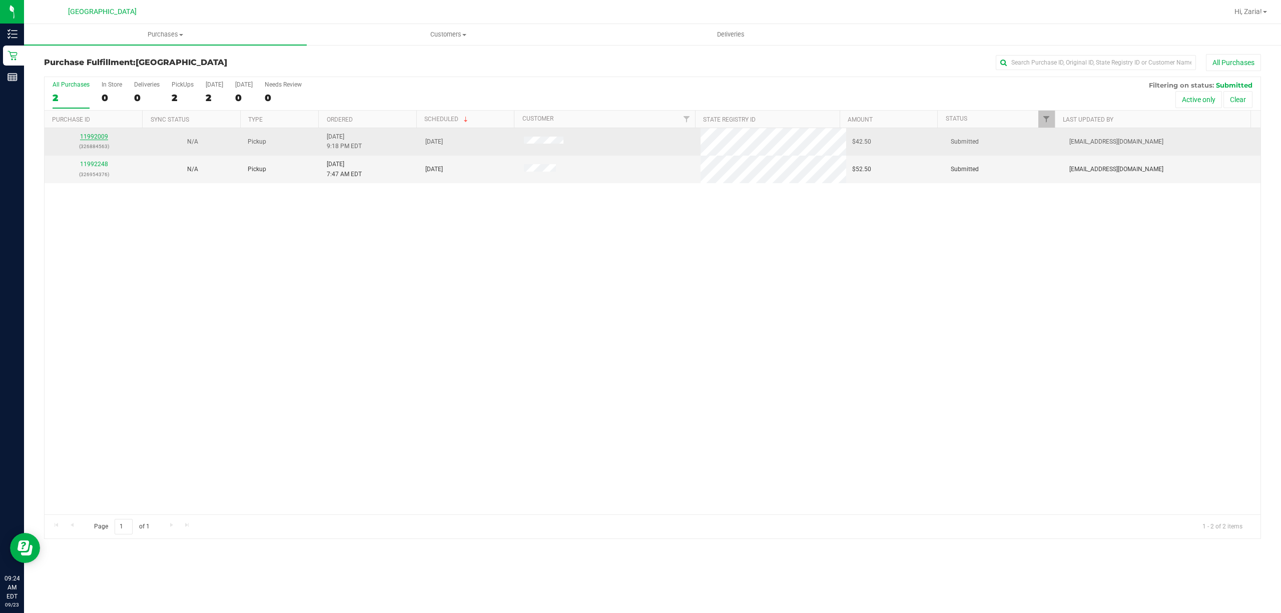
click at [89, 138] on link "11992009" at bounding box center [94, 136] width 28 height 7
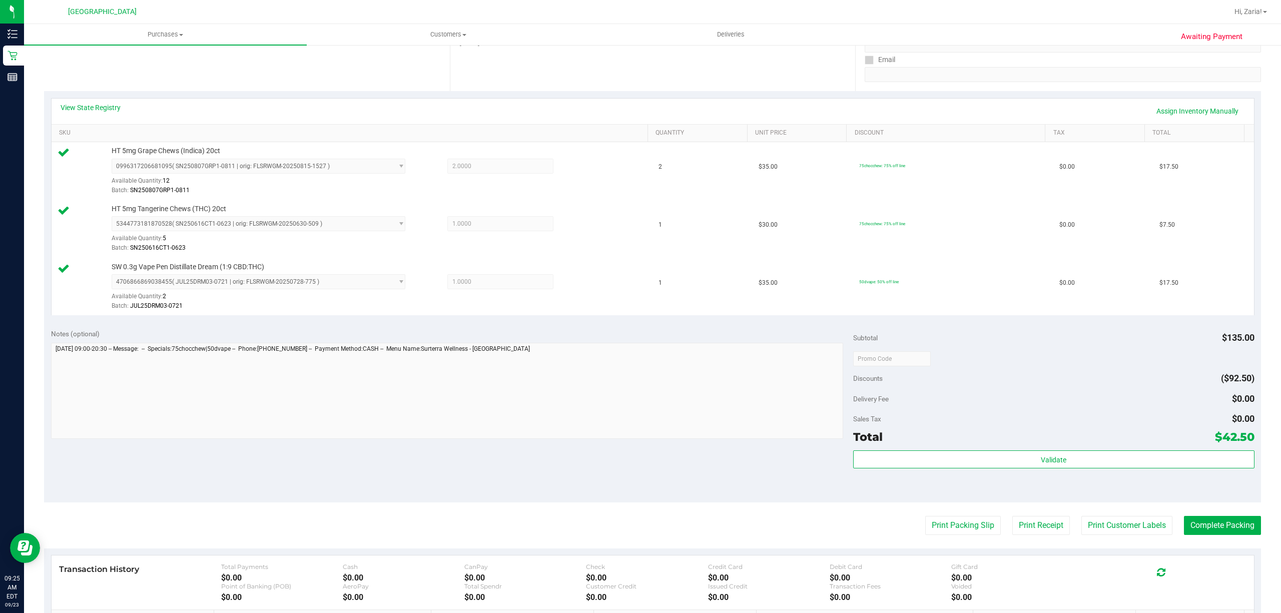
scroll to position [323, 0]
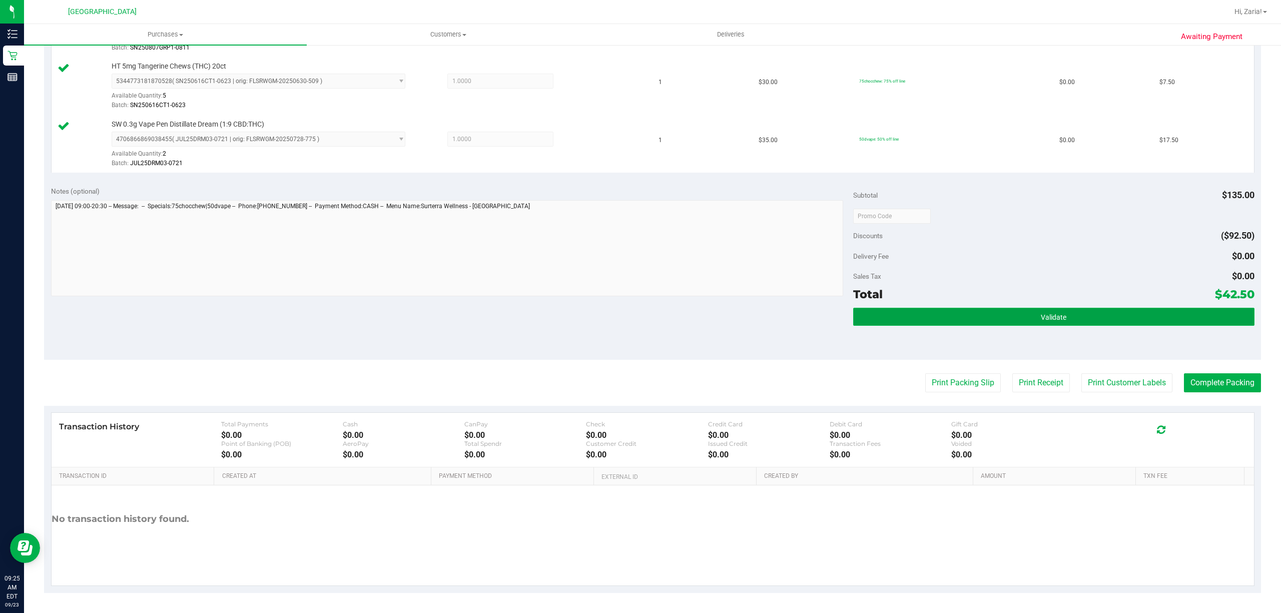
click at [981, 320] on button "Validate" at bounding box center [1053, 317] width 401 height 18
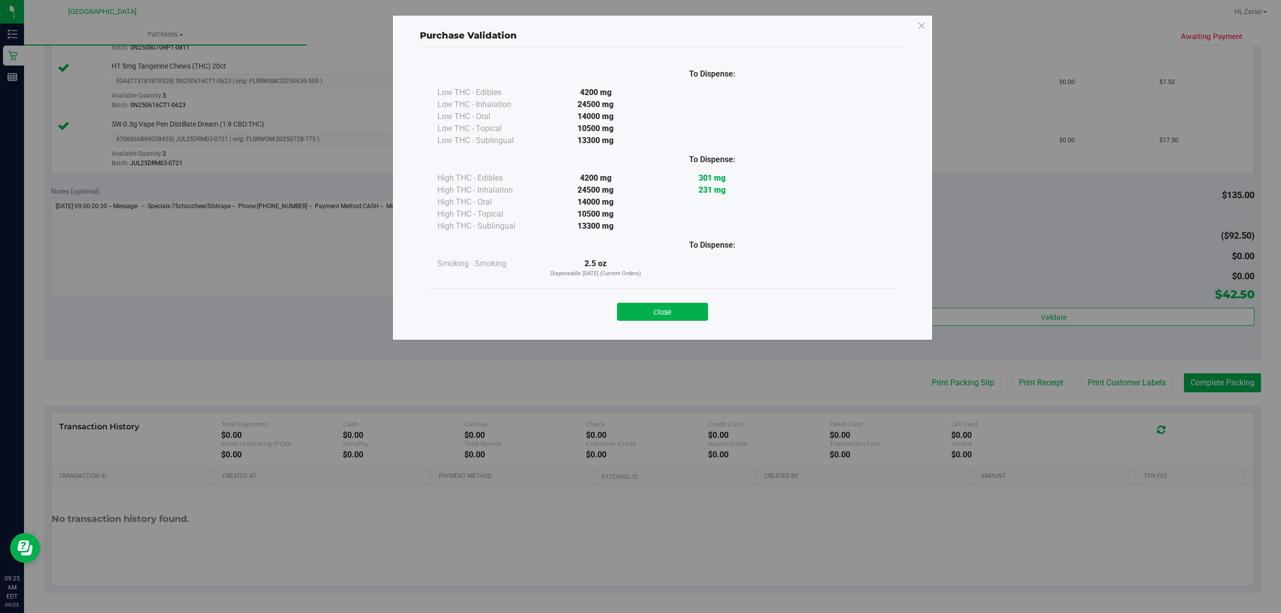
click at [673, 298] on div "Close" at bounding box center [662, 308] width 455 height 25
click at [670, 305] on button "Close" at bounding box center [662, 312] width 91 height 18
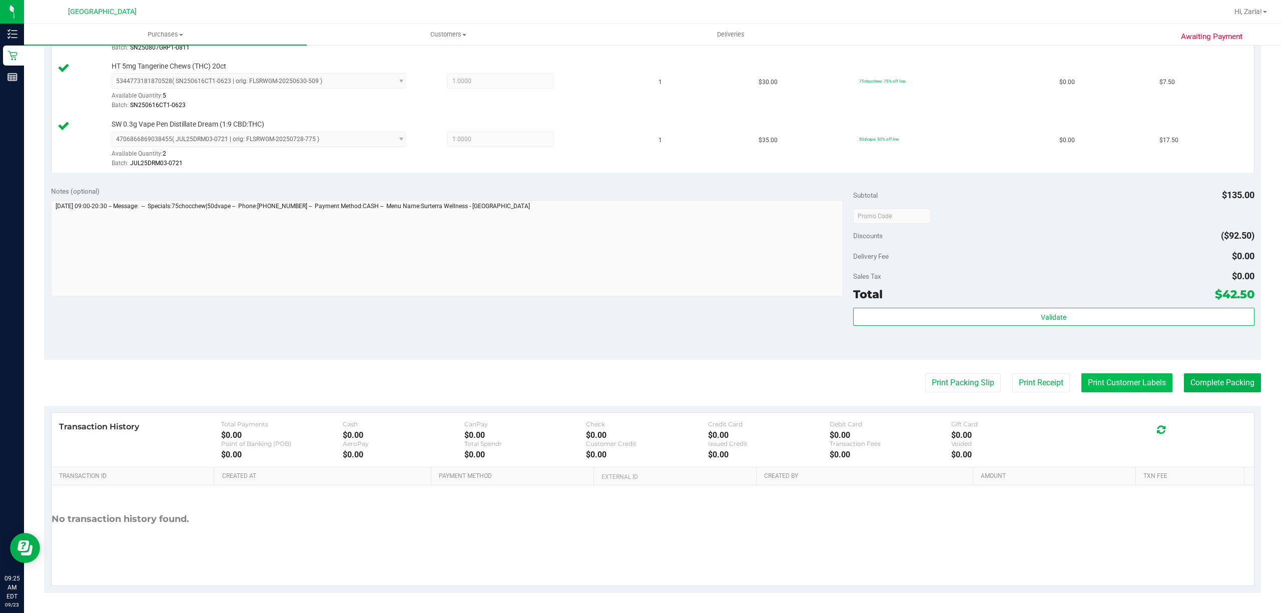
click at [1132, 386] on button "Print Customer Labels" at bounding box center [1126, 382] width 91 height 19
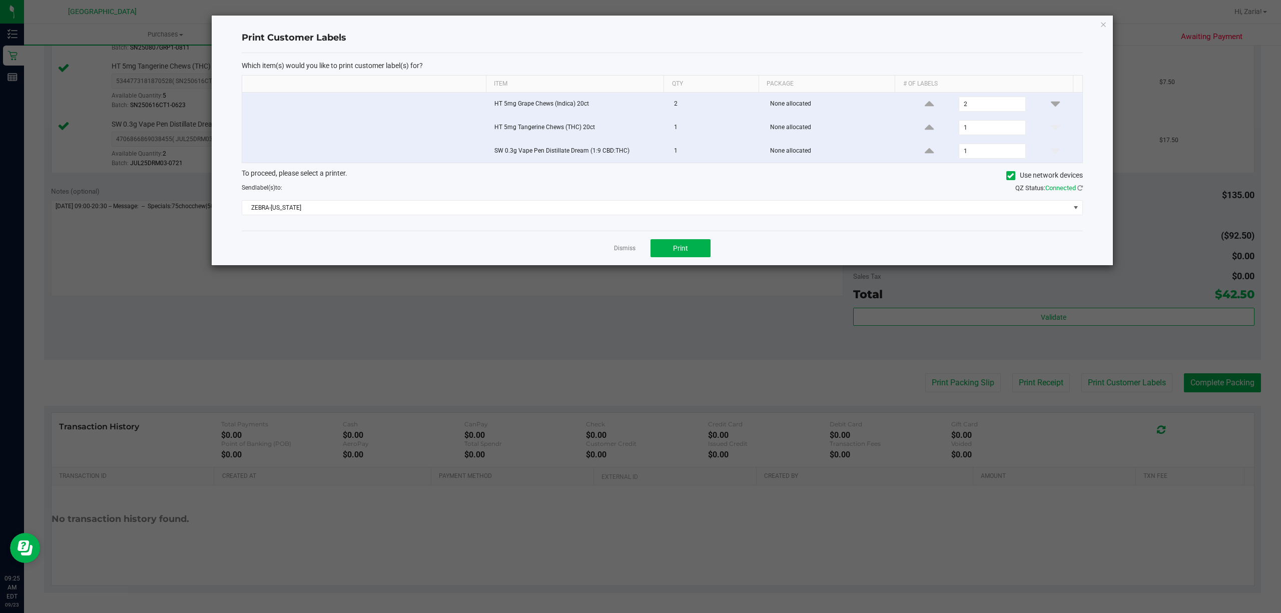
click at [647, 251] on div "Dismiss Print" at bounding box center [662, 248] width 841 height 35
click at [661, 251] on button "Print" at bounding box center [681, 248] width 60 height 18
click at [1103, 20] on icon "button" at bounding box center [1103, 24] width 7 height 12
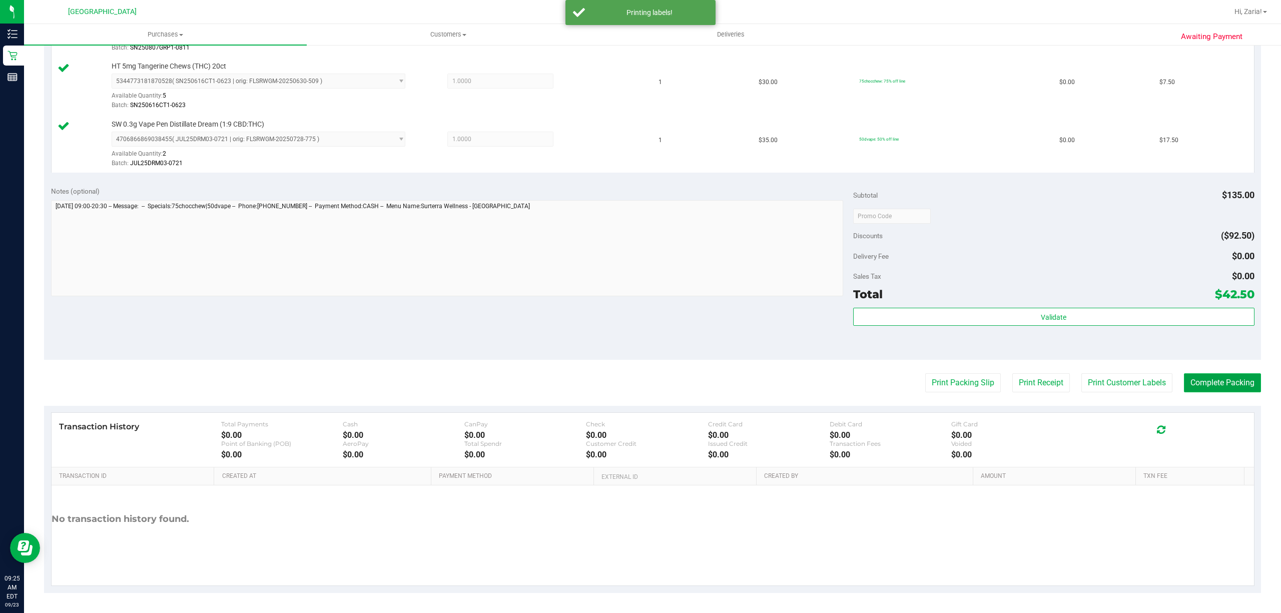
click at [1211, 379] on button "Complete Packing" at bounding box center [1222, 382] width 77 height 19
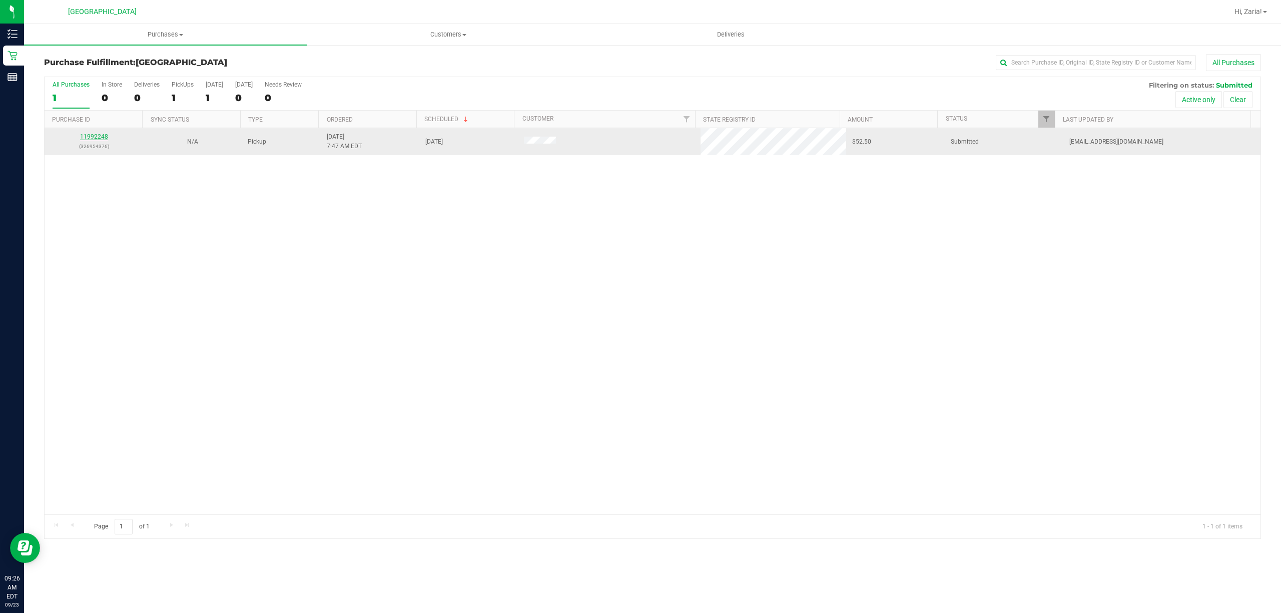
click at [104, 135] on link "11992248" at bounding box center [94, 136] width 28 height 7
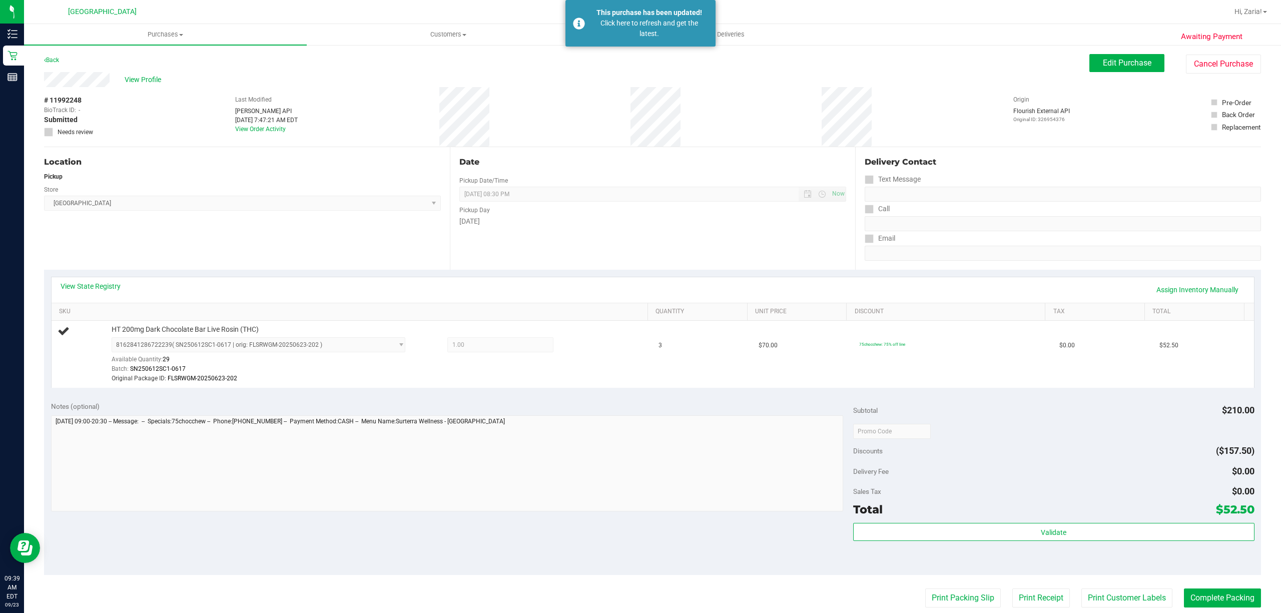
click at [427, 248] on div "Location Pickup Store [GEOGRAPHIC_DATA] WC Select Store [PERSON_NAME][GEOGRAPHI…" at bounding box center [247, 208] width 406 height 123
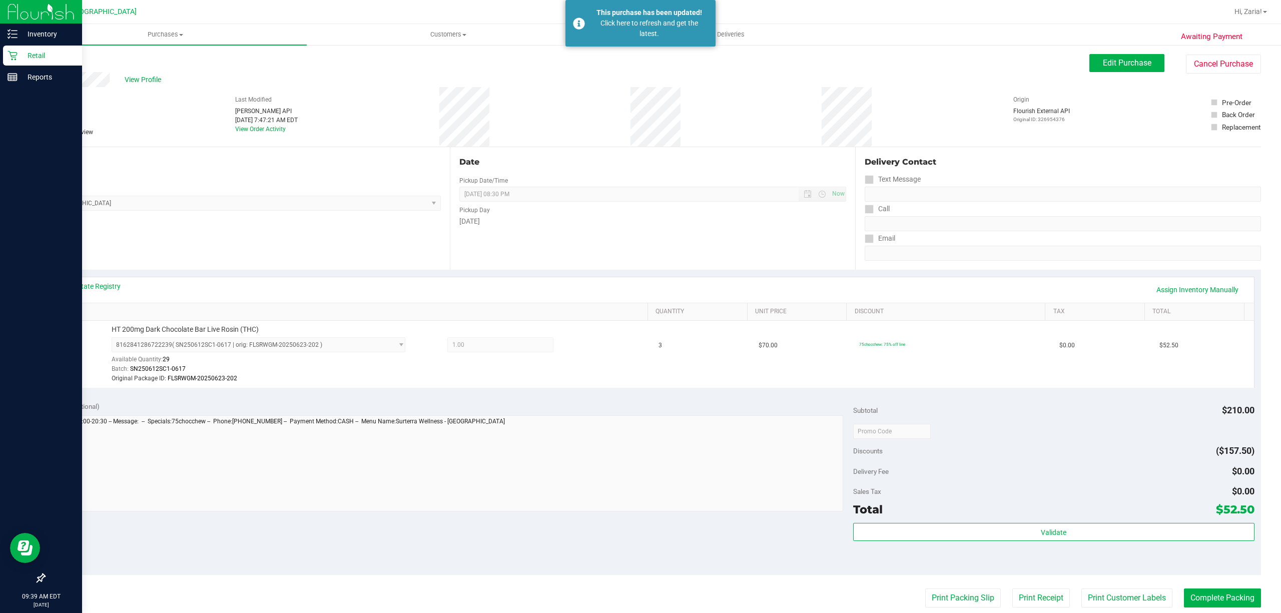
click at [13, 57] on icon at bounding box center [13, 56] width 10 height 10
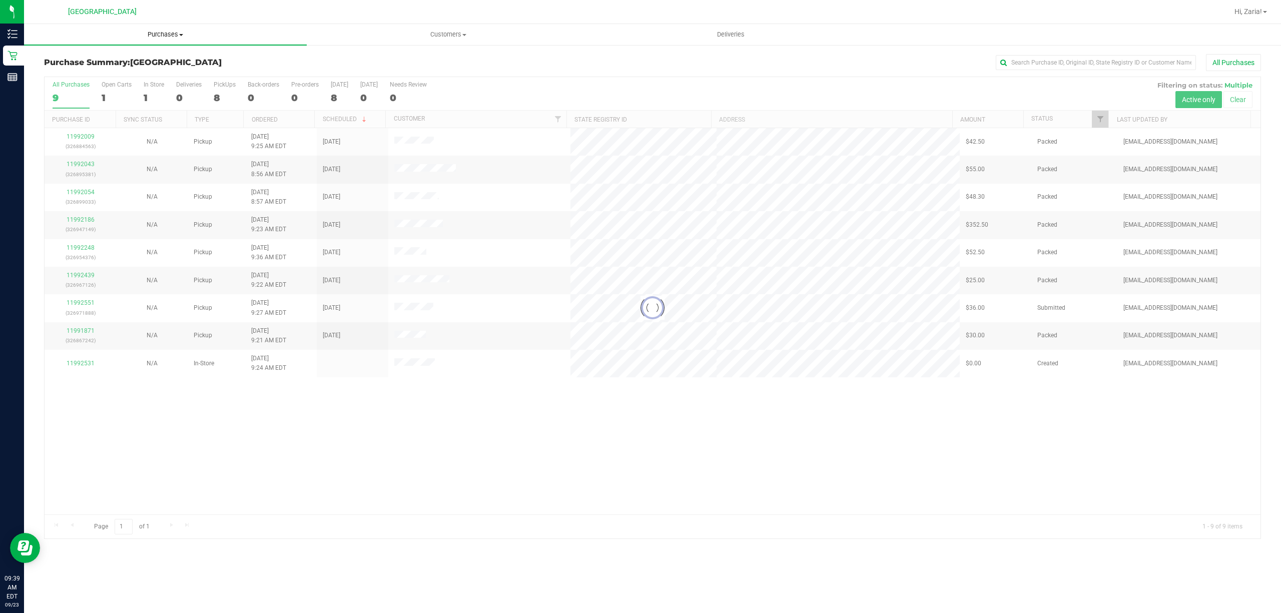
click at [146, 36] on span "Purchases" at bounding box center [165, 34] width 283 height 9
click at [144, 67] on li "Fulfillment" at bounding box center [165, 73] width 283 height 12
click at [135, 73] on li "Fulfillment" at bounding box center [165, 73] width 283 height 12
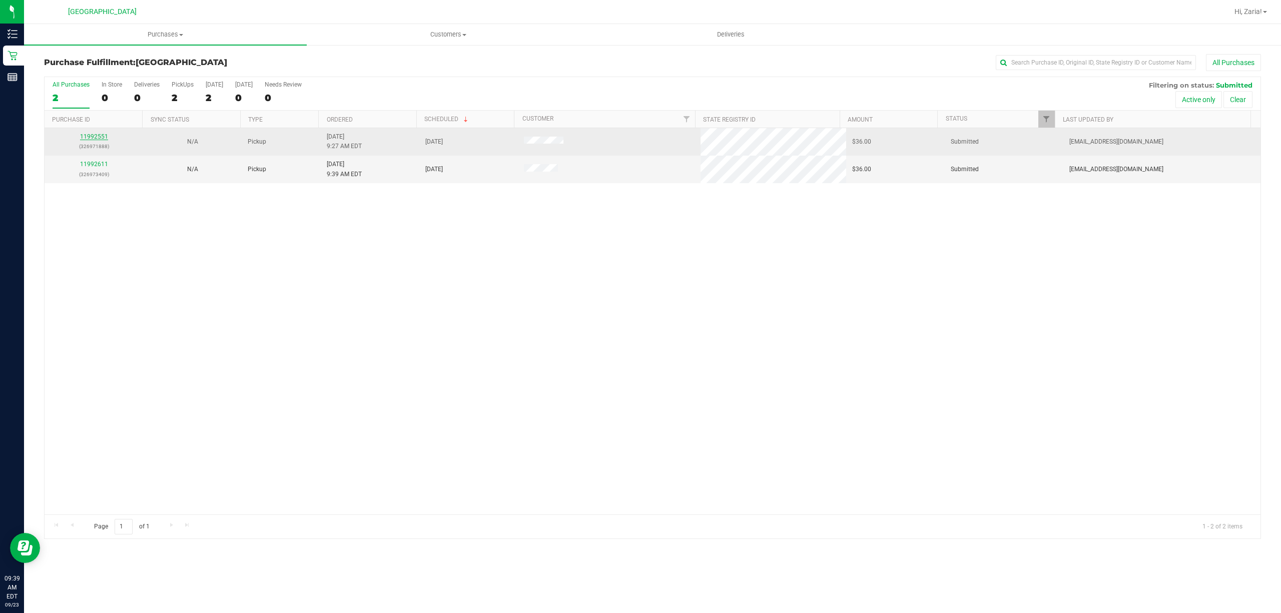
click at [101, 135] on link "11992551" at bounding box center [94, 136] width 28 height 7
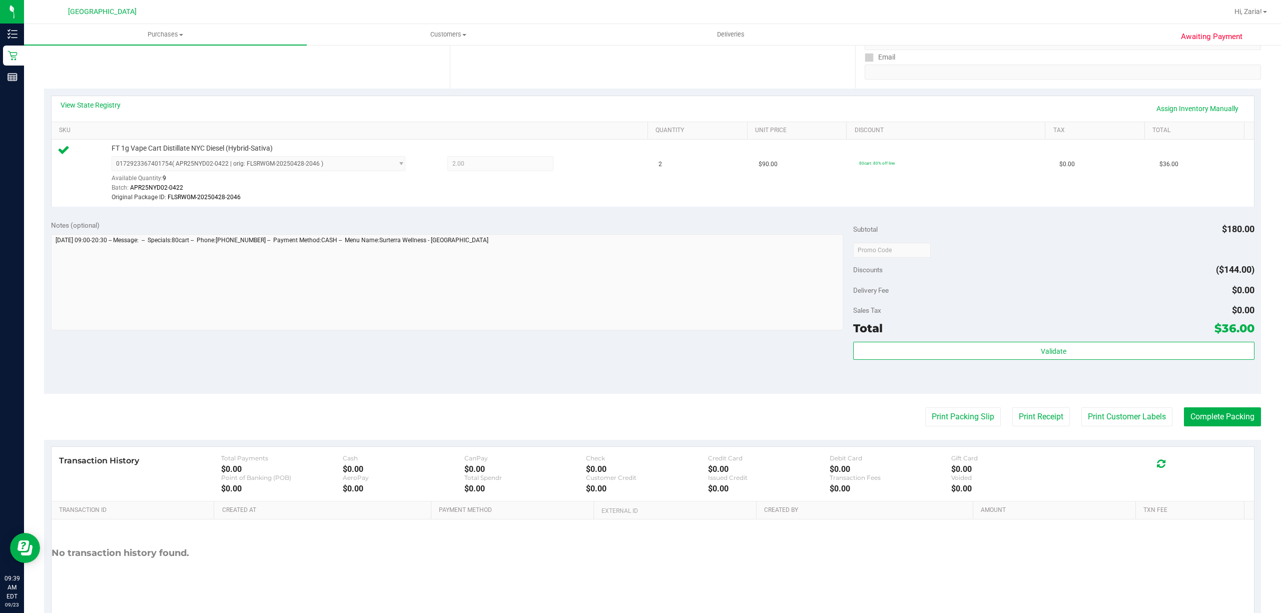
scroll to position [200, 0]
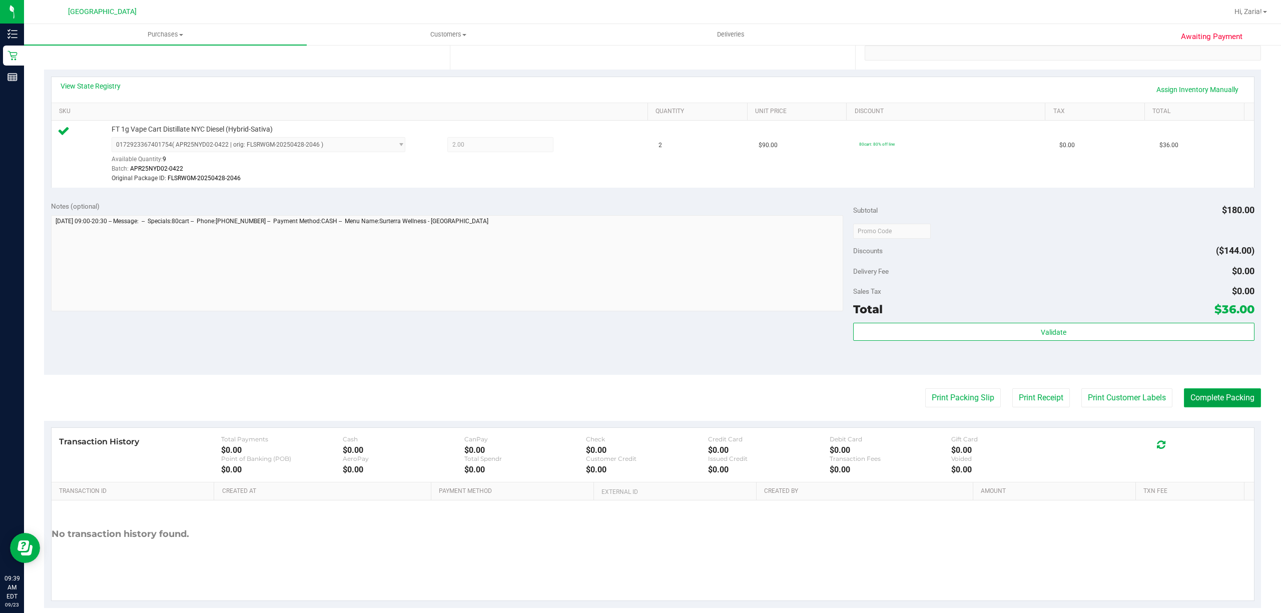
click at [1233, 405] on button "Complete Packing" at bounding box center [1222, 397] width 77 height 19
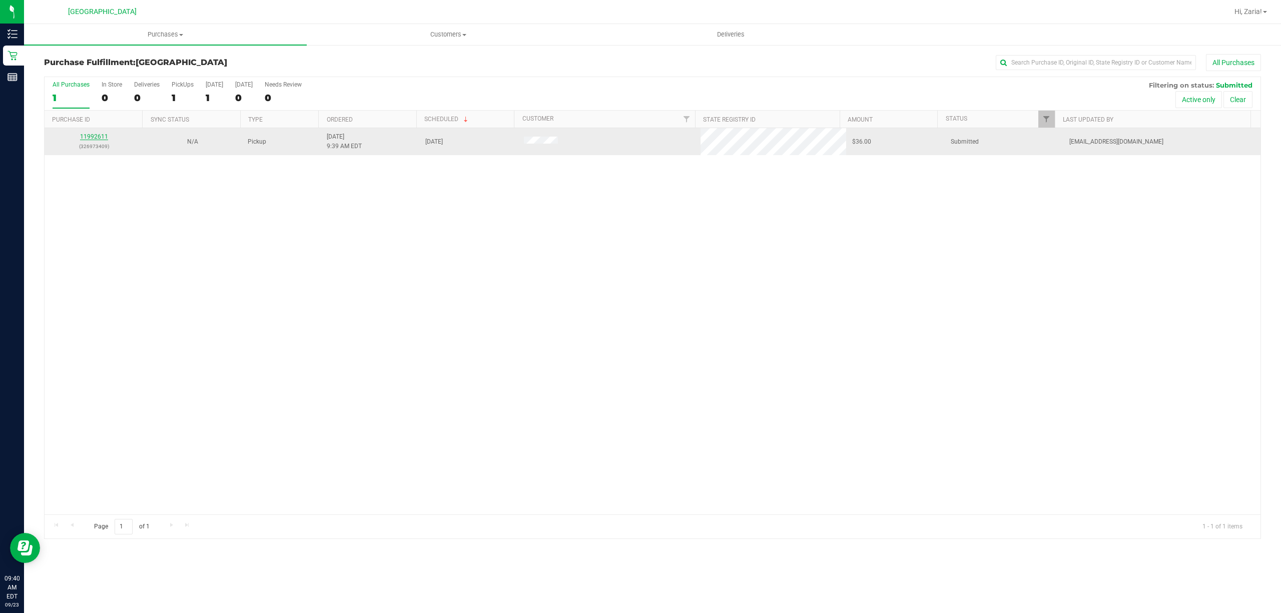
click at [82, 139] on link "11992611" at bounding box center [94, 136] width 28 height 7
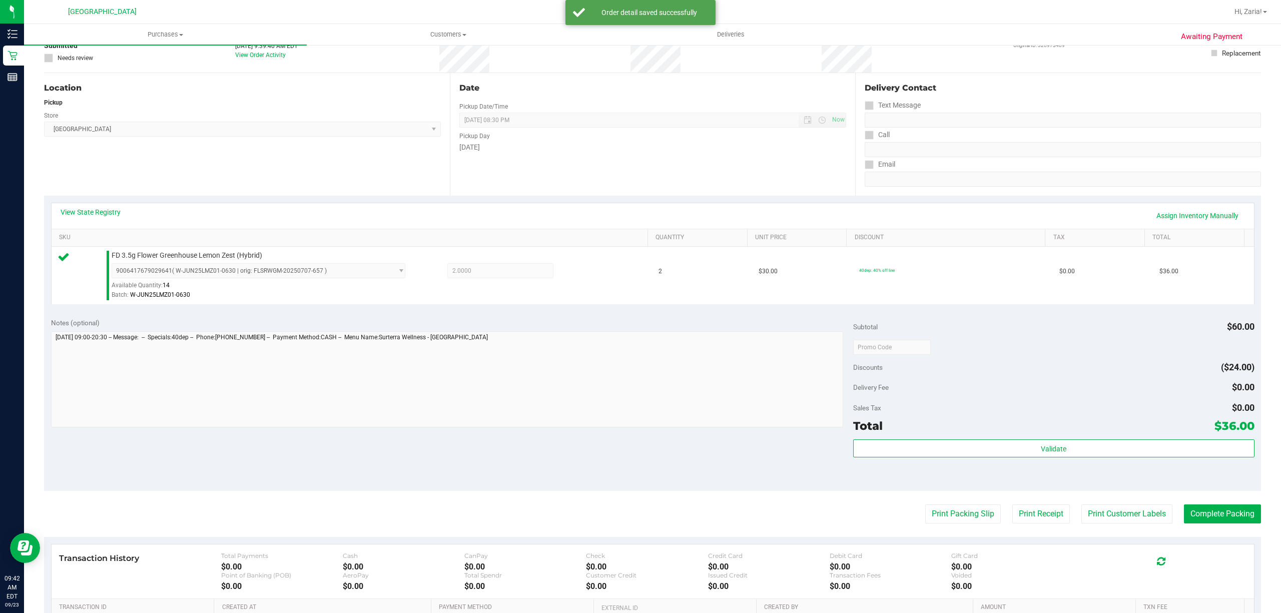
scroll to position [133, 0]
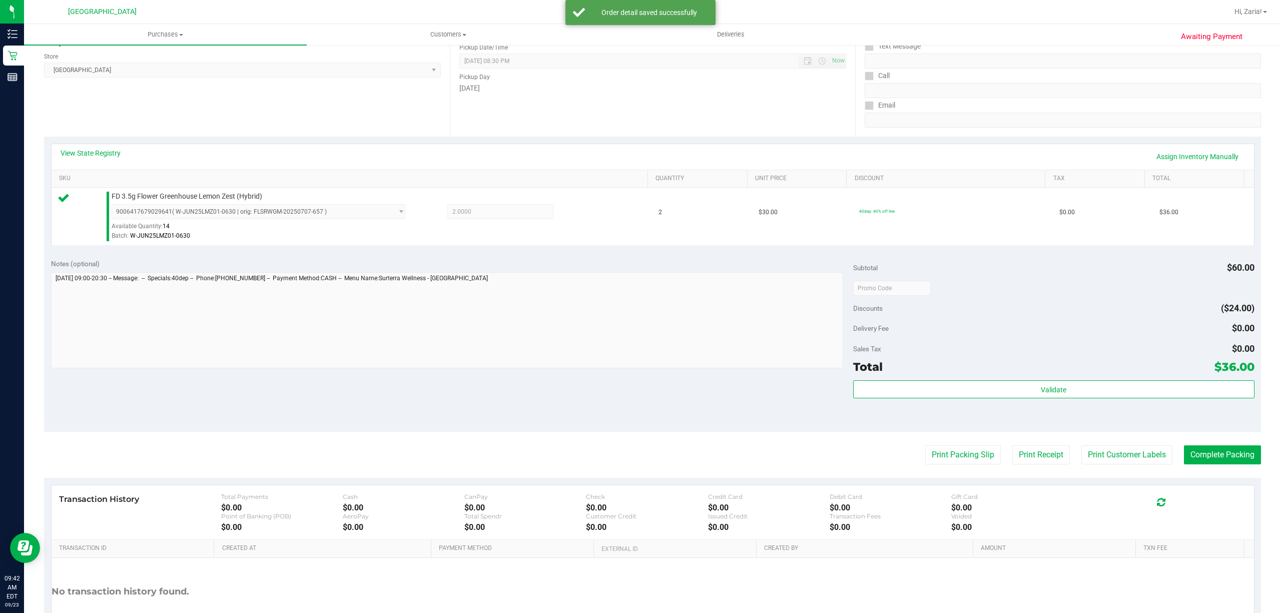
click at [1077, 380] on div "Subtotal $60.00 Discounts ($24.00) Delivery Fee $0.00 Sales Tax $0.00 Total $36…" at bounding box center [1053, 342] width 401 height 167
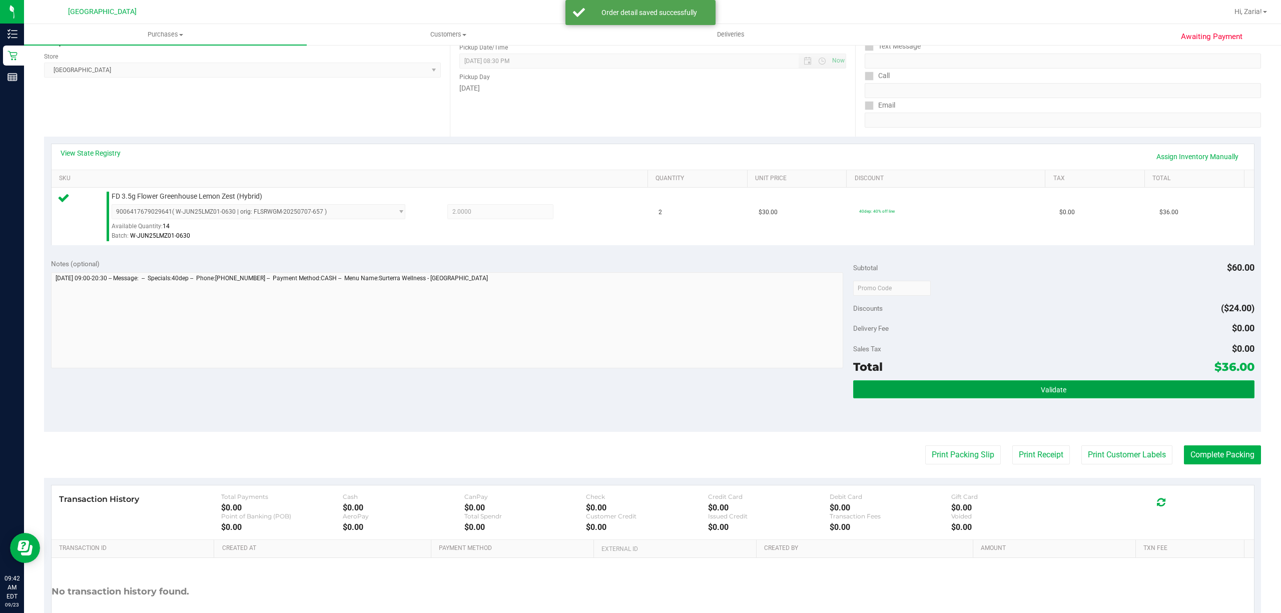
click at [1070, 393] on button "Validate" at bounding box center [1053, 389] width 401 height 18
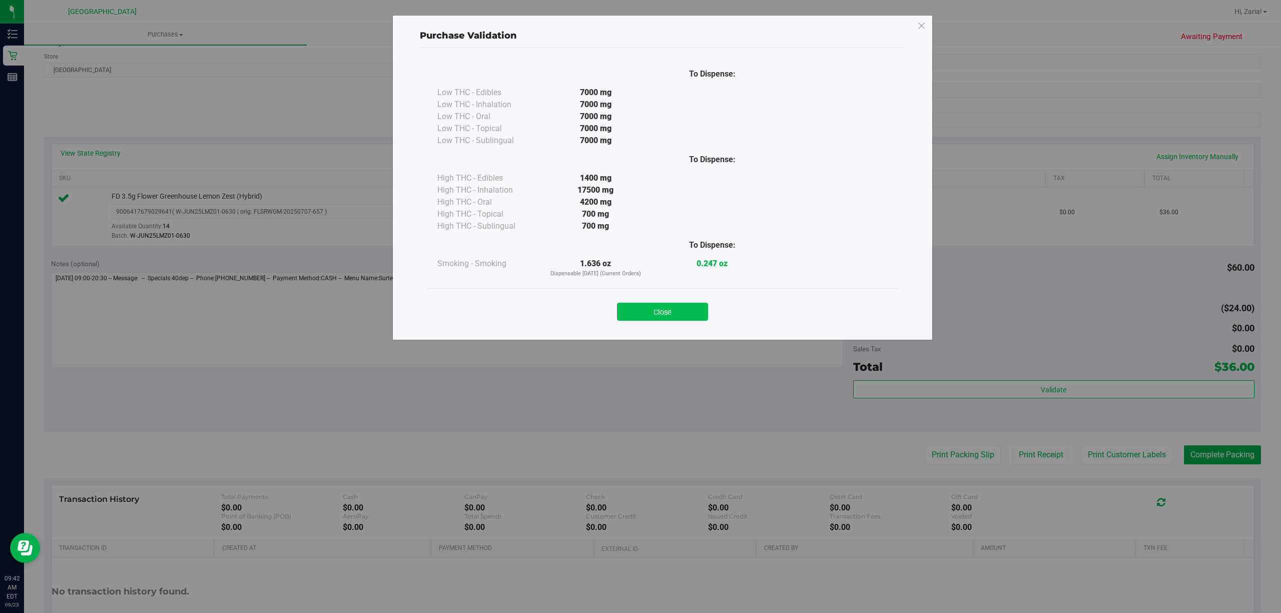
click at [675, 317] on button "Close" at bounding box center [662, 312] width 91 height 18
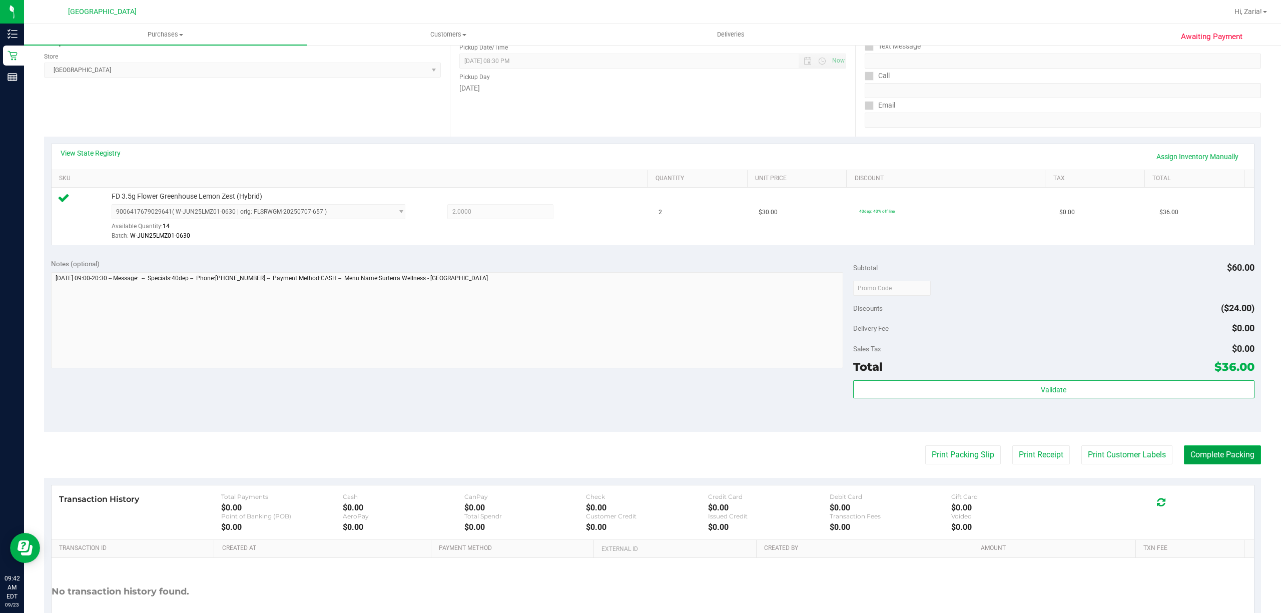
click at [1184, 463] on button "Complete Packing" at bounding box center [1222, 454] width 77 height 19
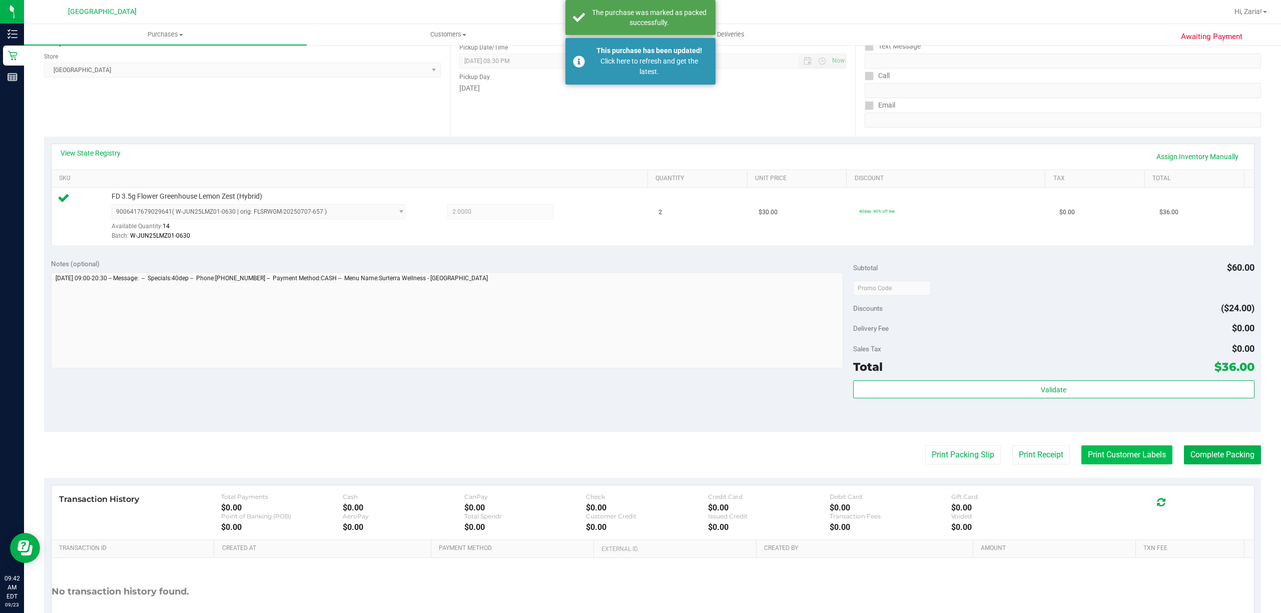
click at [1091, 457] on button "Print Customer Labels" at bounding box center [1126, 454] width 91 height 19
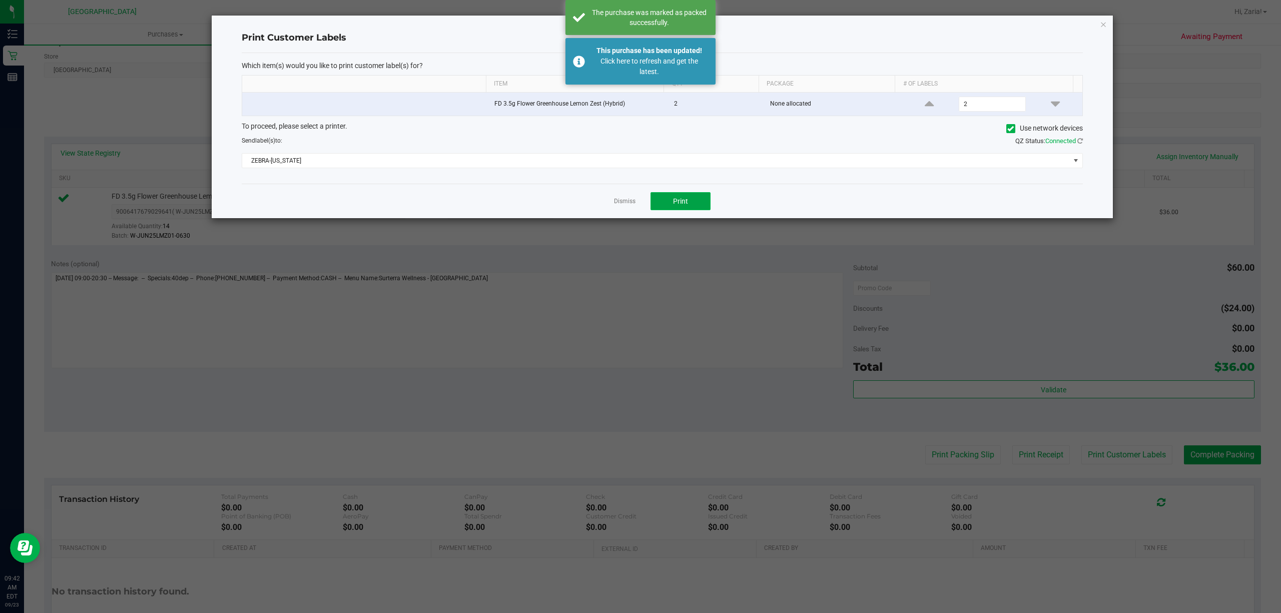
click at [685, 198] on span "Print" at bounding box center [680, 201] width 15 height 8
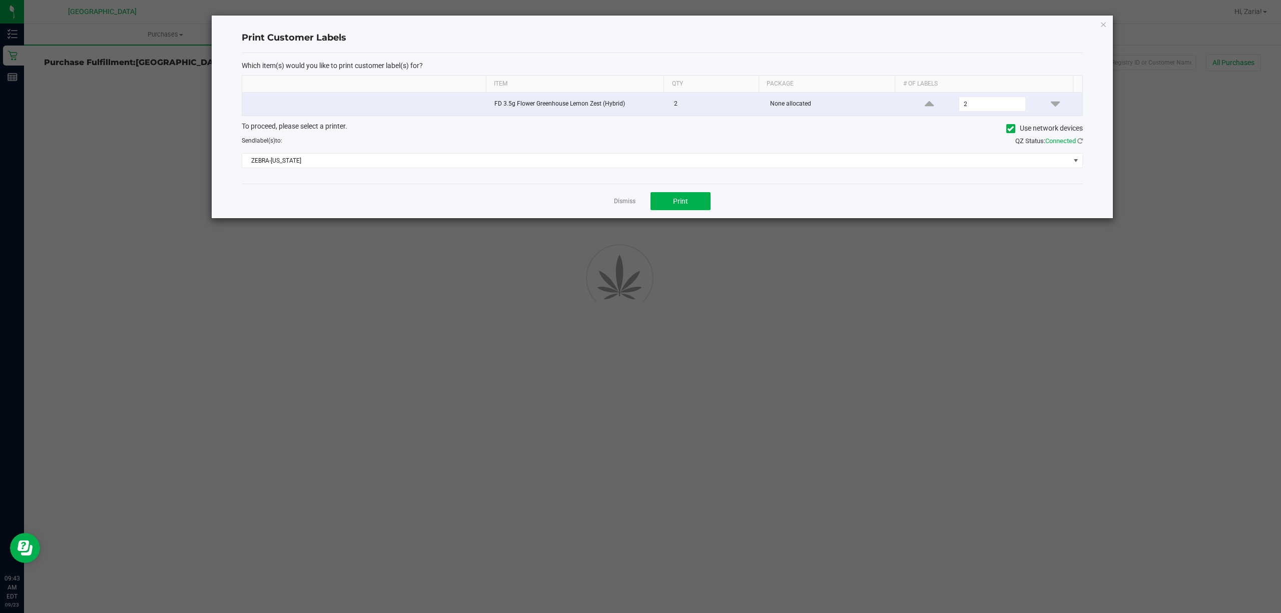
click at [1105, 21] on icon "button" at bounding box center [1103, 24] width 7 height 12
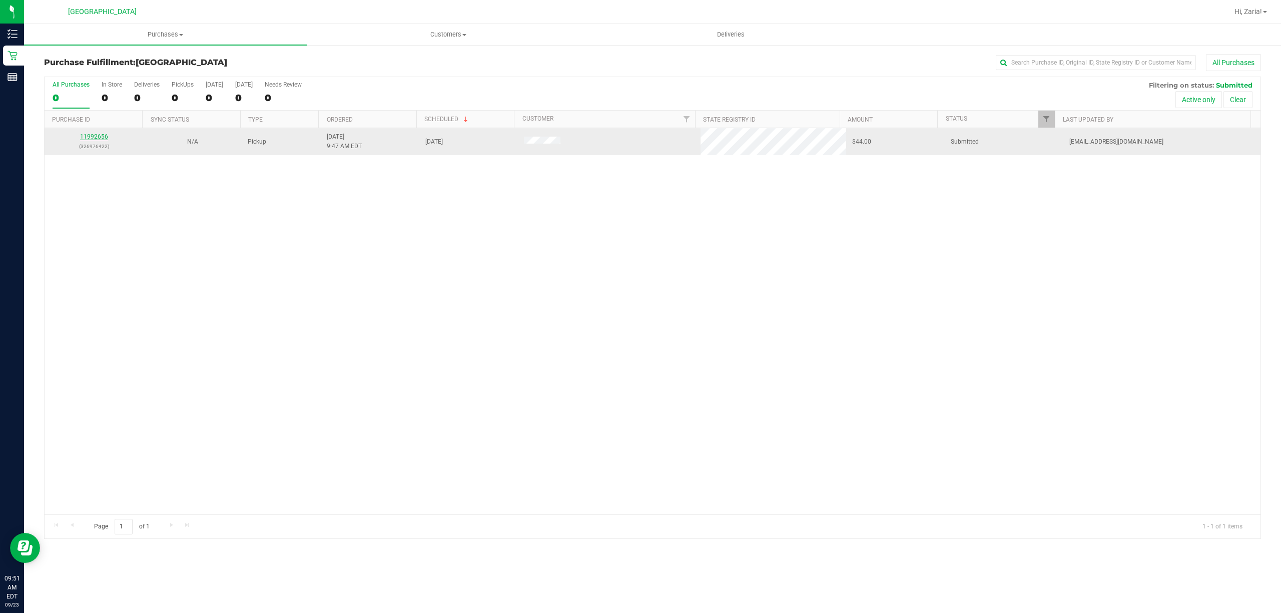
click at [103, 139] on link "11992656" at bounding box center [94, 136] width 28 height 7
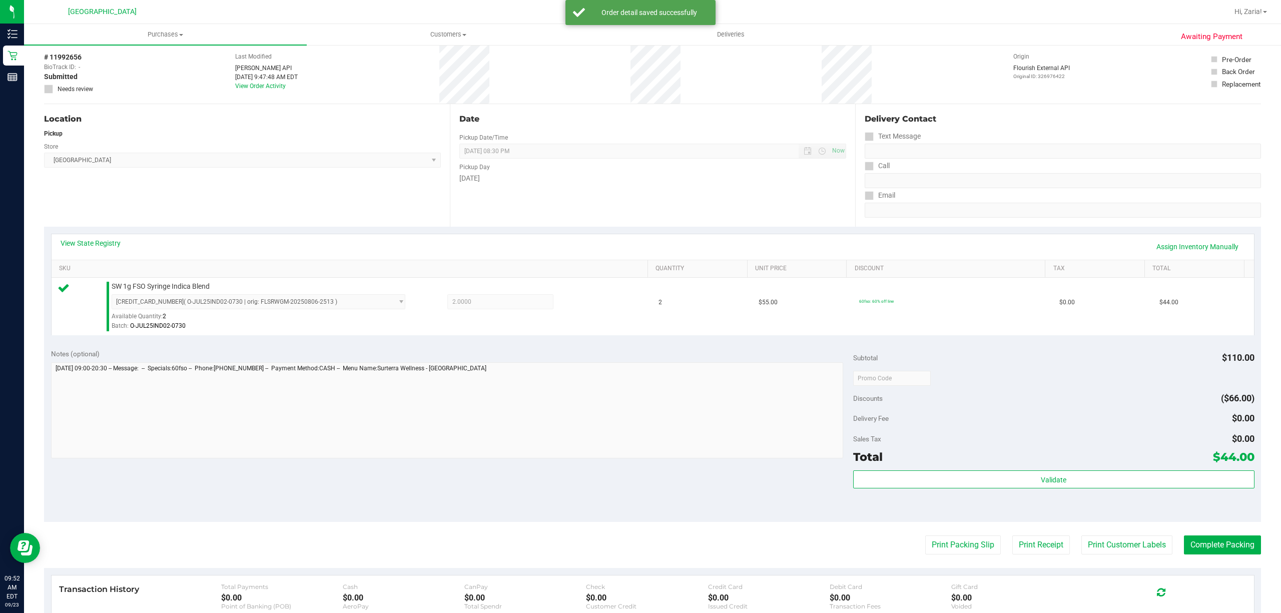
scroll to position [67, 0]
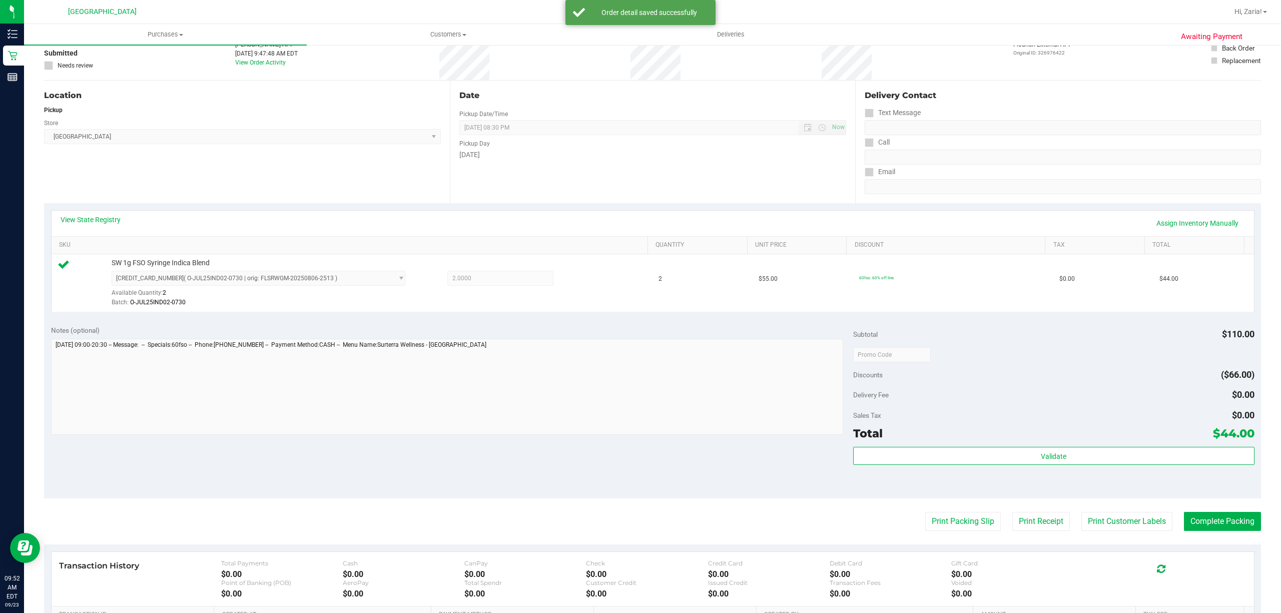
click at [998, 442] on div "Total $44.00" at bounding box center [1053, 433] width 401 height 18
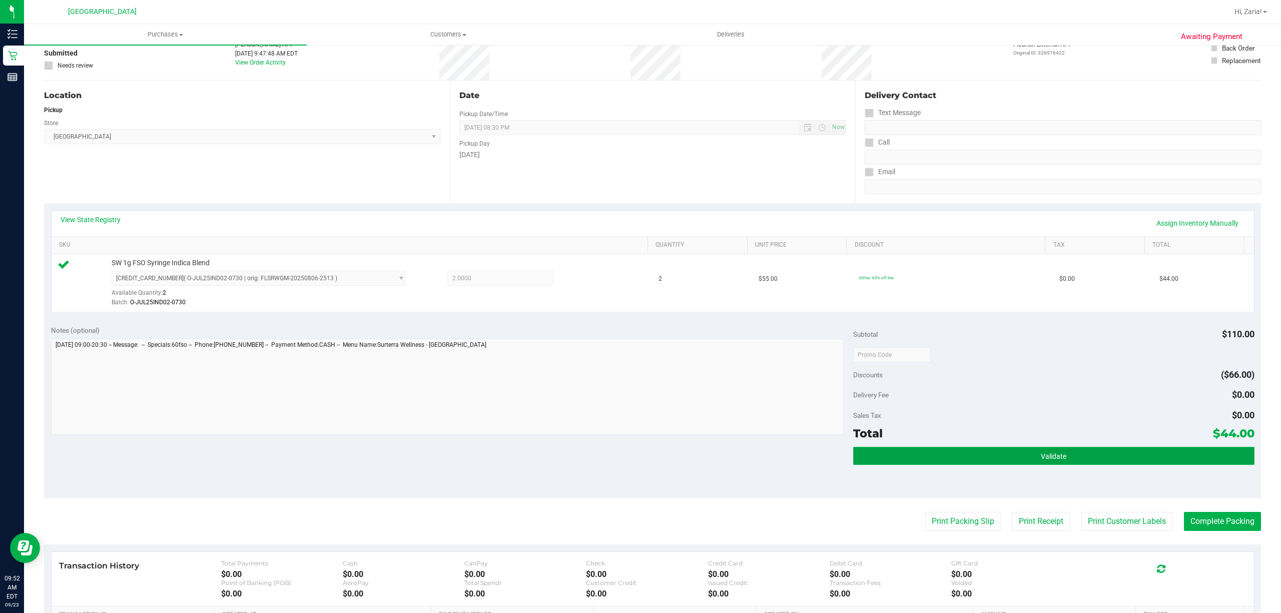
click at [993, 457] on button "Validate" at bounding box center [1053, 456] width 401 height 18
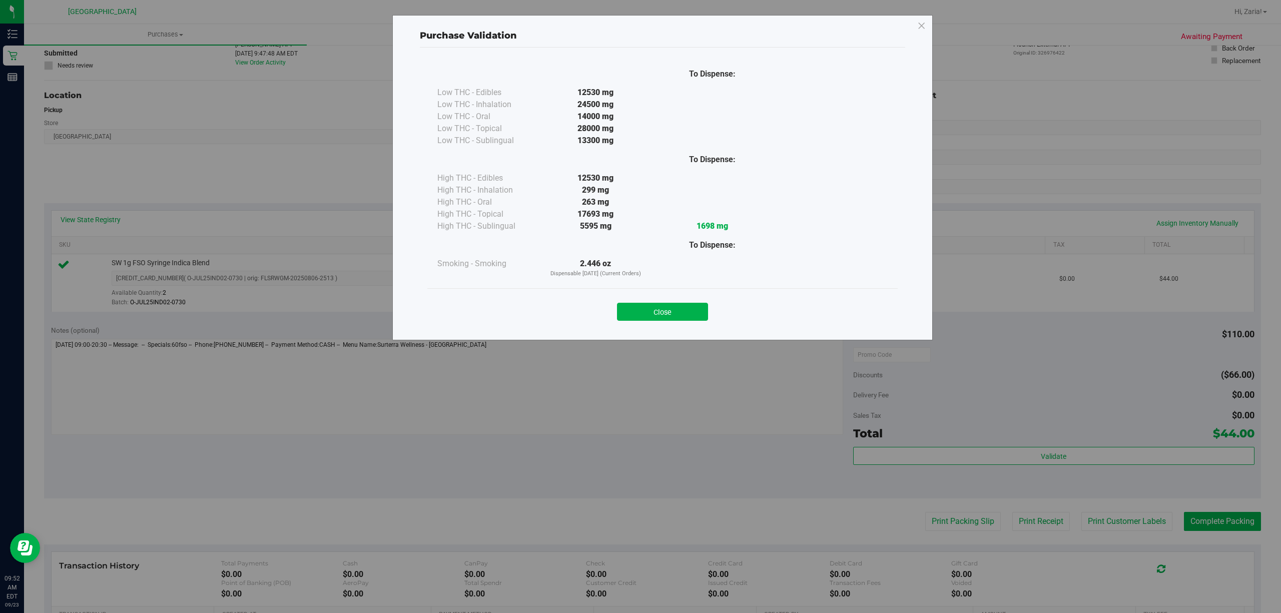
click at [716, 323] on div "Close" at bounding box center [662, 308] width 470 height 41
click at [693, 311] on button "Close" at bounding box center [662, 312] width 91 height 18
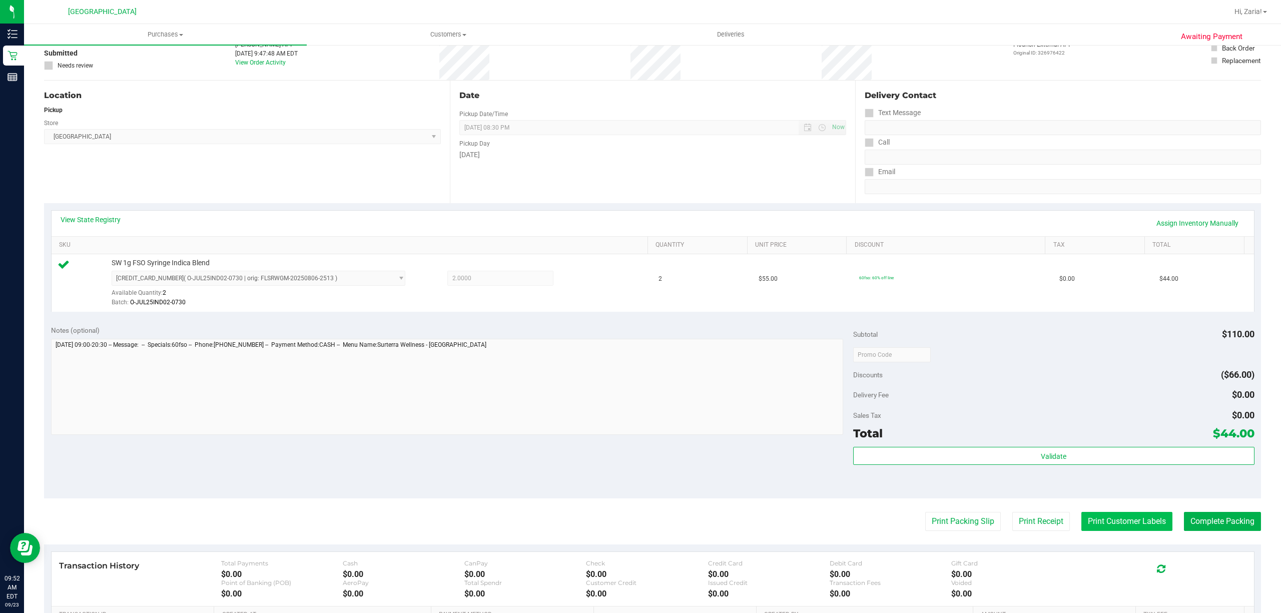
click at [1131, 524] on button "Print Customer Labels" at bounding box center [1126, 521] width 91 height 19
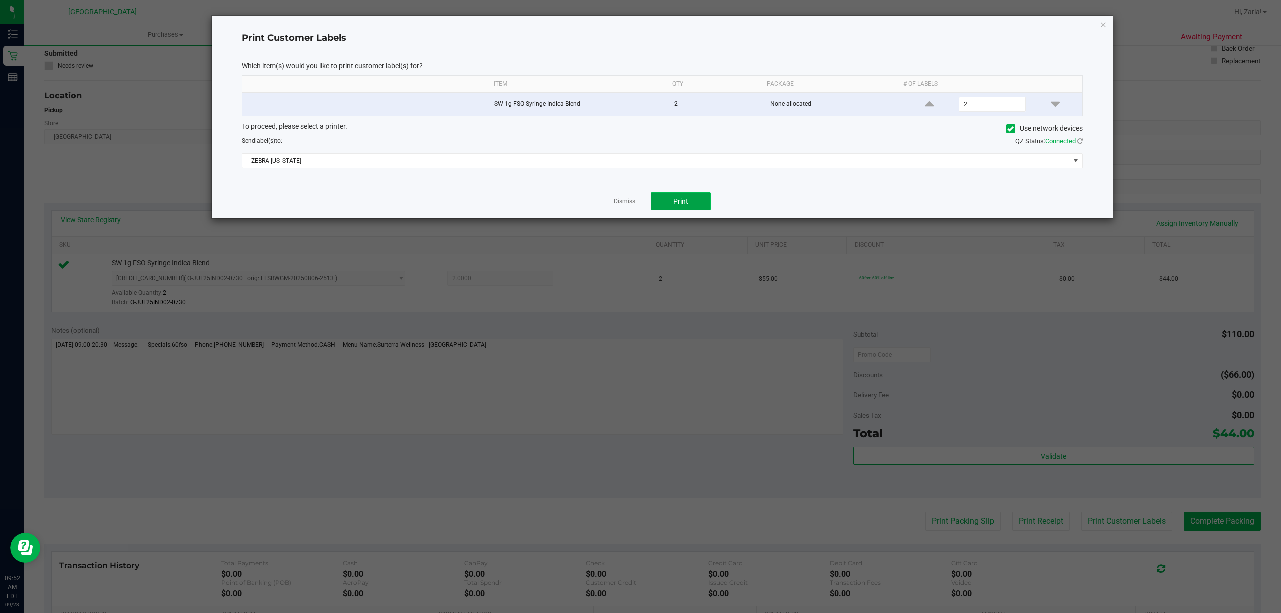
click at [687, 198] on span "Print" at bounding box center [680, 201] width 15 height 8
click at [619, 195] on div "Dismiss Print" at bounding box center [662, 201] width 841 height 35
click at [618, 197] on div "Dismiss Print" at bounding box center [662, 201] width 841 height 35
click at [617, 200] on link "Dismiss" at bounding box center [625, 201] width 22 height 9
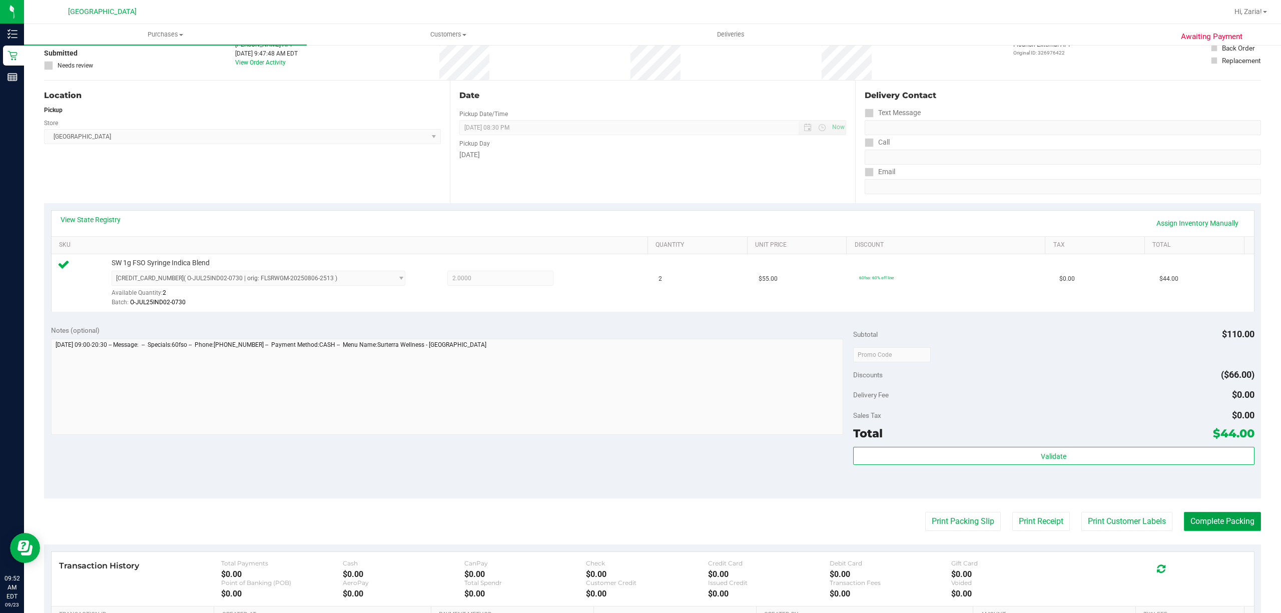
click at [1222, 526] on button "Complete Packing" at bounding box center [1222, 521] width 77 height 19
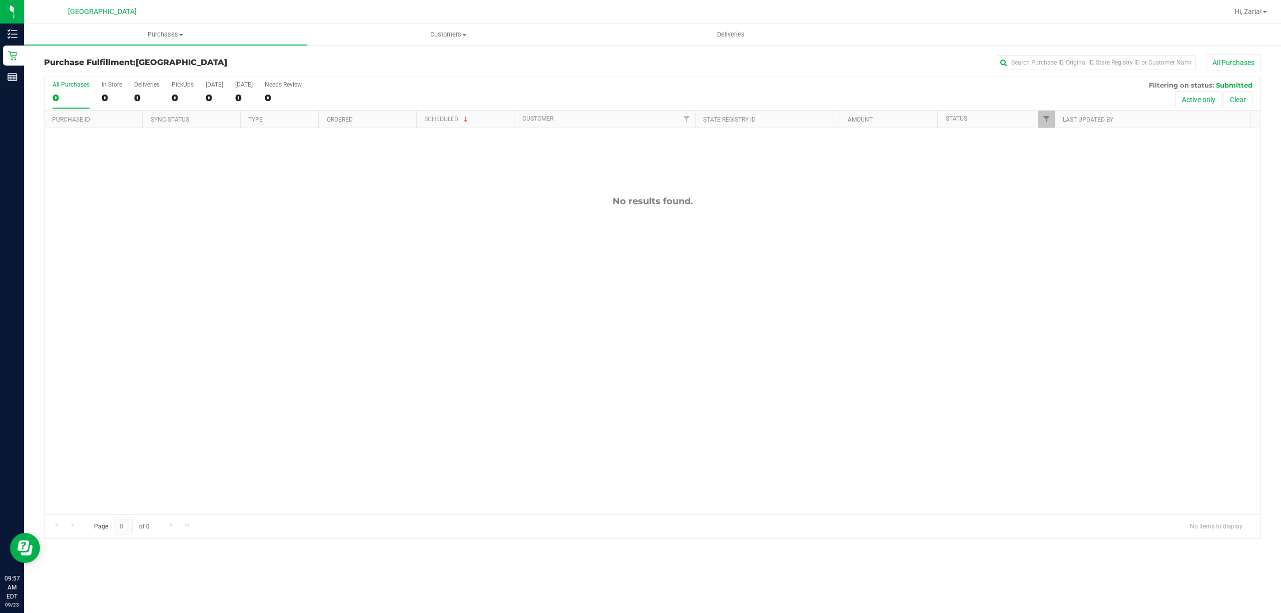
drag, startPoint x: 185, startPoint y: 371, endPoint x: 185, endPoint y: 338, distance: 33.0
click at [185, 368] on div "No results found." at bounding box center [653, 355] width 1216 height 454
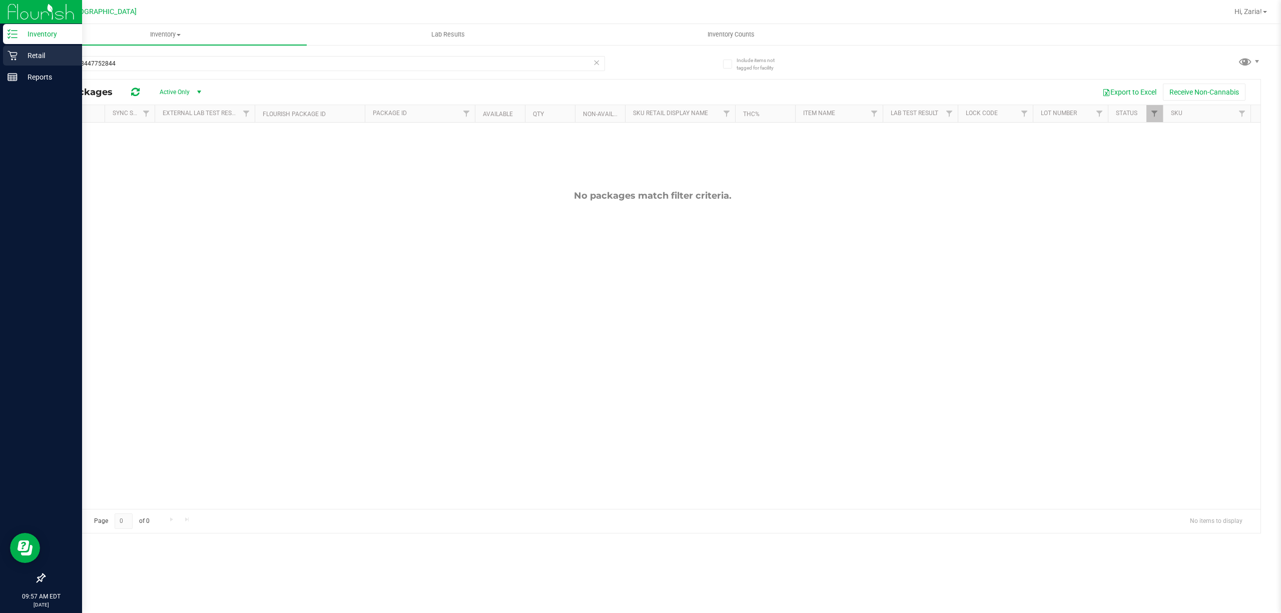
click at [17, 57] on icon at bounding box center [13, 56] width 10 height 10
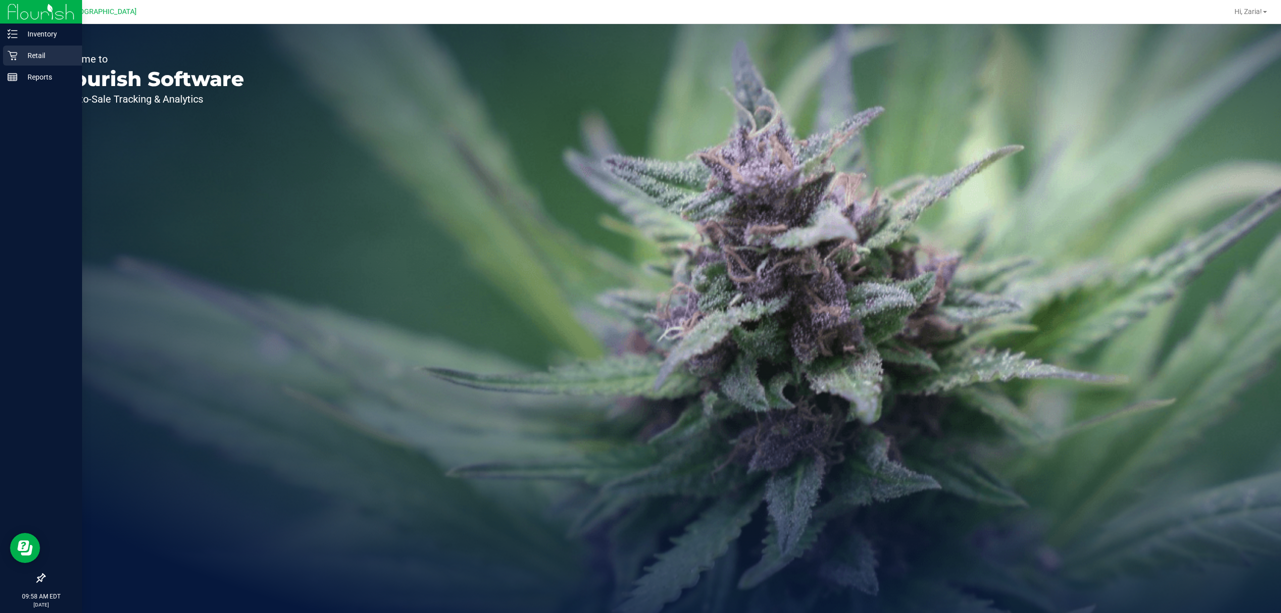
click at [43, 57] on p "Retail" at bounding box center [48, 56] width 60 height 12
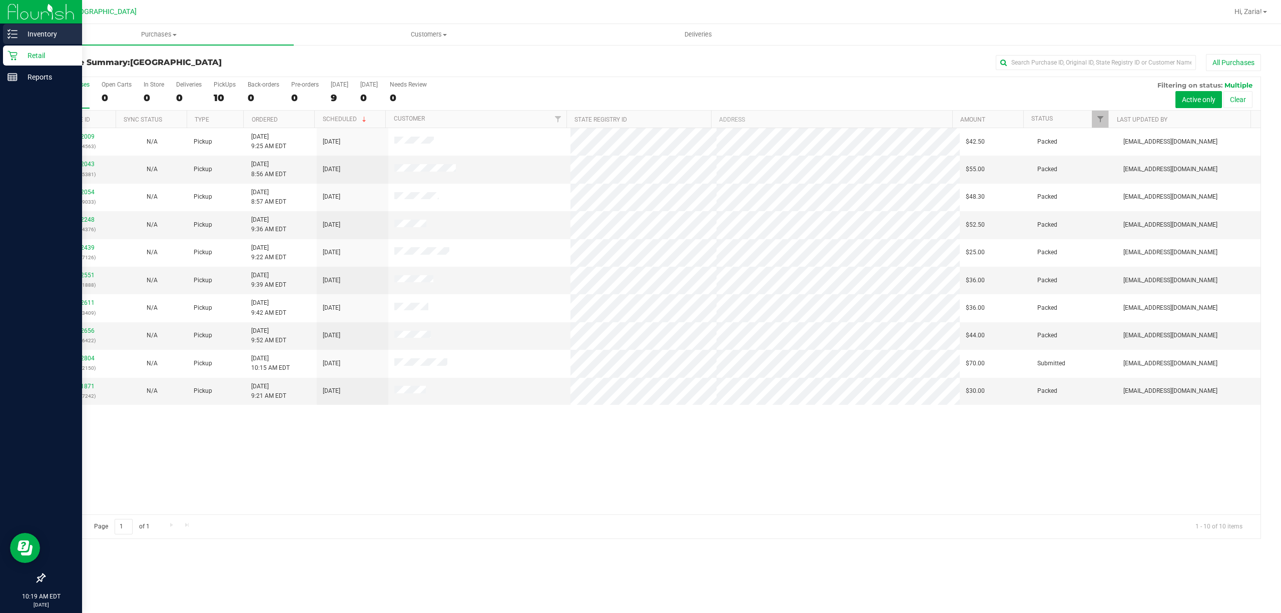
click at [58, 37] on p "Inventory" at bounding box center [48, 34] width 60 height 12
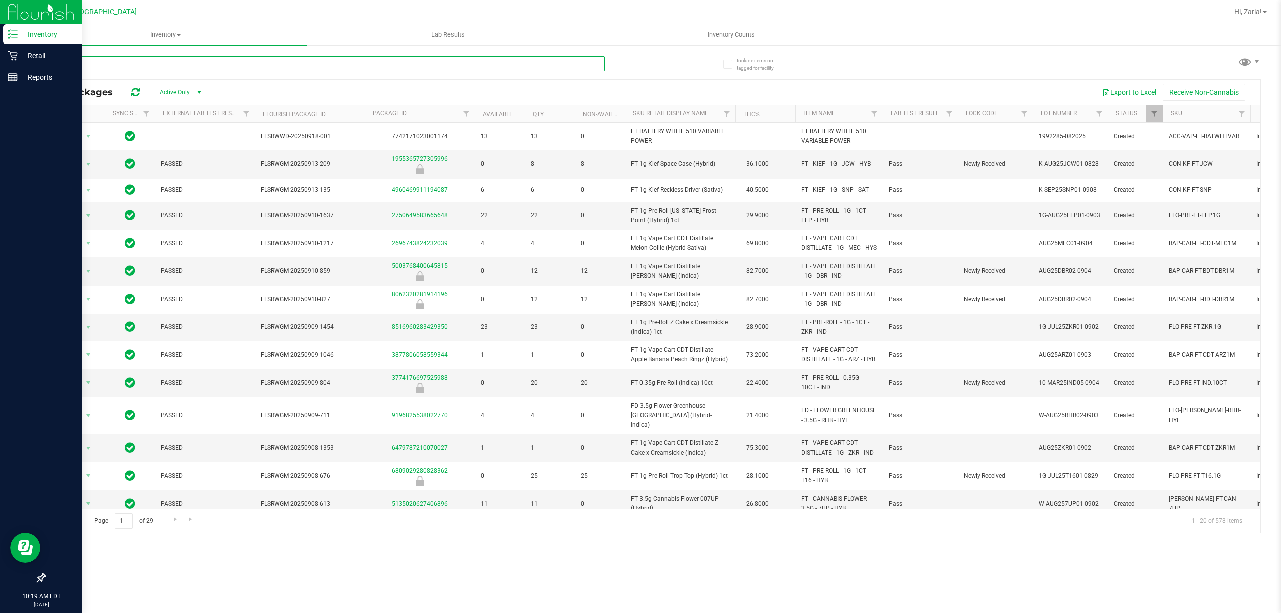
click at [313, 63] on input "text" at bounding box center [324, 63] width 561 height 15
click at [863, 117] on th "Item Name" at bounding box center [839, 114] width 88 height 18
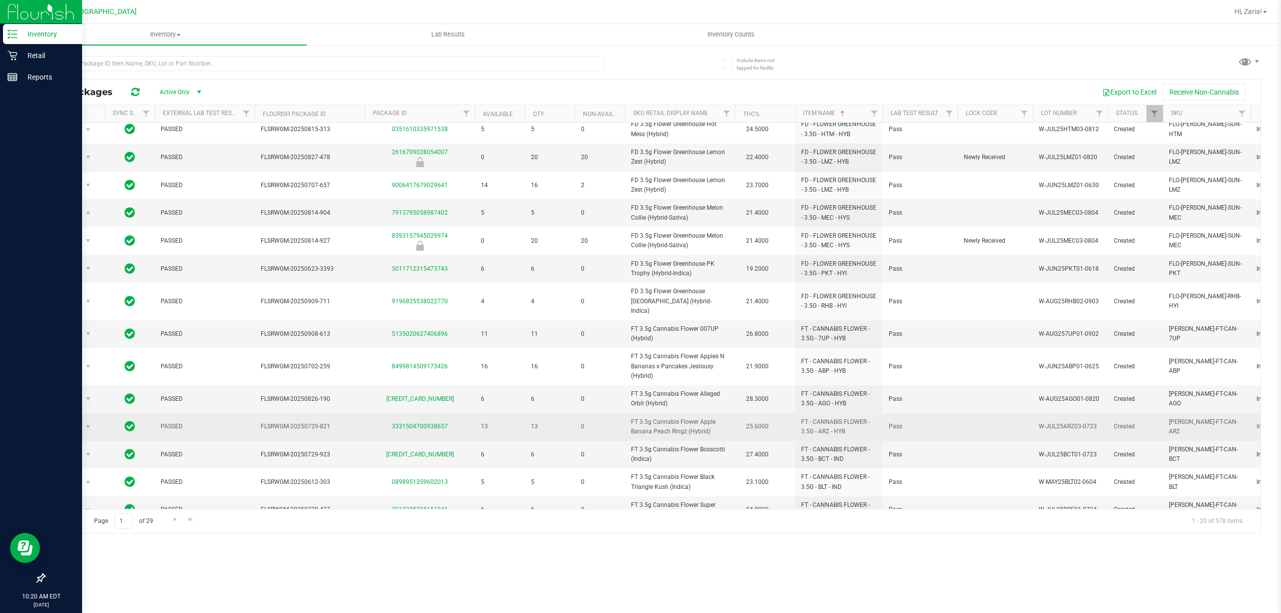
scroll to position [189, 0]
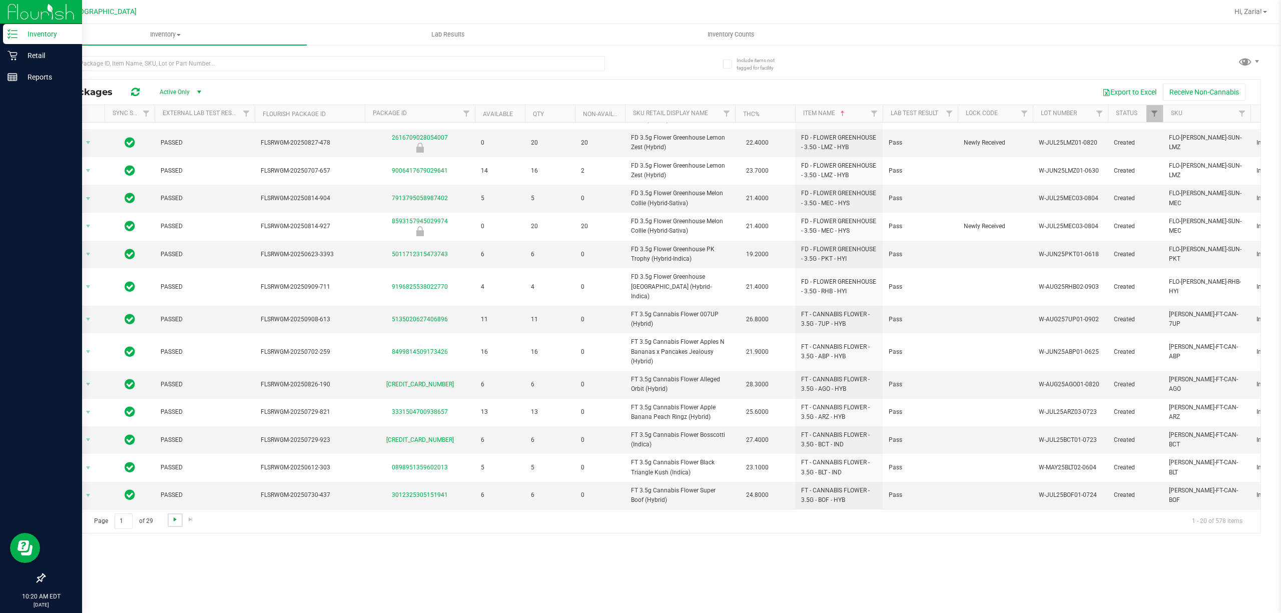
click at [177, 518] on span "Go to the next page" at bounding box center [175, 519] width 8 height 8
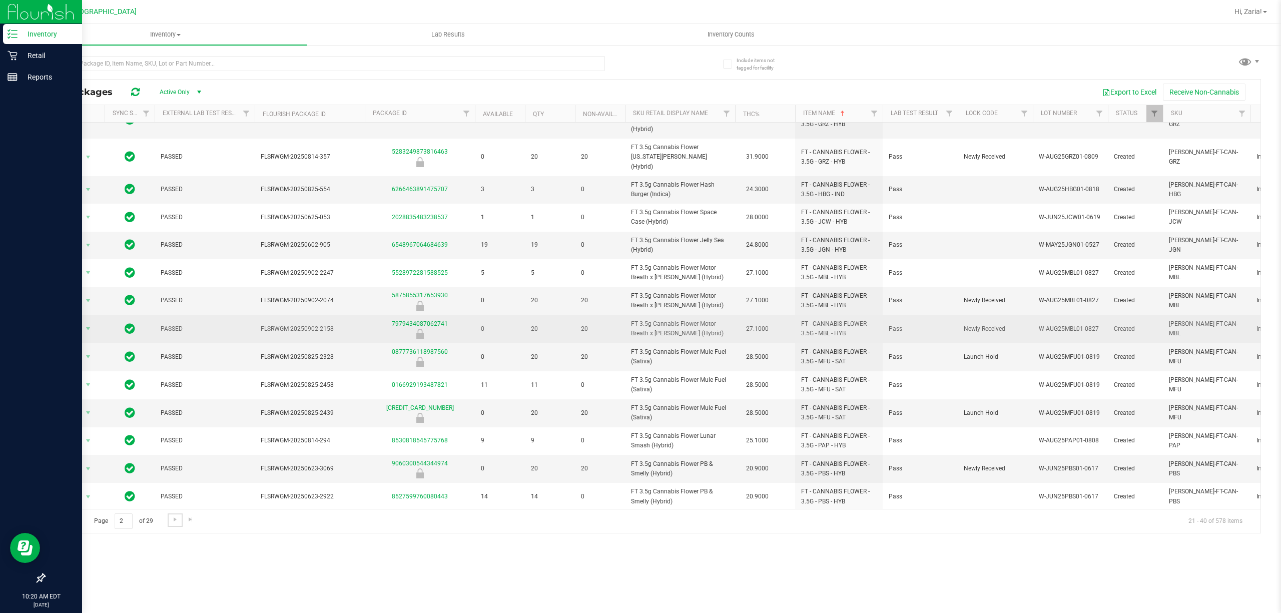
scroll to position [184, 0]
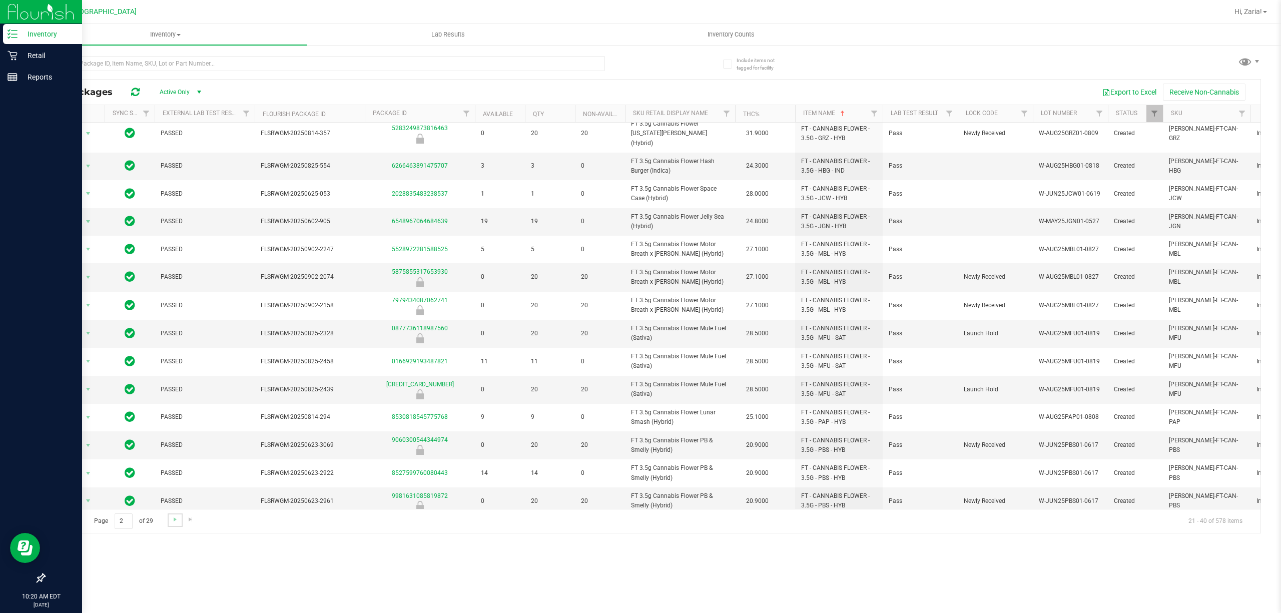
click at [175, 525] on link "Go to the next page" at bounding box center [175, 520] width 15 height 14
